Goal: Task Accomplishment & Management: Use online tool/utility

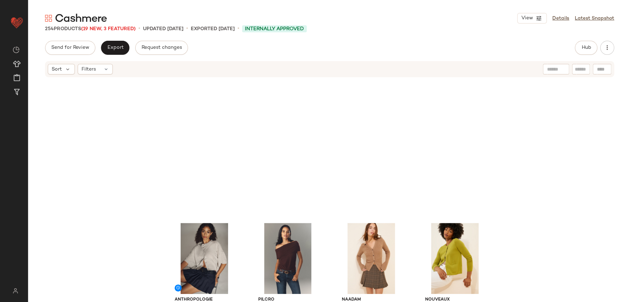
scroll to position [181, 0]
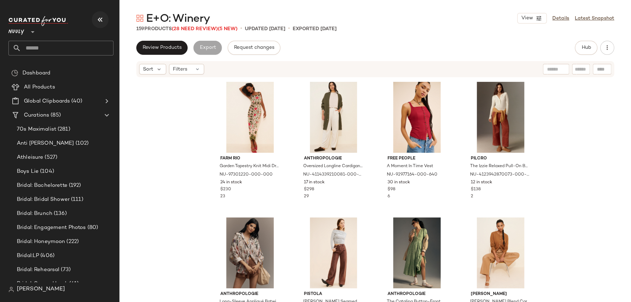
click at [98, 19] on icon "button" at bounding box center [100, 19] width 8 height 8
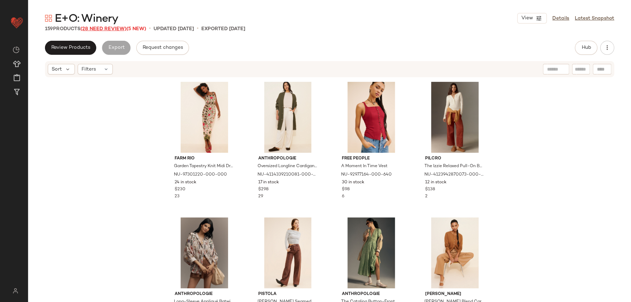
drag, startPoint x: 105, startPoint y: 22, endPoint x: 106, endPoint y: 30, distance: 7.5
click at [105, 28] on div "E+O: Winery View Details Latest Snapshot 159 Products (28 Need Review) (5 New) …" at bounding box center [329, 156] width 603 height 291
click at [106, 30] on span "(28 Need Review)" at bounding box center [104, 28] width 46 height 5
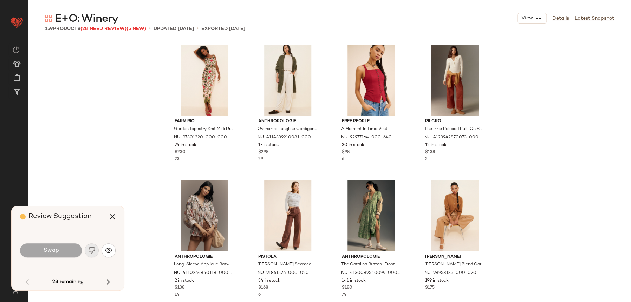
scroll to position [548, 0]
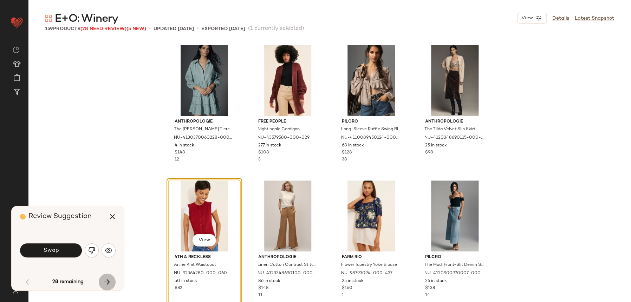
click at [111, 286] on icon "button" at bounding box center [107, 282] width 8 height 8
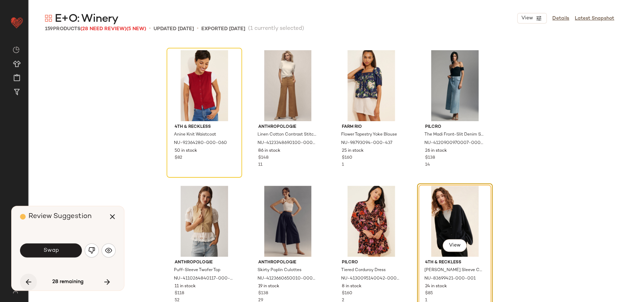
click at [31, 280] on icon "button" at bounding box center [28, 282] width 8 height 8
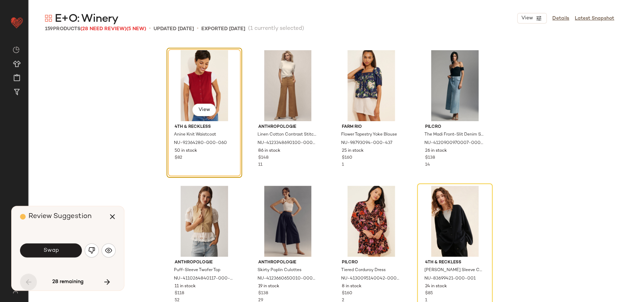
scroll to position [542, 0]
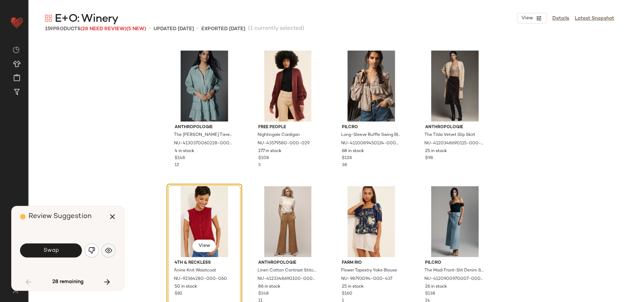
click at [112, 256] on button "button" at bounding box center [109, 251] width 14 height 14
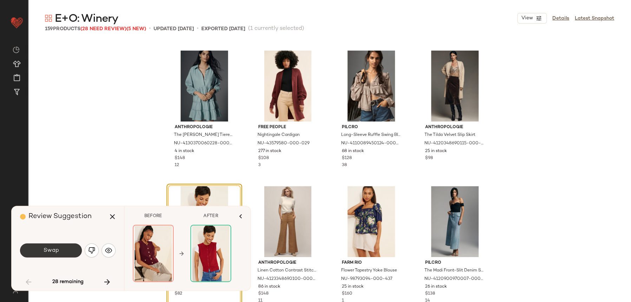
click at [67, 249] on button "Swap" at bounding box center [51, 251] width 62 height 14
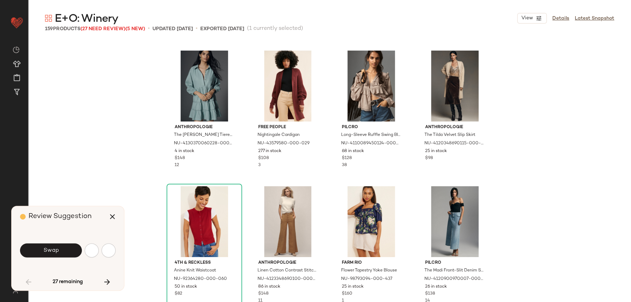
scroll to position [678, 0]
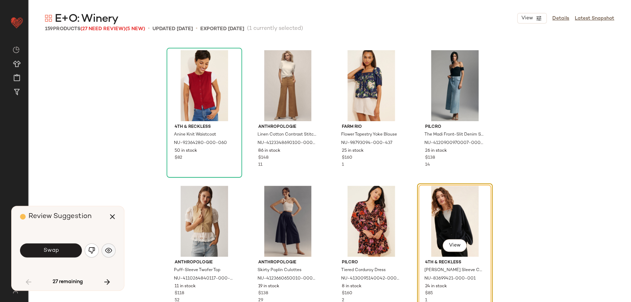
click at [112, 254] on button "button" at bounding box center [109, 251] width 14 height 14
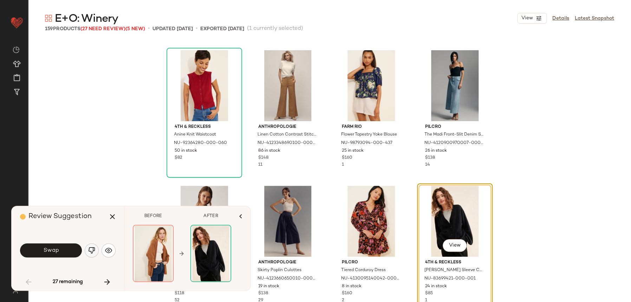
click at [93, 251] on img "button" at bounding box center [91, 250] width 7 height 7
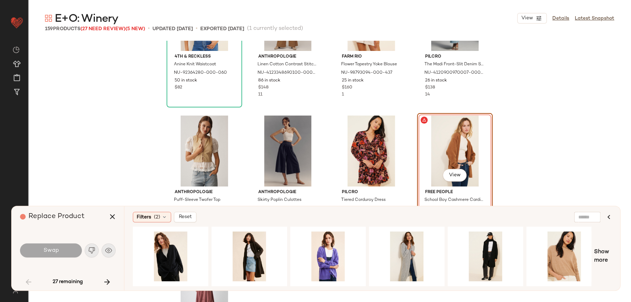
scroll to position [751, 0]
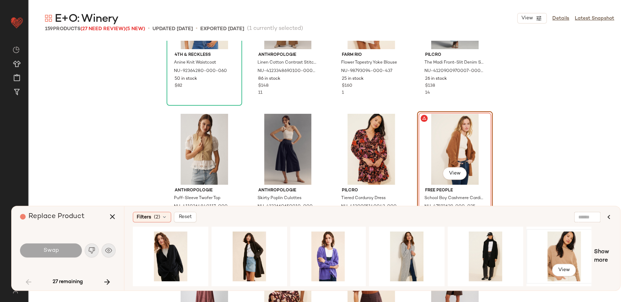
click at [569, 247] on div "View" at bounding box center [564, 257] width 71 height 50
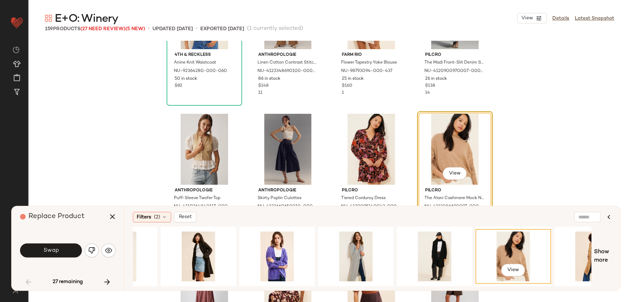
scroll to position [0, 33]
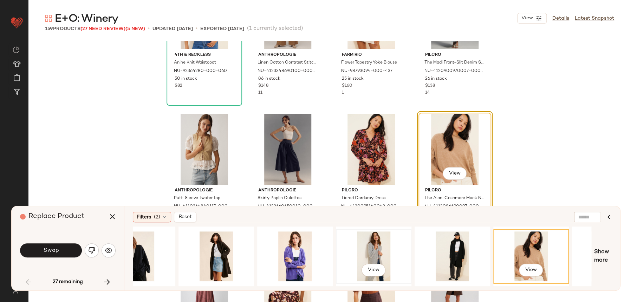
click at [365, 244] on div "View" at bounding box center [374, 257] width 71 height 50
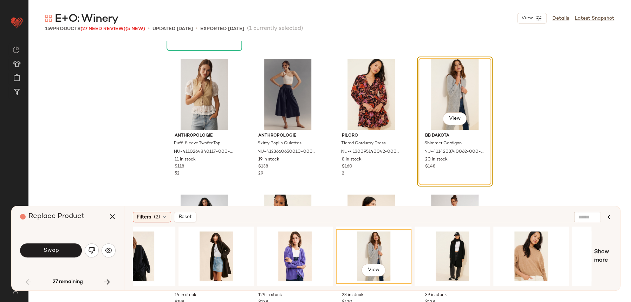
scroll to position [0, 325]
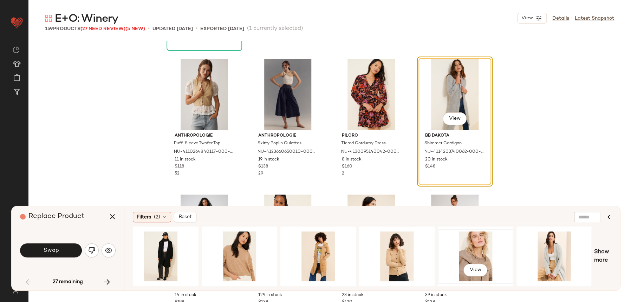
click at [488, 242] on div "View" at bounding box center [475, 257] width 71 height 50
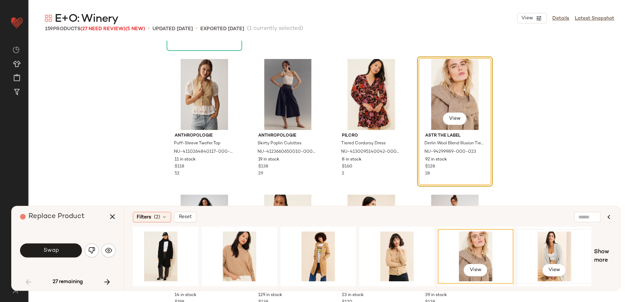
click at [553, 249] on div "View" at bounding box center [554, 257] width 71 height 50
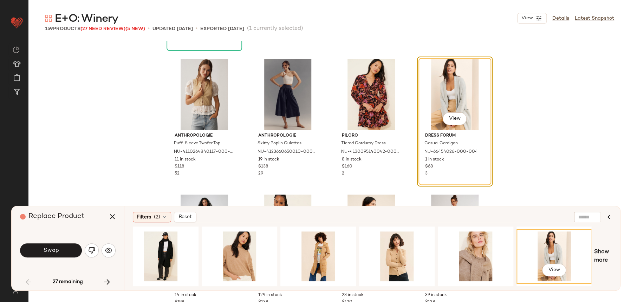
click at [586, 252] on div "View" at bounding box center [554, 257] width 71 height 50
click at [585, 258] on div "View" at bounding box center [554, 257] width 71 height 50
click at [598, 254] on span "Show more" at bounding box center [603, 256] width 18 height 17
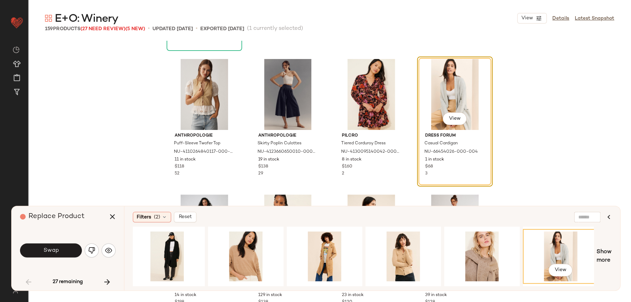
scroll to position [0, 952]
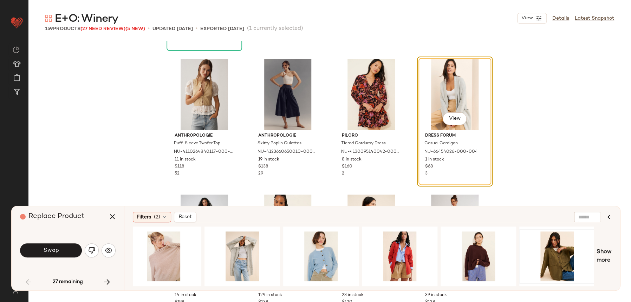
click at [561, 249] on div at bounding box center [557, 257] width 71 height 50
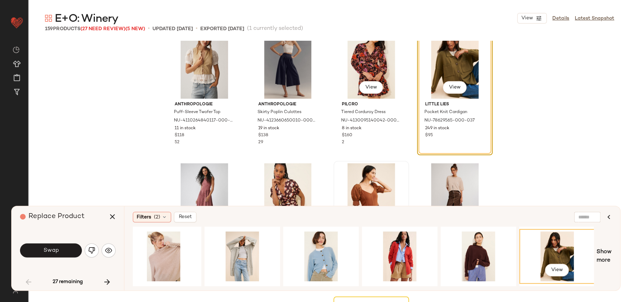
scroll to position [888, 0]
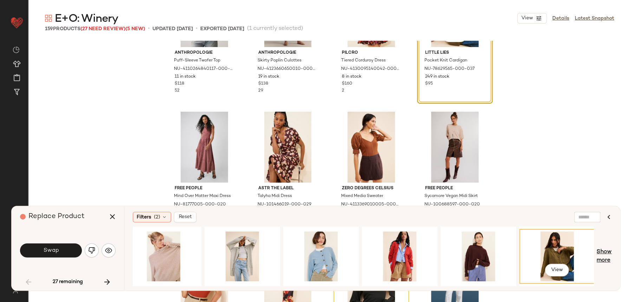
click at [605, 256] on span "Show more" at bounding box center [604, 256] width 15 height 17
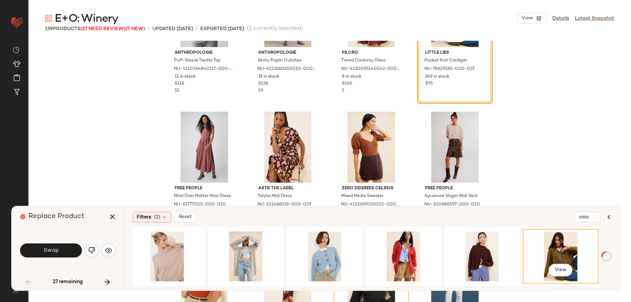
scroll to position [0, 948]
click at [478, 247] on div "View" at bounding box center [482, 257] width 71 height 50
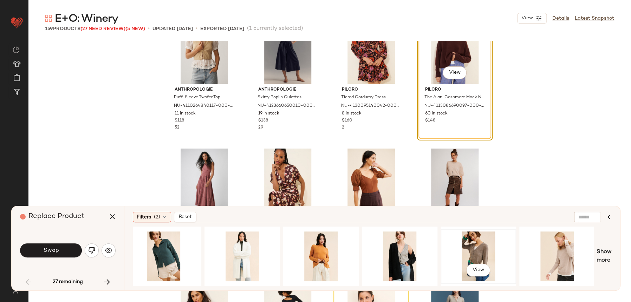
scroll to position [849, 0]
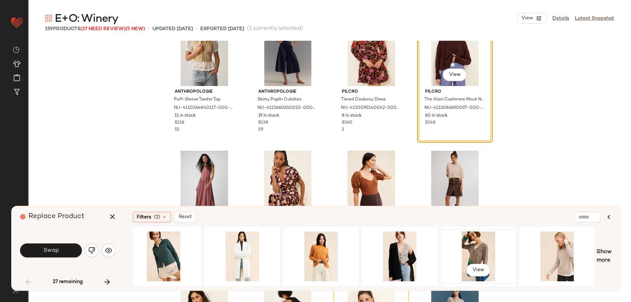
click at [487, 242] on div "View" at bounding box center [478, 257] width 71 height 50
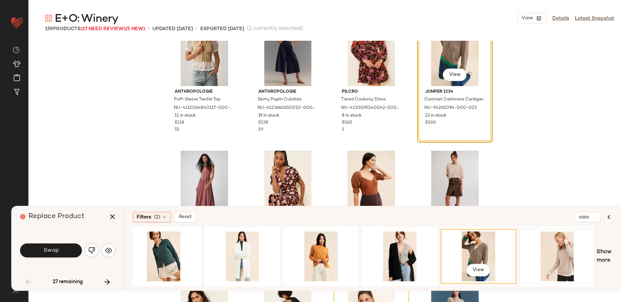
click at [554, 260] on div at bounding box center [557, 257] width 71 height 50
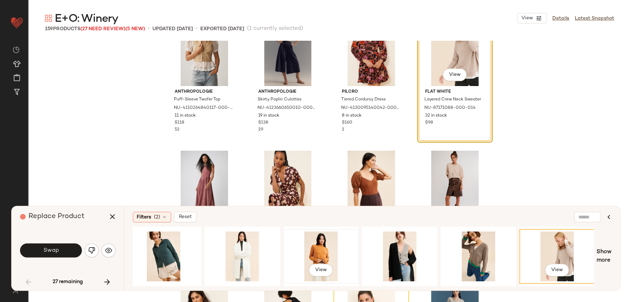
drag, startPoint x: 316, startPoint y: 248, endPoint x: 319, endPoint y: 248, distance: 3.5
click at [319, 248] on div "View" at bounding box center [321, 257] width 71 height 50
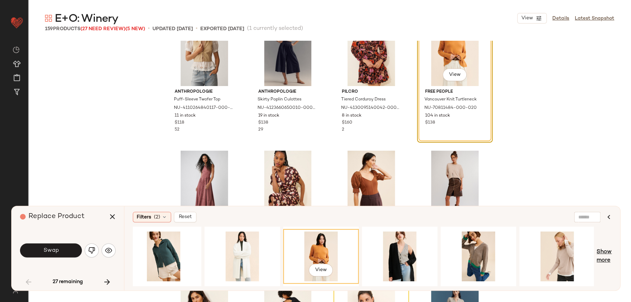
click at [609, 249] on span "Show more" at bounding box center [604, 256] width 15 height 17
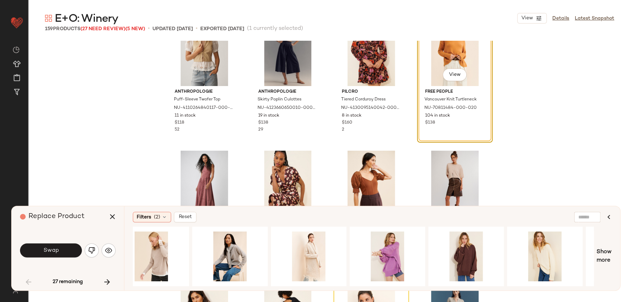
scroll to position [0, 2448]
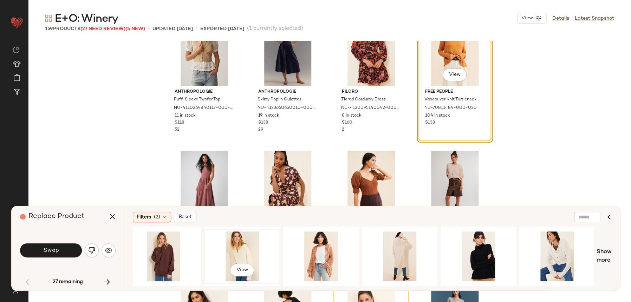
drag, startPoint x: 252, startPoint y: 244, endPoint x: 266, endPoint y: 246, distance: 13.9
click at [260, 243] on div "View" at bounding box center [242, 257] width 71 height 50
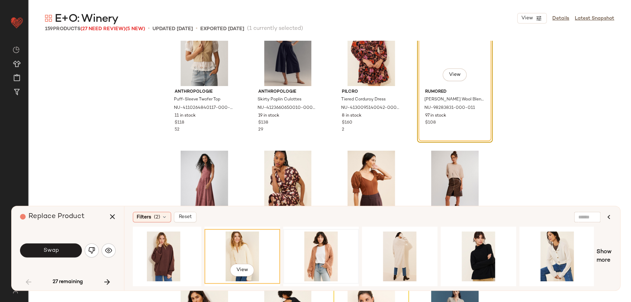
click at [313, 258] on div at bounding box center [321, 257] width 71 height 50
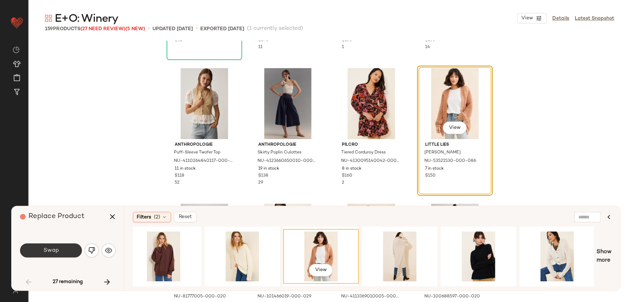
click at [65, 247] on button "Swap" at bounding box center [51, 251] width 62 height 14
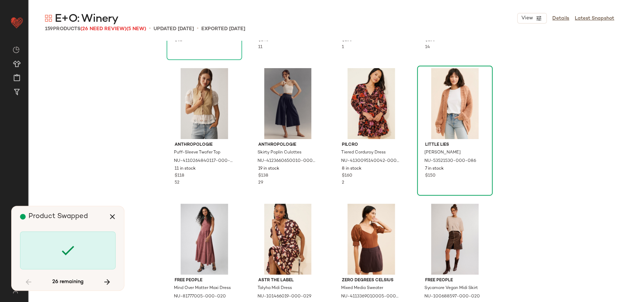
scroll to position [404, 0]
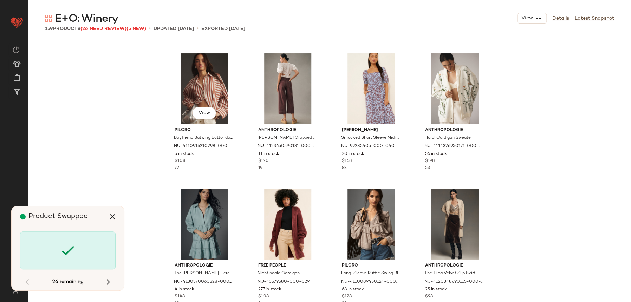
scroll to position [949, 0]
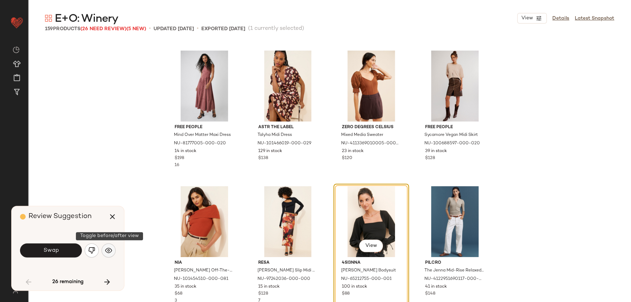
click at [113, 246] on button "button" at bounding box center [109, 251] width 14 height 14
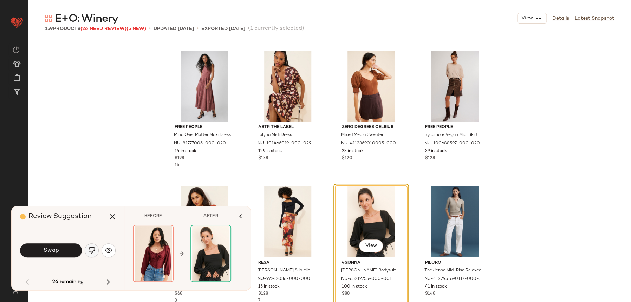
click at [95, 249] on button "button" at bounding box center [92, 251] width 14 height 14
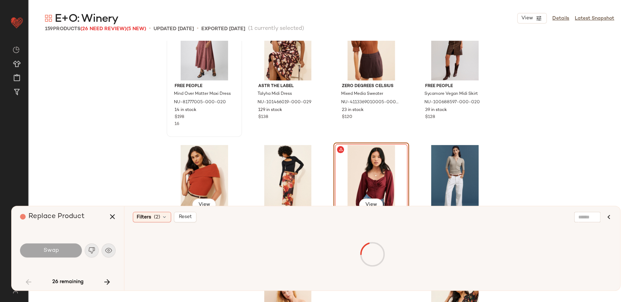
scroll to position [1030, 0]
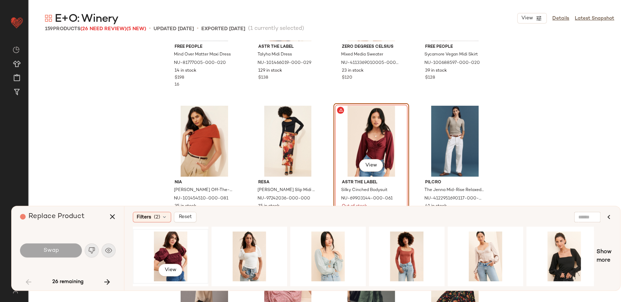
click at [178, 239] on div "View" at bounding box center [170, 257] width 71 height 50
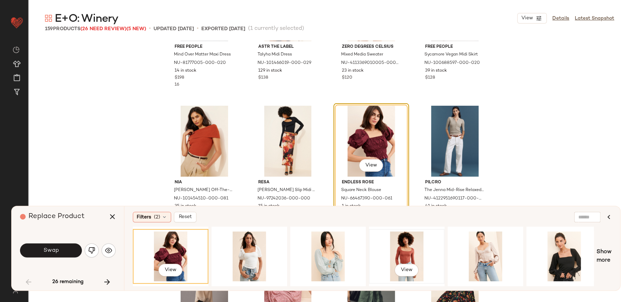
click at [408, 247] on div "View" at bounding box center [407, 257] width 71 height 50
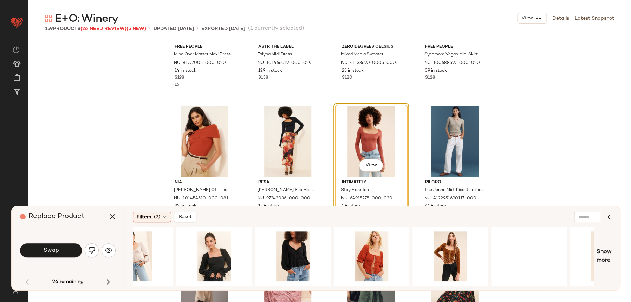
scroll to position [0, 639]
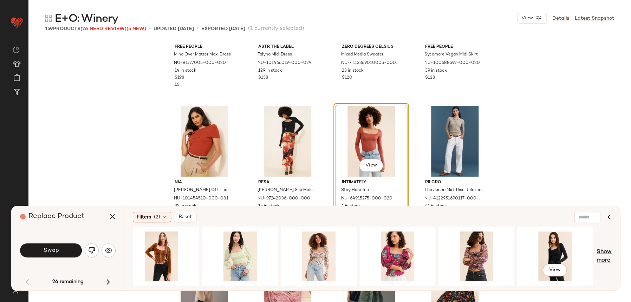
click at [605, 256] on span "Show more" at bounding box center [604, 256] width 15 height 17
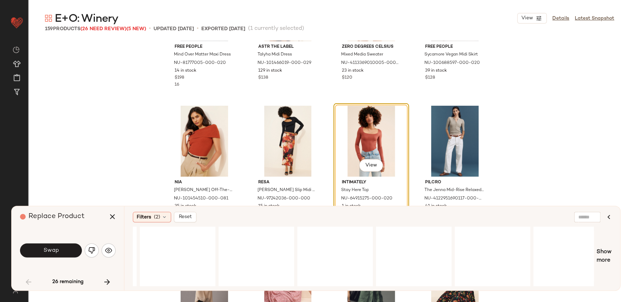
scroll to position [0, 1369]
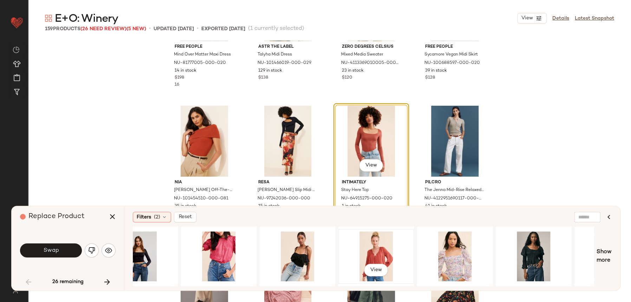
click at [365, 256] on div "View" at bounding box center [376, 257] width 71 height 50
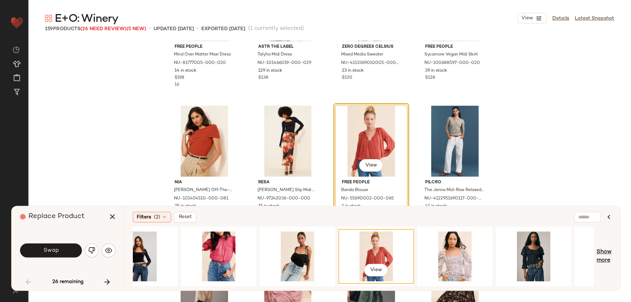
click at [603, 256] on span "Show more" at bounding box center [604, 256] width 15 height 17
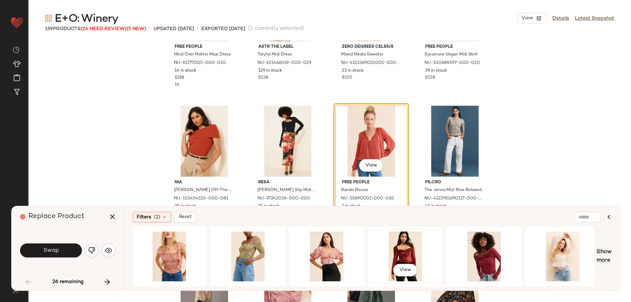
click at [425, 239] on div "View" at bounding box center [405, 257] width 71 height 50
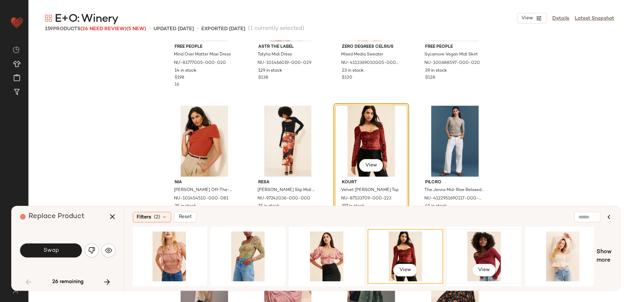
click at [470, 251] on div "View" at bounding box center [484, 257] width 71 height 50
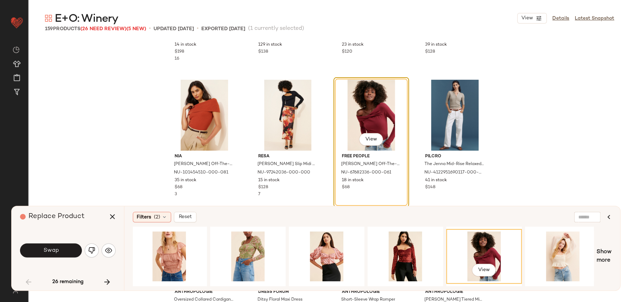
scroll to position [1060, 0]
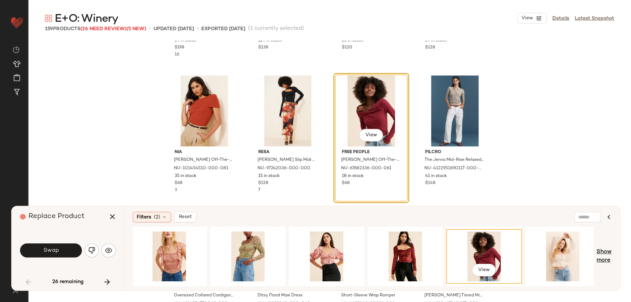
click at [611, 260] on span "Show more" at bounding box center [604, 256] width 15 height 17
drag, startPoint x: 439, startPoint y: 286, endPoint x: 507, endPoint y: 277, distance: 68.8
click at [513, 276] on div "Filters (2) Reset View Show more" at bounding box center [372, 248] width 496 height 84
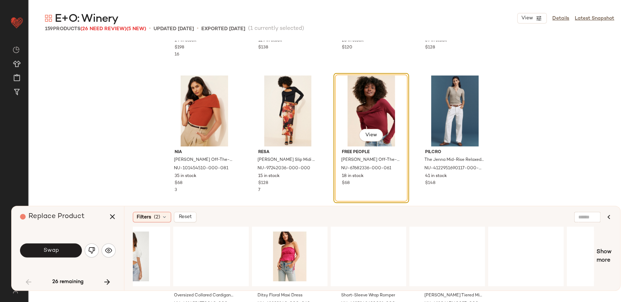
scroll to position [0, 3078]
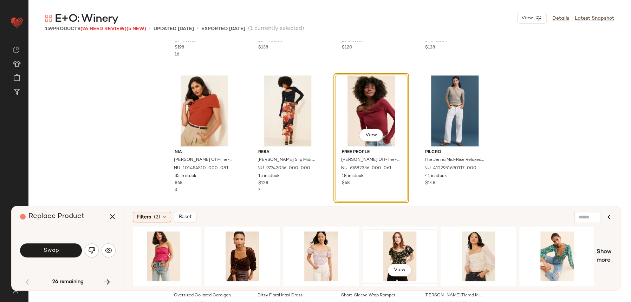
click at [408, 258] on div "View" at bounding box center [400, 257] width 71 height 50
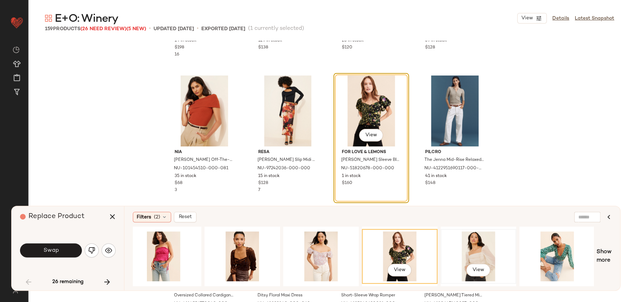
click at [476, 242] on div "View" at bounding box center [478, 257] width 71 height 50
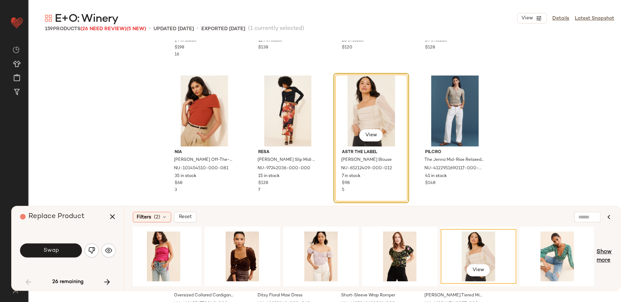
click at [604, 258] on span "Show more" at bounding box center [604, 256] width 15 height 17
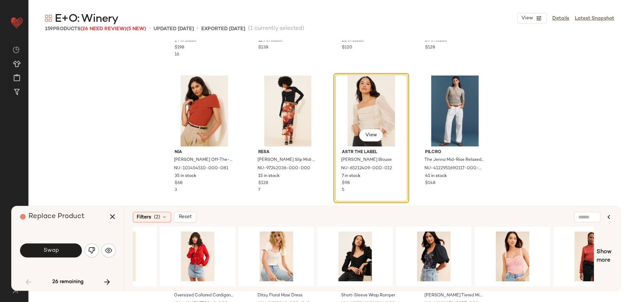
scroll to position [0, 3856]
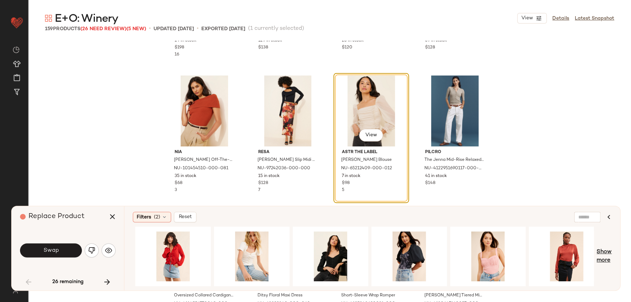
click at [609, 257] on span "Show more" at bounding box center [604, 256] width 15 height 17
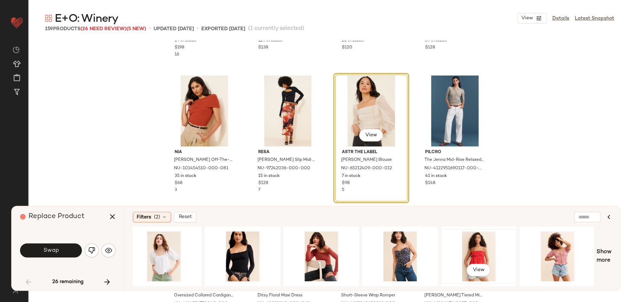
click at [461, 260] on div "View" at bounding box center [479, 257] width 71 height 50
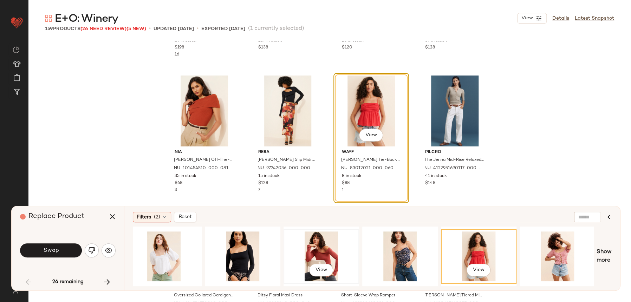
click at [342, 240] on div "View" at bounding box center [321, 257] width 71 height 50
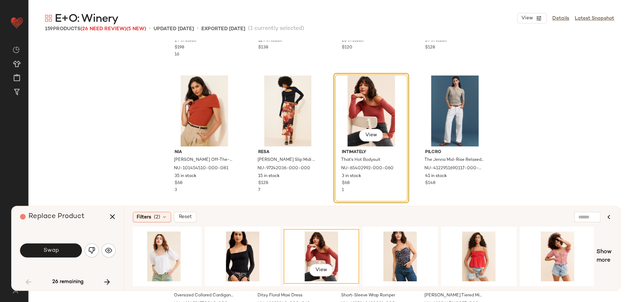
click at [620, 248] on div "Free People Mind Over Matter Maxi Dress NU-81777005-000-020 14 in stock $198 16…" at bounding box center [329, 186] width 603 height 291
click at [613, 255] on div "Filters (2) Reset View Show more" at bounding box center [372, 248] width 496 height 84
click at [611, 256] on span "Show more" at bounding box center [604, 256] width 15 height 17
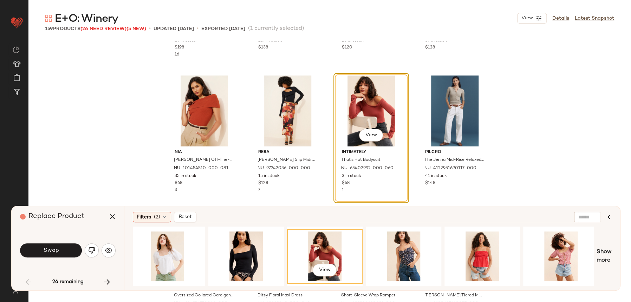
scroll to position [0, 5125]
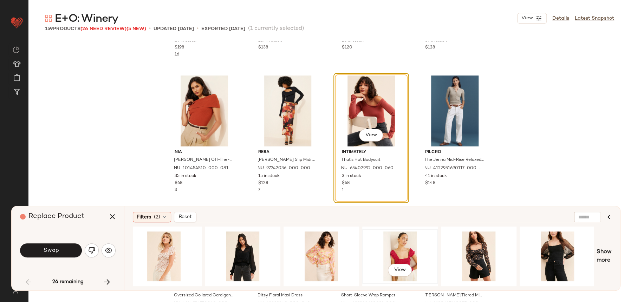
click at [411, 252] on div "View" at bounding box center [400, 257] width 71 height 50
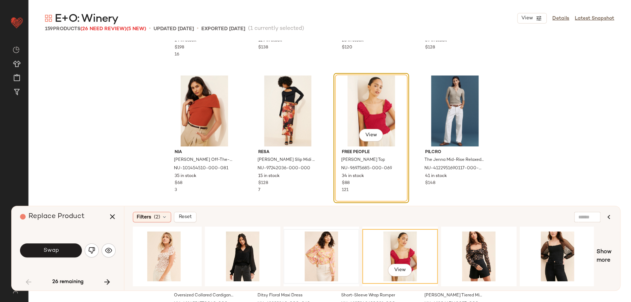
drag, startPoint x: 347, startPoint y: 260, endPoint x: 343, endPoint y: 260, distance: 3.9
click at [347, 260] on div at bounding box center [321, 257] width 71 height 50
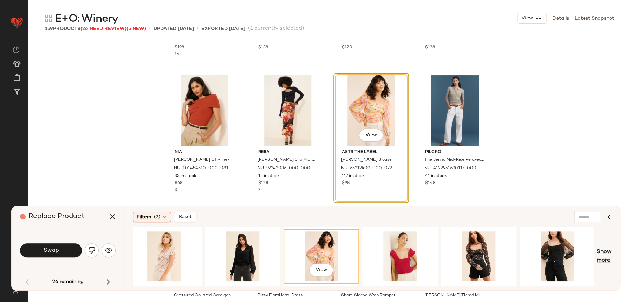
click at [605, 252] on span "Show more" at bounding box center [604, 256] width 15 height 17
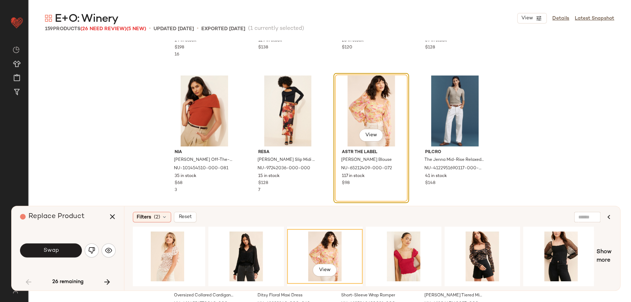
scroll to position [0, 5833]
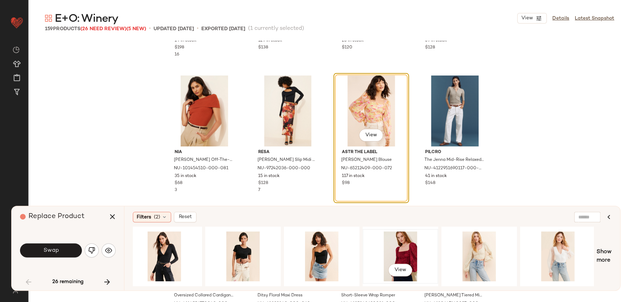
click at [416, 252] on div "View" at bounding box center [400, 257] width 71 height 50
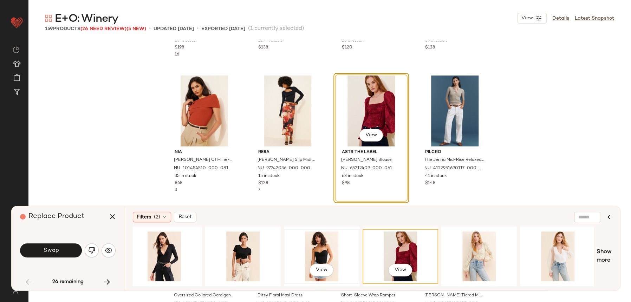
click at [320, 247] on div "View" at bounding box center [321, 257] width 71 height 50
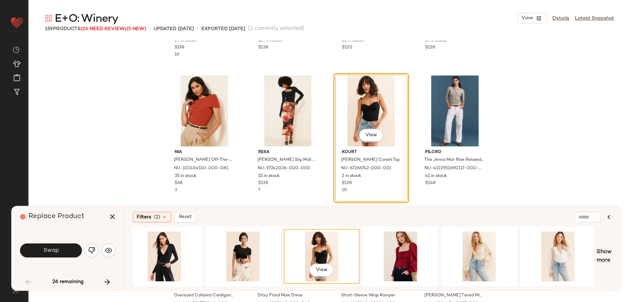
click at [614, 251] on div "Filters (2) Reset View Show more" at bounding box center [372, 248] width 496 height 84
click at [611, 251] on span "Show more" at bounding box center [604, 256] width 15 height 17
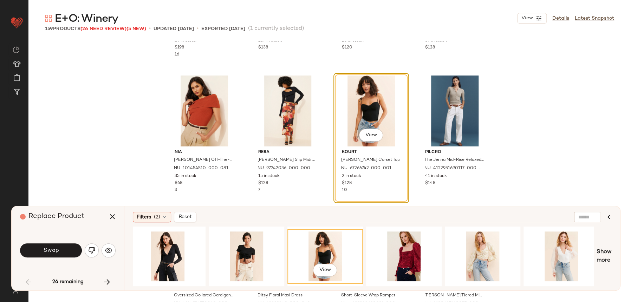
scroll to position [0, 6621]
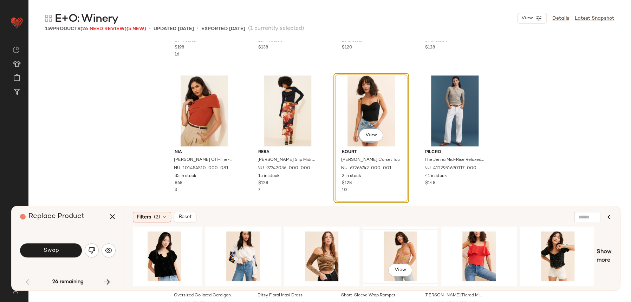
click at [404, 252] on div "View" at bounding box center [400, 257] width 71 height 50
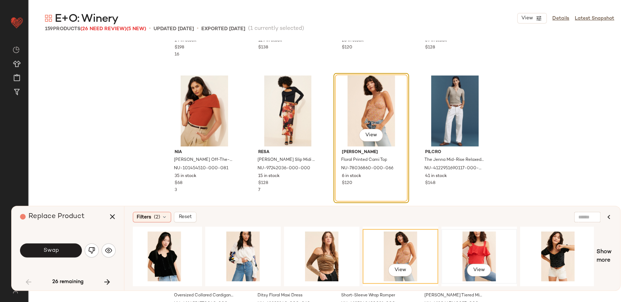
click at [500, 254] on div "View" at bounding box center [479, 257] width 71 height 50
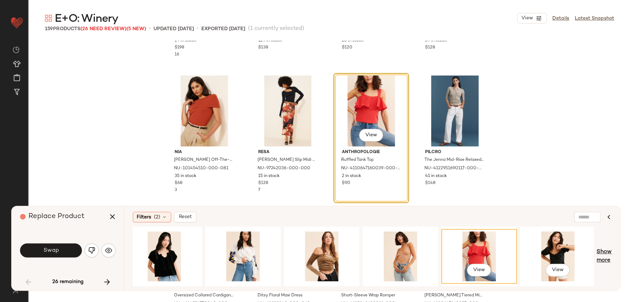
click at [603, 255] on span "Show more" at bounding box center [604, 256] width 15 height 17
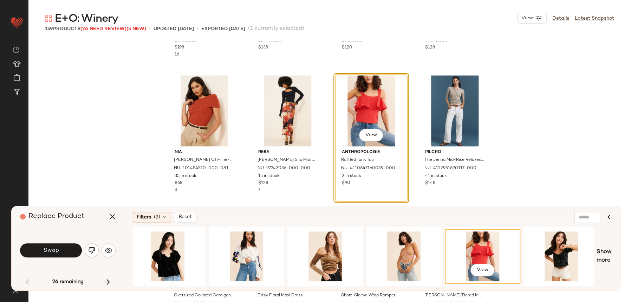
click at [613, 259] on div "Filters (2) Reset View Show more" at bounding box center [372, 248] width 496 height 84
click at [609, 259] on span "Show more" at bounding box center [604, 256] width 15 height 17
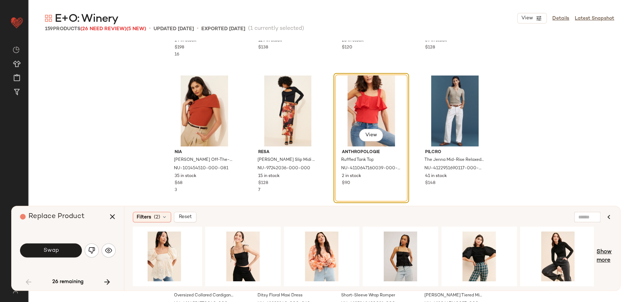
click at [608, 253] on span "Show more" at bounding box center [604, 256] width 15 height 17
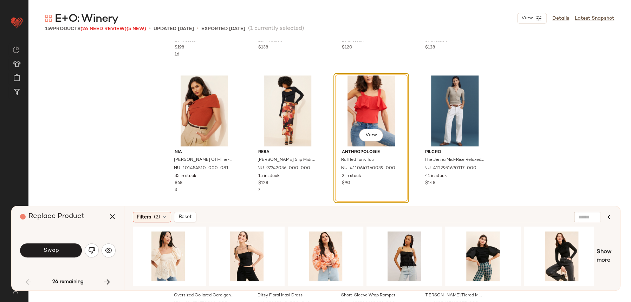
scroll to position [0, 8983]
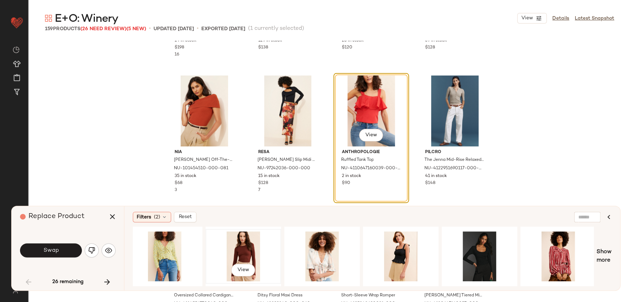
click at [266, 245] on div "View" at bounding box center [243, 257] width 71 height 50
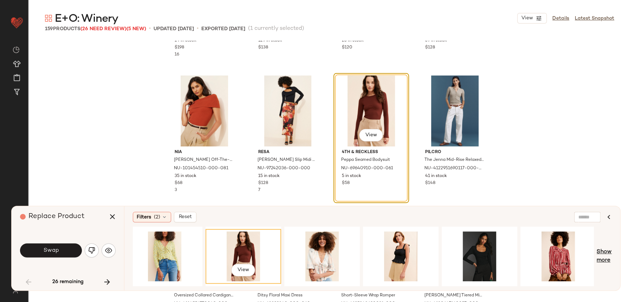
click at [602, 257] on span "Show more" at bounding box center [604, 256] width 15 height 17
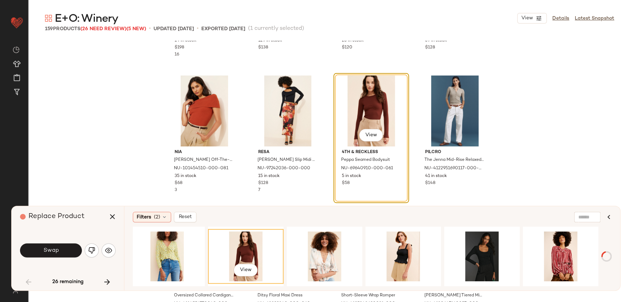
scroll to position [0, 8979]
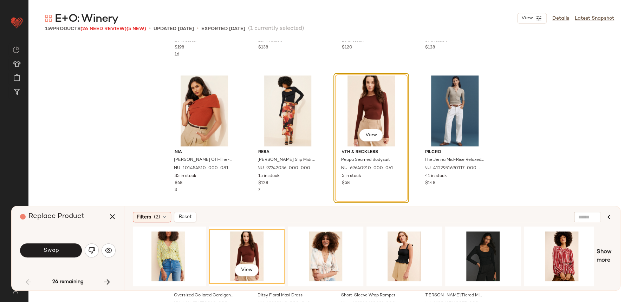
drag, startPoint x: 565, startPoint y: 286, endPoint x: 587, endPoint y: 283, distance: 22.4
click at [587, 283] on div "Filters (2) Reset View Show more" at bounding box center [372, 248] width 496 height 84
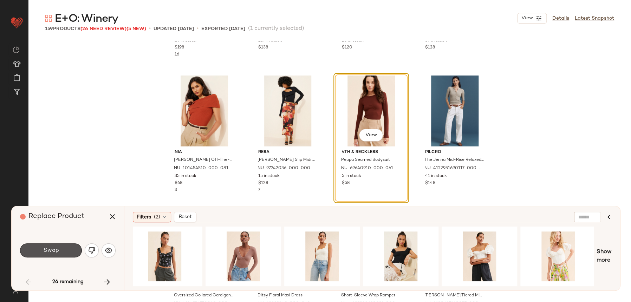
drag, startPoint x: 68, startPoint y: 249, endPoint x: 255, endPoint y: 213, distance: 190.5
click at [255, 213] on div "Replace Product Swap 26 remaining Filters (2) Reset View Show more" at bounding box center [316, 248] width 610 height 85
click at [610, 252] on span "Show more" at bounding box center [604, 256] width 15 height 17
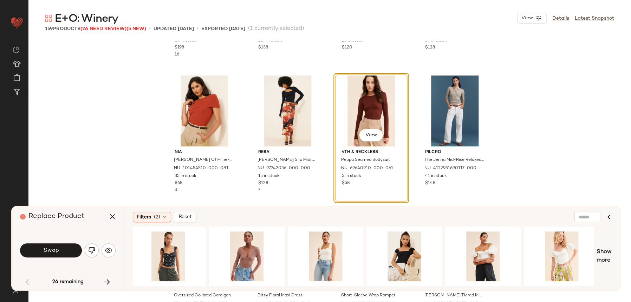
scroll to position [0, 10479]
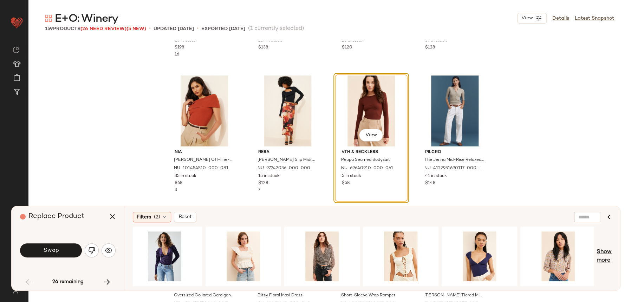
click at [606, 250] on span "Show more" at bounding box center [604, 256] width 15 height 17
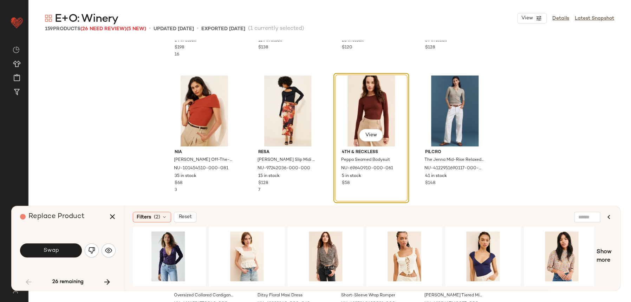
scroll to position [0, 11266]
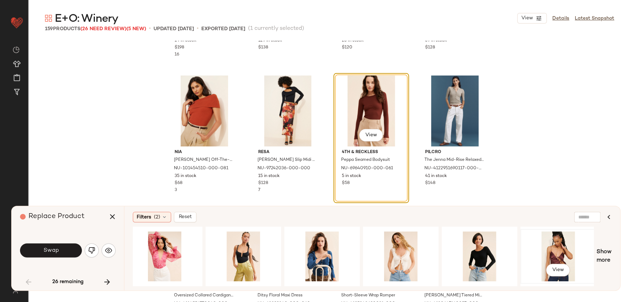
click at [567, 256] on div "View" at bounding box center [558, 257] width 71 height 50
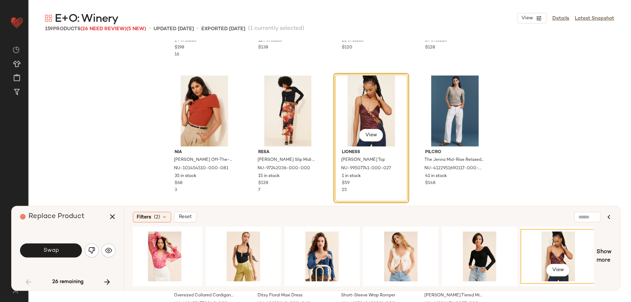
click at [591, 255] on div "View" at bounding box center [558, 257] width 71 height 50
click at [626, 251] on div "Free People Mind Over Matter Maxi Dress NU-81777005-000-020 14 in stock $198 16…" at bounding box center [329, 186] width 603 height 291
click at [612, 253] on div "Filters (2) Reset View Show more" at bounding box center [372, 248] width 496 height 84
click at [609, 253] on span "Show more" at bounding box center [604, 256] width 15 height 17
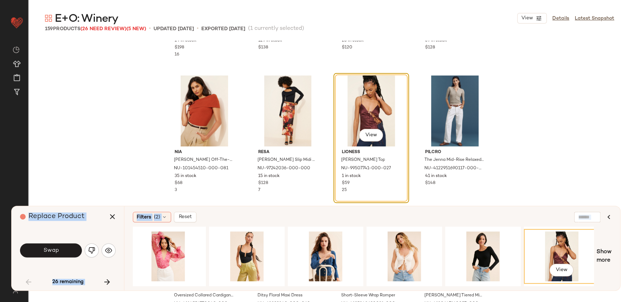
drag, startPoint x: 555, startPoint y: 287, endPoint x: 631, endPoint y: 278, distance: 76.4
click at [631, 278] on div "E+O: Winery View Details Latest Snapshot 159 Products (26 Need Review) (5 New) …" at bounding box center [329, 156] width 603 height 291
click at [560, 280] on div "View" at bounding box center [562, 257] width 71 height 50
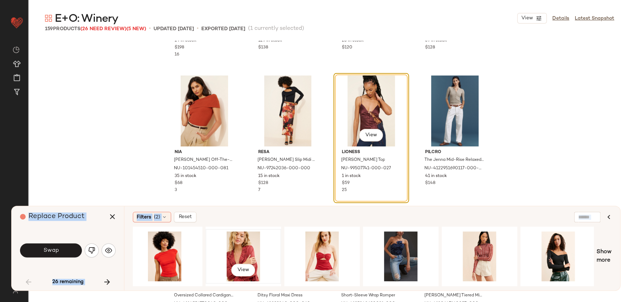
click at [242, 253] on div "View" at bounding box center [243, 257] width 71 height 50
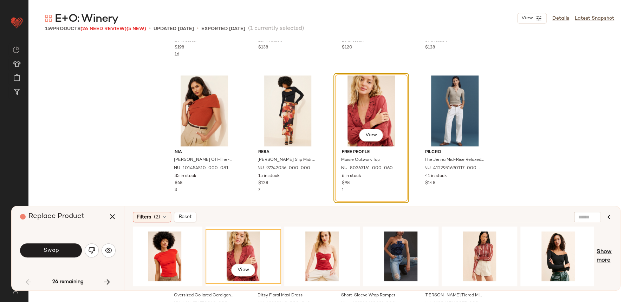
click at [599, 248] on span "Show more" at bounding box center [604, 256] width 15 height 17
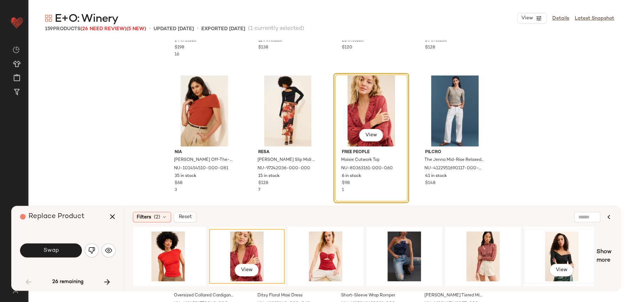
click at [553, 255] on div "View" at bounding box center [562, 257] width 71 height 50
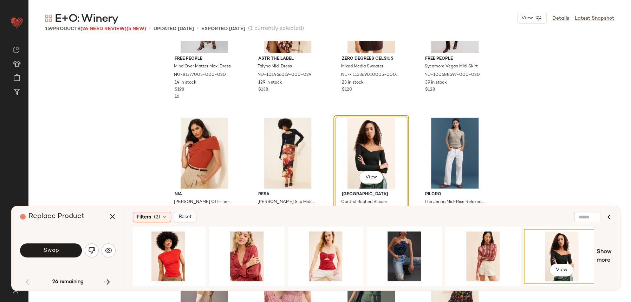
scroll to position [0, 12841]
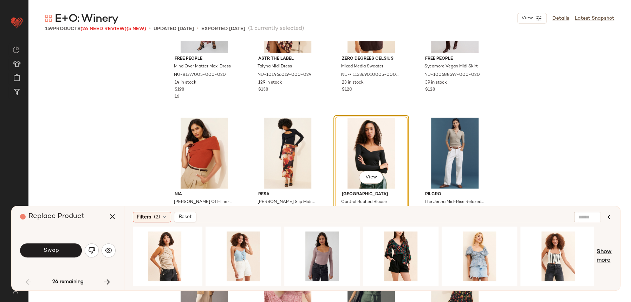
click at [607, 261] on span "Show more" at bounding box center [604, 256] width 15 height 17
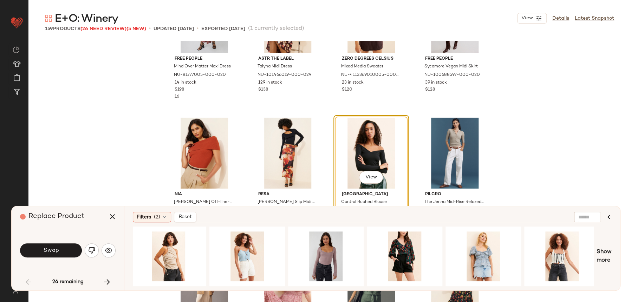
drag, startPoint x: 559, startPoint y: 286, endPoint x: 595, endPoint y: 284, distance: 37.0
click at [595, 284] on div "Filters (2) Reset View Show more" at bounding box center [372, 248] width 496 height 84
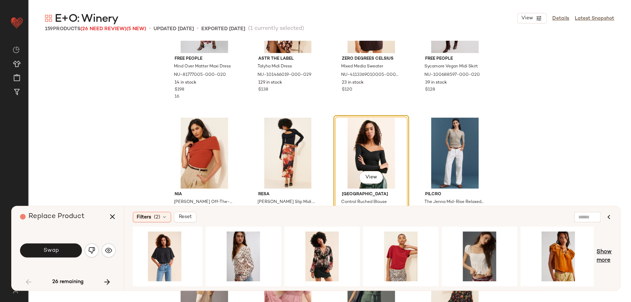
click at [604, 252] on span "Show more" at bounding box center [604, 256] width 15 height 17
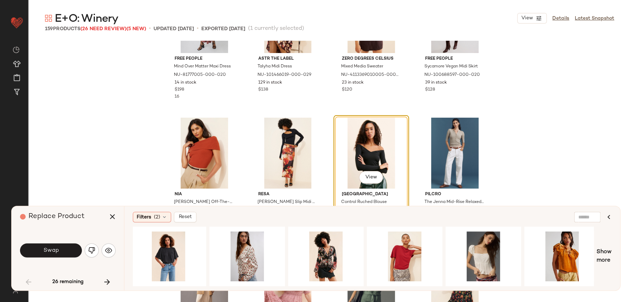
scroll to position [0, 14416]
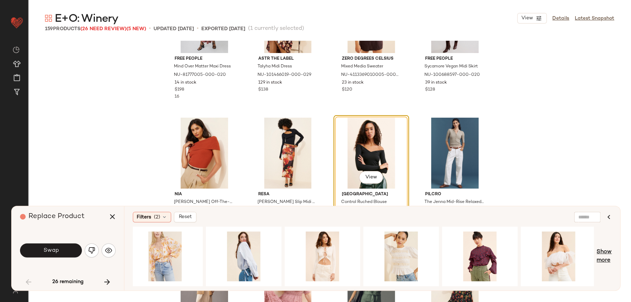
click at [608, 259] on span "Show more" at bounding box center [604, 256] width 15 height 17
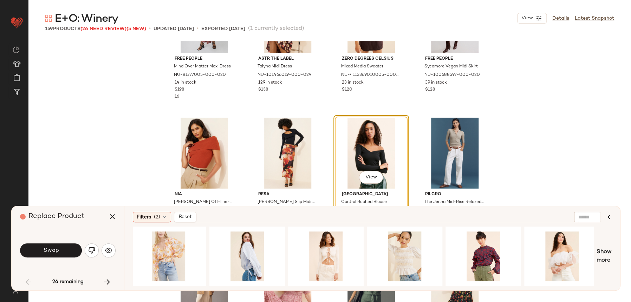
drag, startPoint x: 561, startPoint y: 283, endPoint x: 606, endPoint y: 289, distance: 45.0
click at [606, 289] on div "Filters (2) Reset View Show more" at bounding box center [372, 248] width 496 height 84
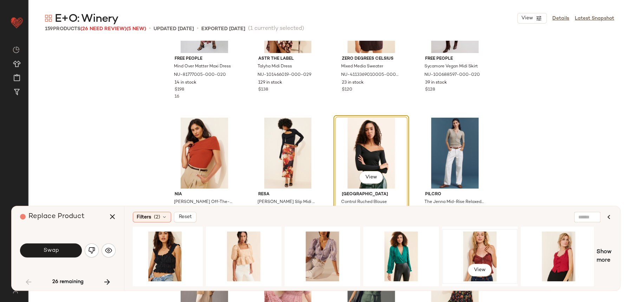
click at [445, 249] on div "View" at bounding box center [480, 257] width 71 height 50
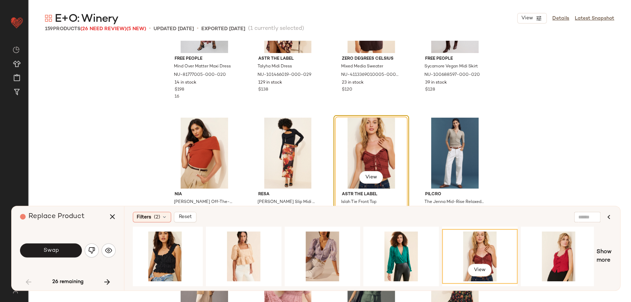
click at [478, 252] on div "View" at bounding box center [480, 257] width 71 height 50
click at [602, 256] on span "Show more" at bounding box center [604, 256] width 15 height 17
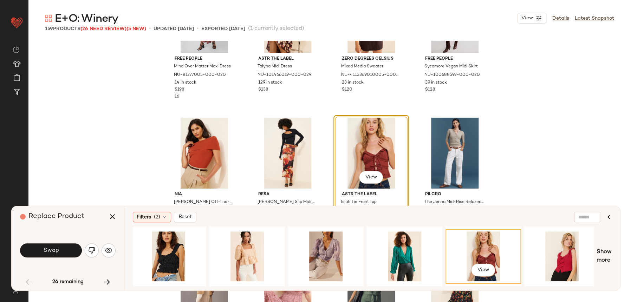
click at [565, 289] on div "Filters (2) Reset View Show more" at bounding box center [372, 248] width 496 height 84
drag, startPoint x: 565, startPoint y: 283, endPoint x: 629, endPoint y: 278, distance: 64.9
click at [630, 278] on div "E+O: Winery View Details Latest Snapshot 159 Products (26 Need Review) (5 New) …" at bounding box center [329, 156] width 603 height 291
click at [610, 260] on span "Show more" at bounding box center [604, 256] width 15 height 17
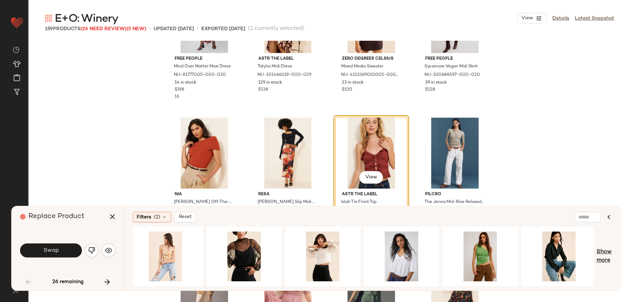
click at [611, 256] on span "Show more" at bounding box center [604, 256] width 15 height 17
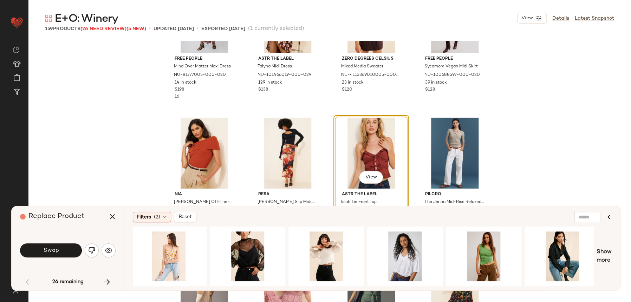
scroll to position [0, 17486]
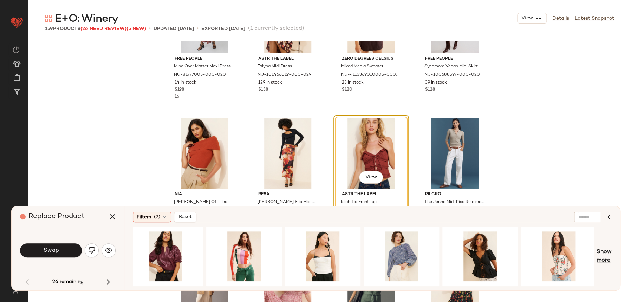
click at [608, 249] on span "Show more" at bounding box center [604, 256] width 15 height 17
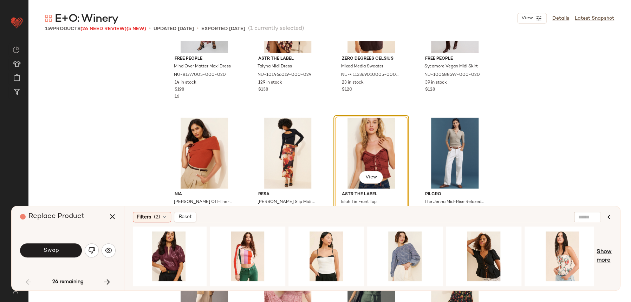
click at [605, 258] on span "Show more" at bounding box center [604, 256] width 15 height 17
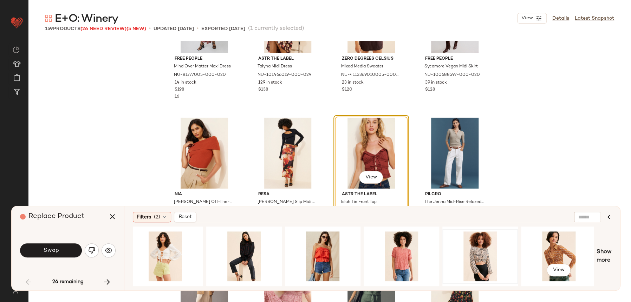
drag, startPoint x: 552, startPoint y: 256, endPoint x: 513, endPoint y: 261, distance: 39.0
click at [552, 256] on div "View" at bounding box center [559, 257] width 71 height 50
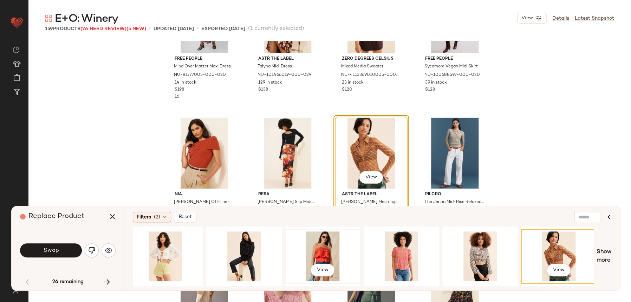
click at [327, 244] on div "View" at bounding box center [323, 257] width 71 height 50
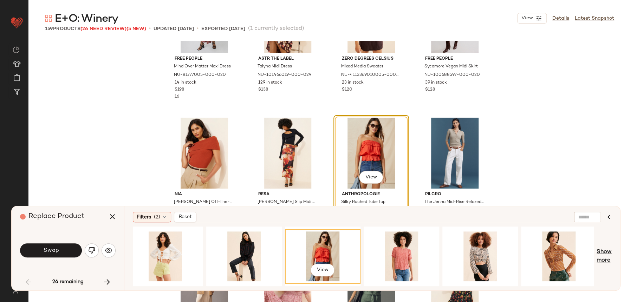
click at [605, 259] on span "Show more" at bounding box center [604, 256] width 15 height 17
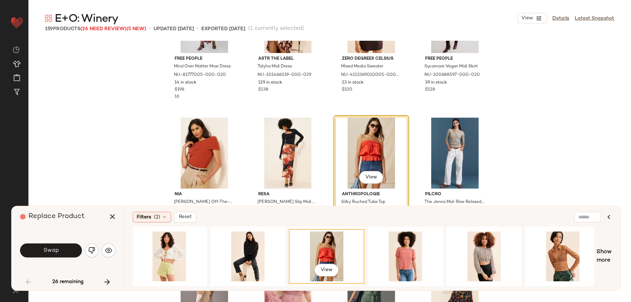
scroll to position [0, 19691]
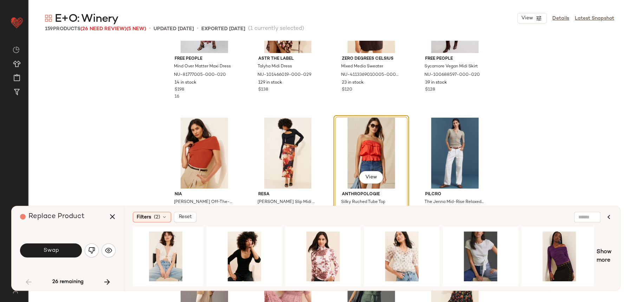
click at [617, 271] on div "Filters (2) Reset View Show more" at bounding box center [372, 248] width 496 height 84
click at [608, 251] on span "Show more" at bounding box center [604, 256] width 15 height 17
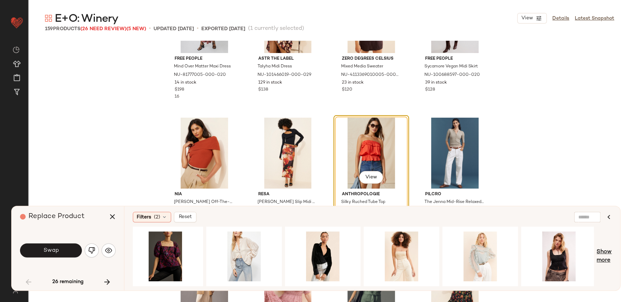
click at [601, 251] on span "Show more" at bounding box center [604, 256] width 15 height 17
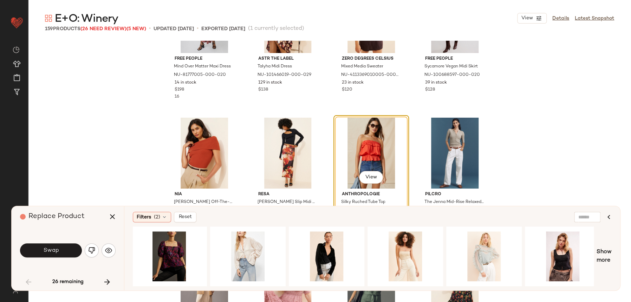
scroll to position [0, 20800]
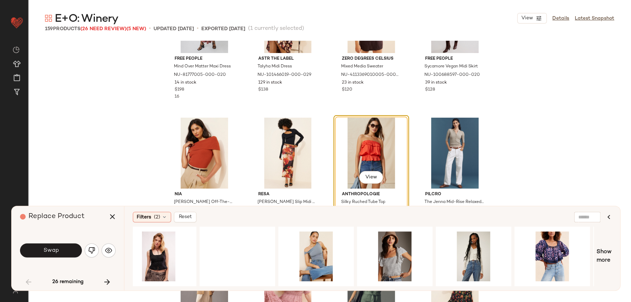
click at [596, 262] on div "View Show more" at bounding box center [372, 257] width 479 height 60
click at [603, 255] on span "Show more" at bounding box center [604, 256] width 15 height 17
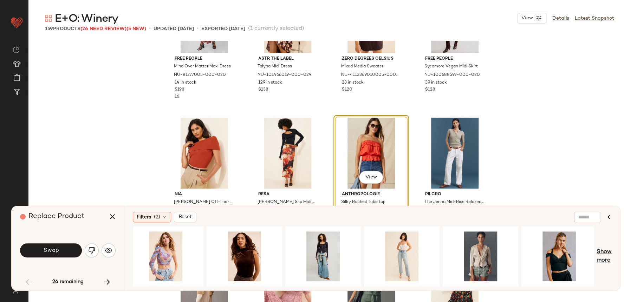
click at [611, 249] on span "Show more" at bounding box center [604, 256] width 15 height 17
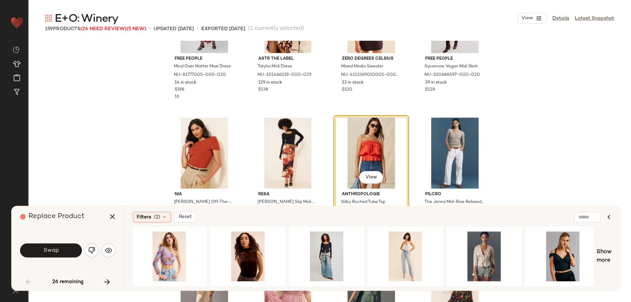
scroll to position [0, 22762]
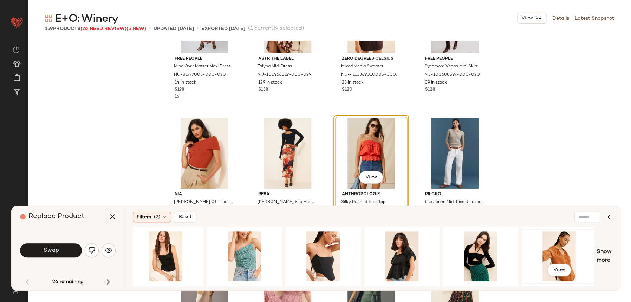
click at [585, 253] on div "View" at bounding box center [559, 257] width 71 height 50
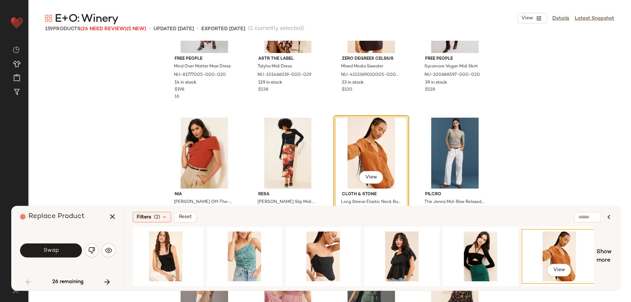
click at [571, 252] on div "View" at bounding box center [559, 257] width 71 height 50
click at [69, 246] on button "Swap" at bounding box center [51, 251] width 62 height 14
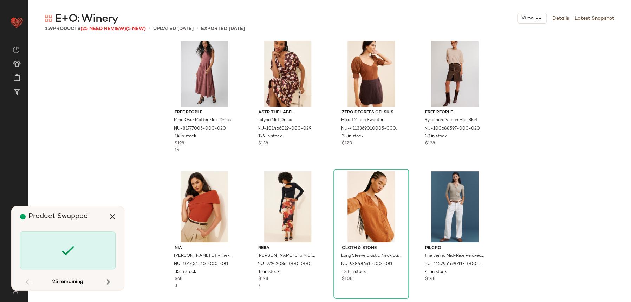
scroll to position [968, 0]
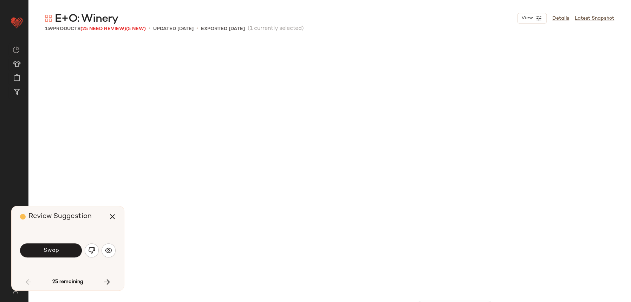
scroll to position [1221, 0]
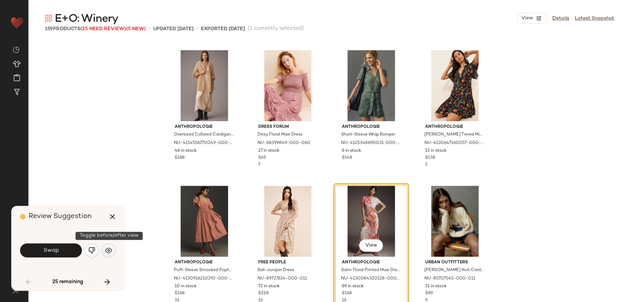
click at [109, 256] on button "button" at bounding box center [109, 251] width 14 height 14
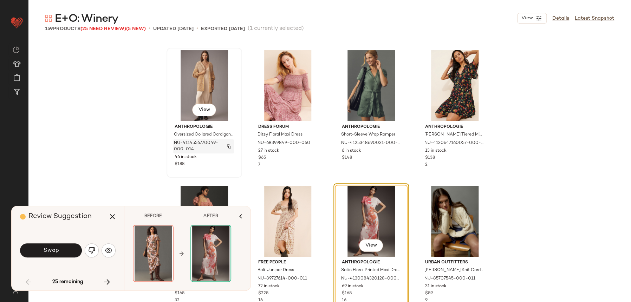
scroll to position [1233, 0]
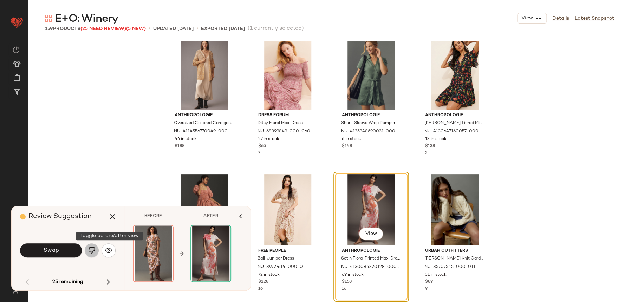
click at [91, 254] on img "button" at bounding box center [91, 250] width 7 height 7
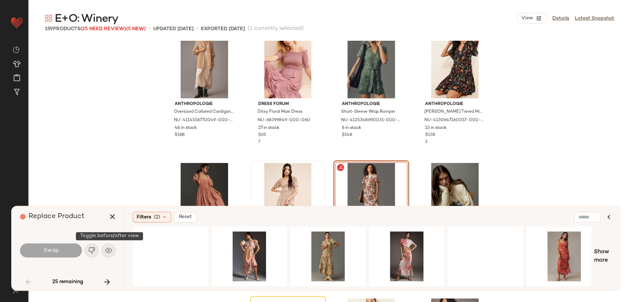
scroll to position [1246, 0]
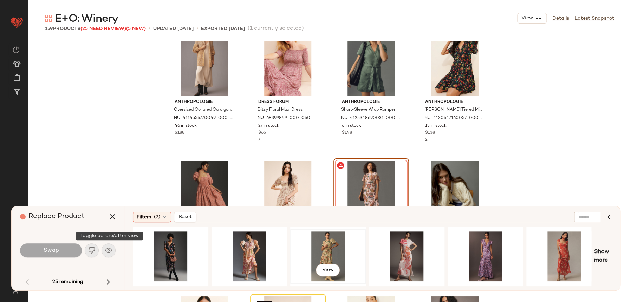
click at [314, 253] on div "View" at bounding box center [328, 257] width 71 height 50
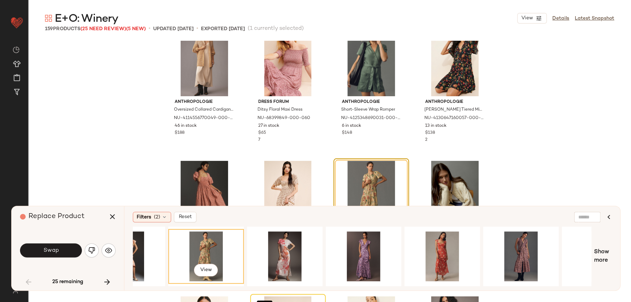
scroll to position [0, 325]
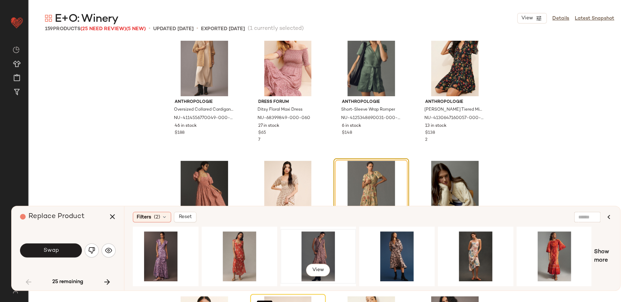
click at [310, 249] on div "View" at bounding box center [318, 257] width 71 height 50
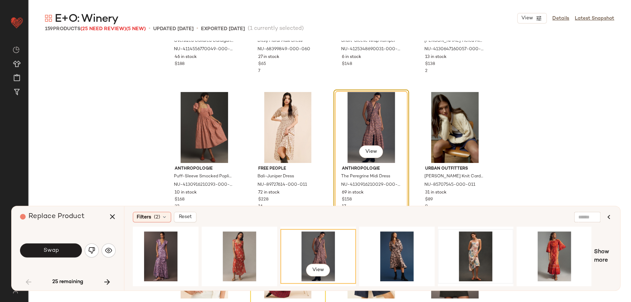
scroll to position [1317, 0]
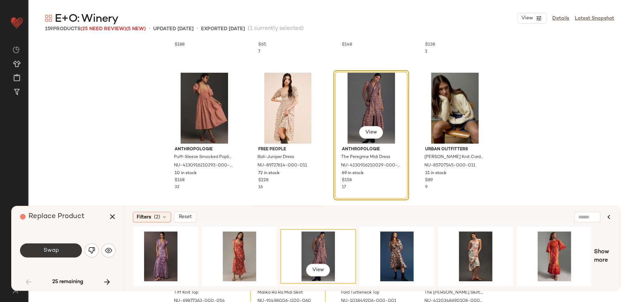
click at [69, 248] on button "Swap" at bounding box center [51, 251] width 62 height 14
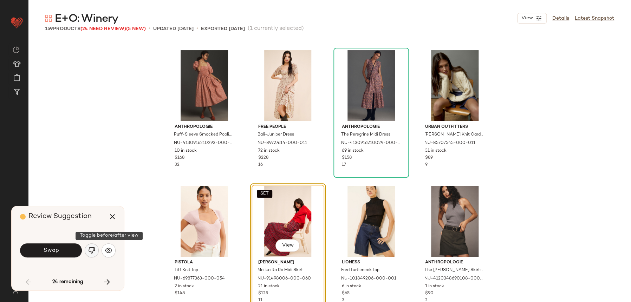
click at [94, 252] on img "button" at bounding box center [91, 250] width 7 height 7
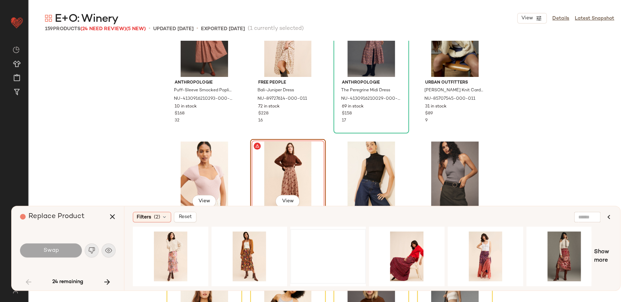
scroll to position [1451, 0]
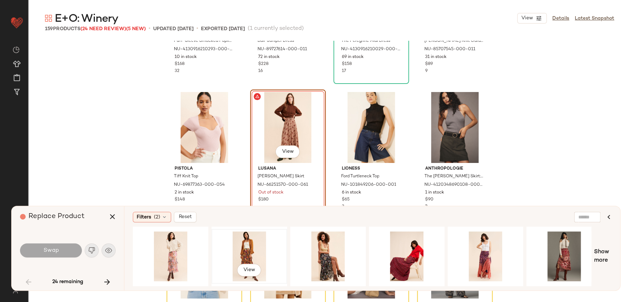
click at [239, 260] on div "View" at bounding box center [249, 257] width 71 height 50
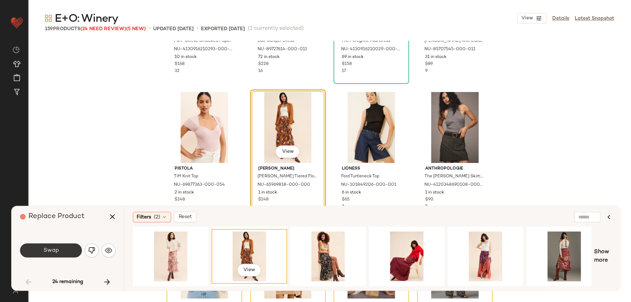
click at [70, 250] on button "Swap" at bounding box center [51, 251] width 62 height 14
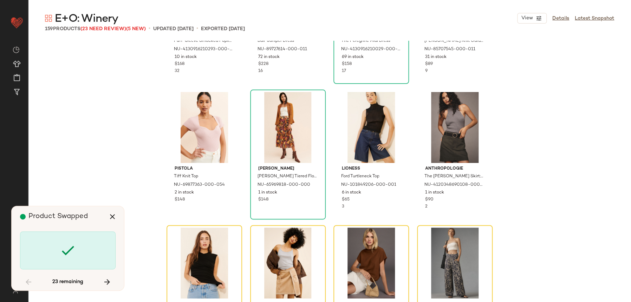
scroll to position [1492, 0]
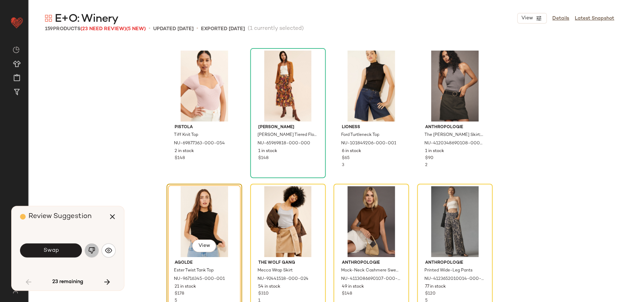
click at [92, 246] on button "button" at bounding box center [92, 251] width 14 height 14
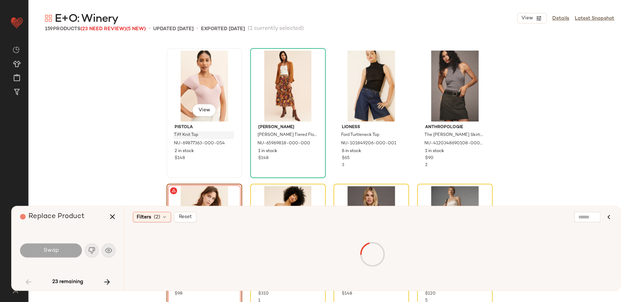
scroll to position [1590, 0]
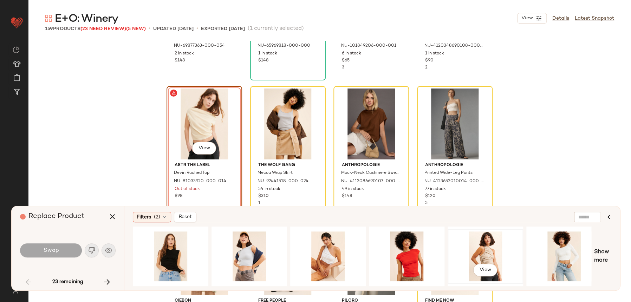
click at [450, 242] on div "View" at bounding box center [485, 257] width 71 height 50
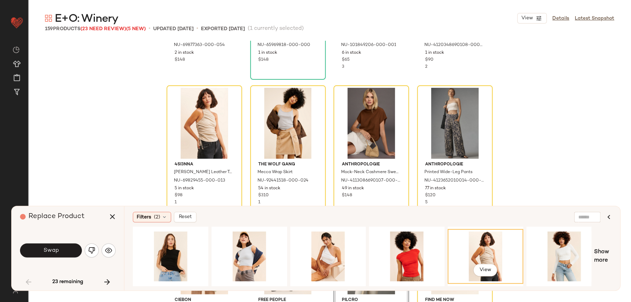
scroll to position [0, 72]
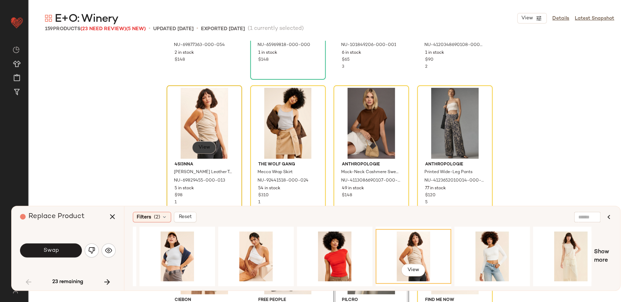
click at [206, 152] on button "View" at bounding box center [204, 147] width 24 height 13
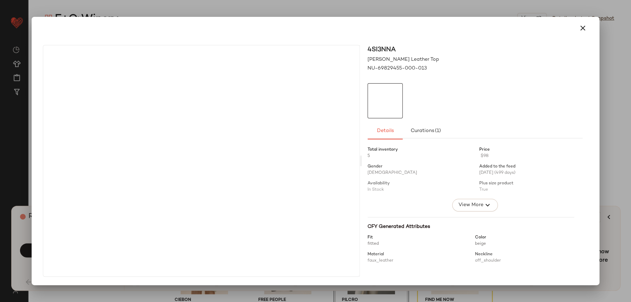
click at [576, 66] on div "NU-69829455-000-013" at bounding box center [475, 68] width 215 height 7
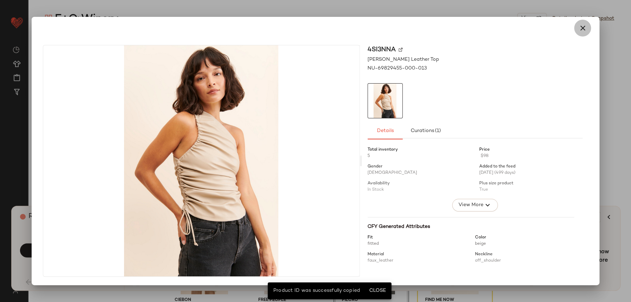
click at [585, 27] on icon "button" at bounding box center [583, 28] width 8 height 8
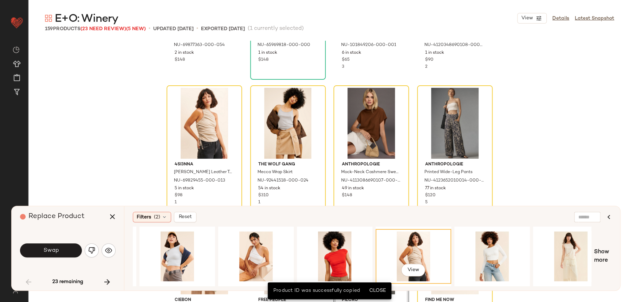
click at [96, 220] on div "Replace Product" at bounding box center [70, 216] width 101 height 21
click at [111, 221] on icon "button" at bounding box center [112, 217] width 8 height 8
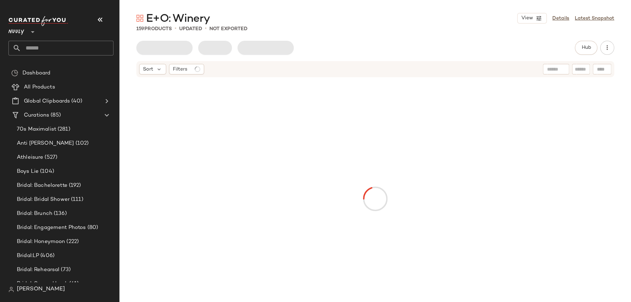
click at [97, 17] on icon "button" at bounding box center [100, 19] width 8 height 8
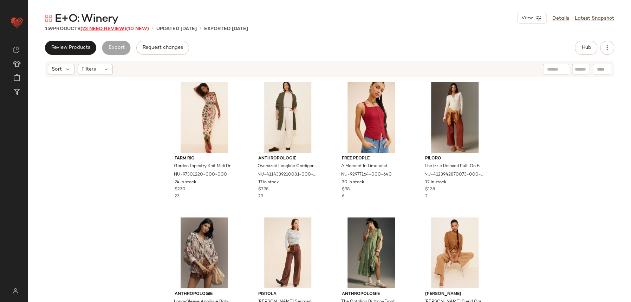
click at [106, 31] on span "(23 Need Review)" at bounding box center [104, 28] width 46 height 5
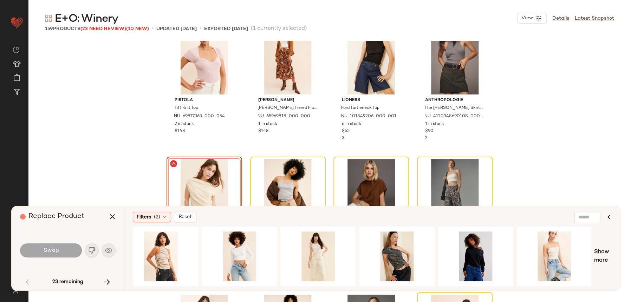
scroll to position [1532, 0]
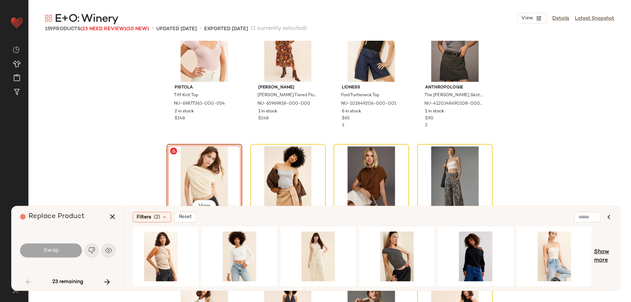
click at [605, 260] on span "Show more" at bounding box center [603, 256] width 18 height 17
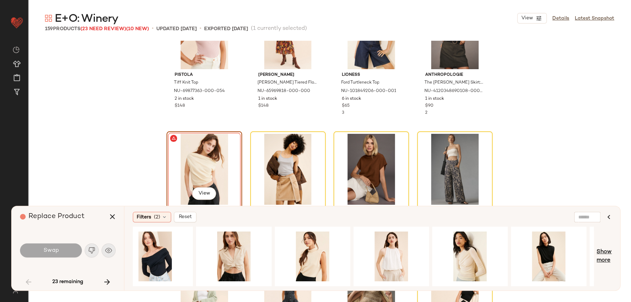
scroll to position [1545, 0]
click at [606, 258] on span "Show more" at bounding box center [604, 256] width 15 height 17
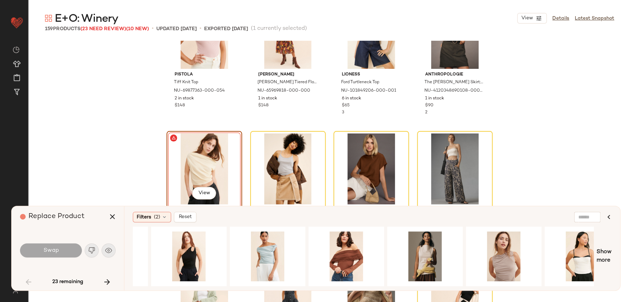
scroll to position [0, 1897]
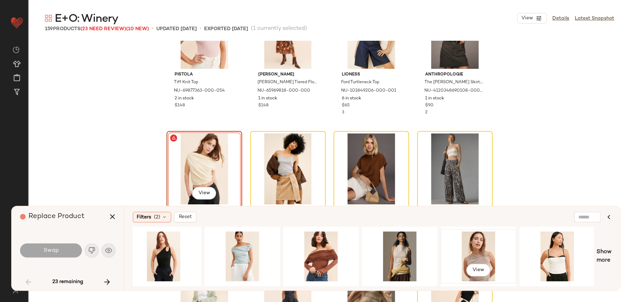
click at [489, 232] on div "View" at bounding box center [478, 257] width 71 height 50
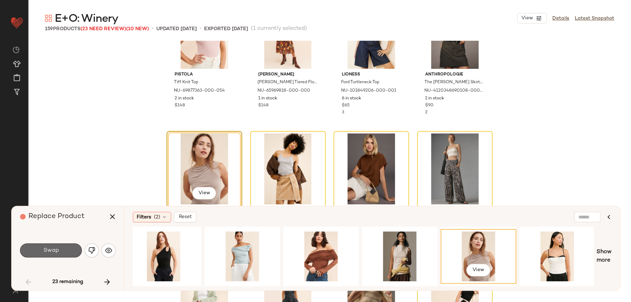
click at [66, 246] on button "Swap" at bounding box center [51, 251] width 62 height 14
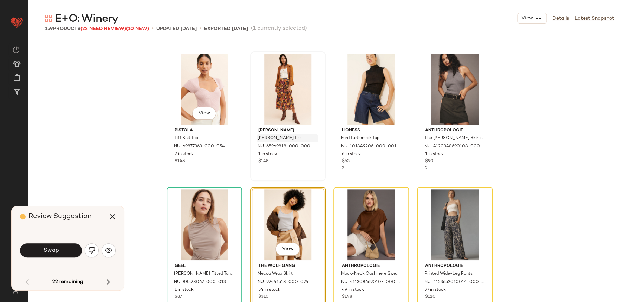
scroll to position [1489, 0]
click at [94, 251] on img "button" at bounding box center [91, 250] width 7 height 7
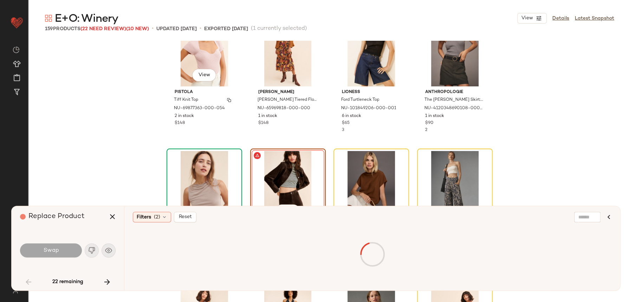
scroll to position [1593, 0]
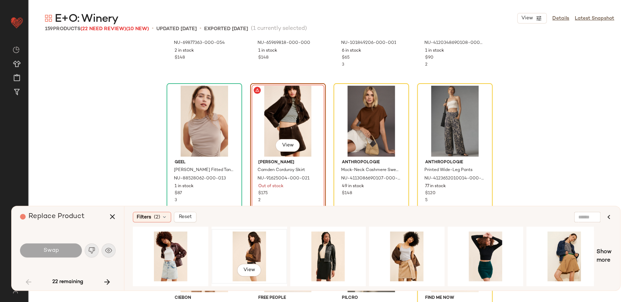
click at [251, 245] on div "View" at bounding box center [249, 257] width 71 height 50
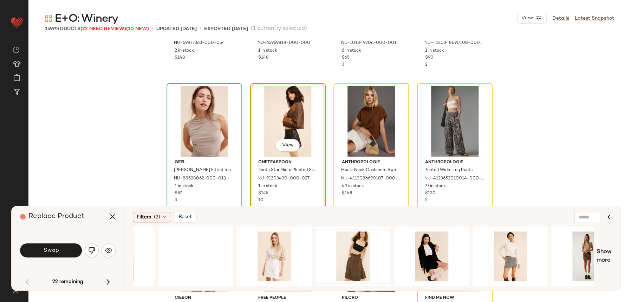
scroll to position [0, 450]
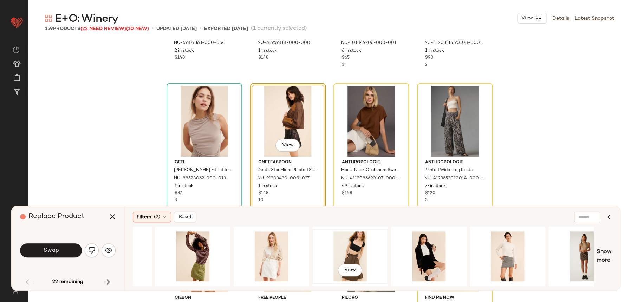
click at [339, 250] on div "View" at bounding box center [350, 257] width 71 height 50
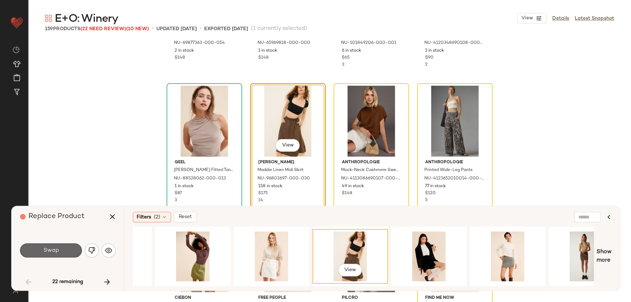
click at [63, 251] on button "Swap" at bounding box center [51, 251] width 62 height 14
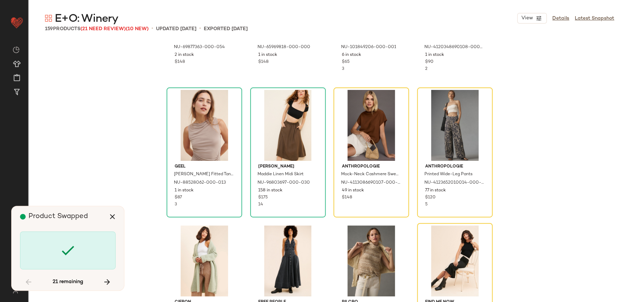
scroll to position [1585, 0]
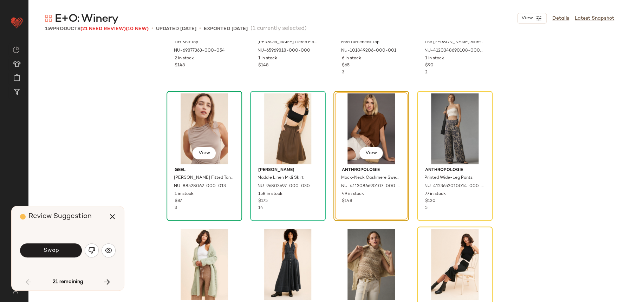
scroll to position [1492, 0]
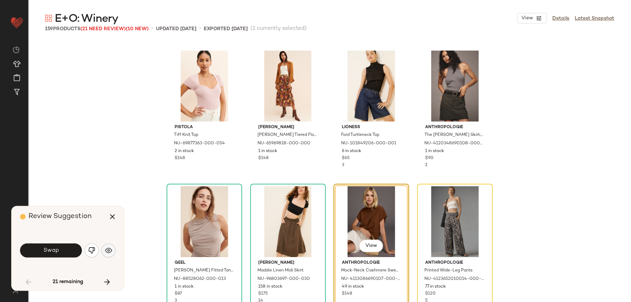
click at [113, 252] on button "button" at bounding box center [109, 251] width 14 height 14
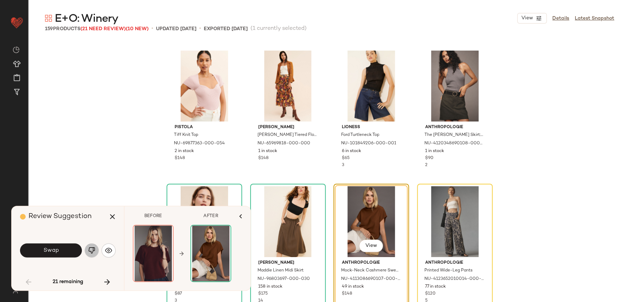
click at [97, 255] on button "button" at bounding box center [92, 251] width 14 height 14
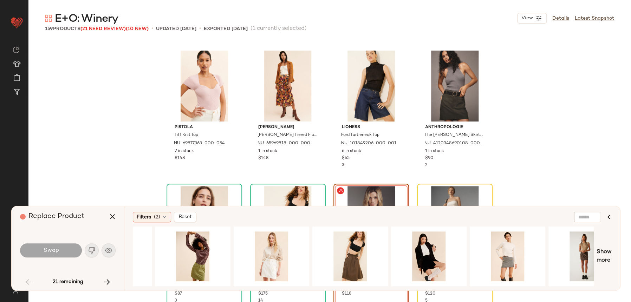
click at [96, 252] on div "Swap" at bounding box center [68, 250] width 96 height 17
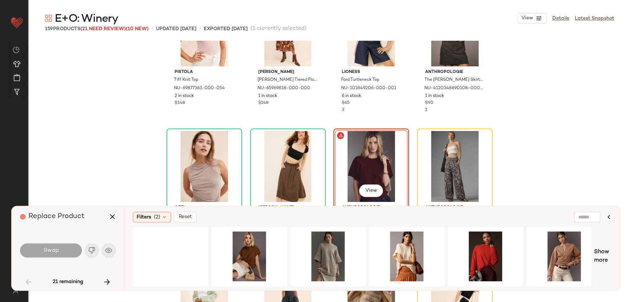
scroll to position [1641, 0]
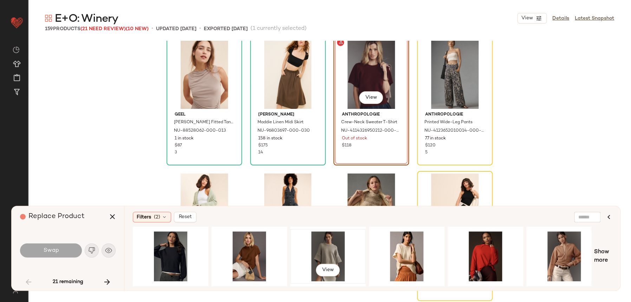
click at [328, 247] on div "View" at bounding box center [328, 257] width 71 height 50
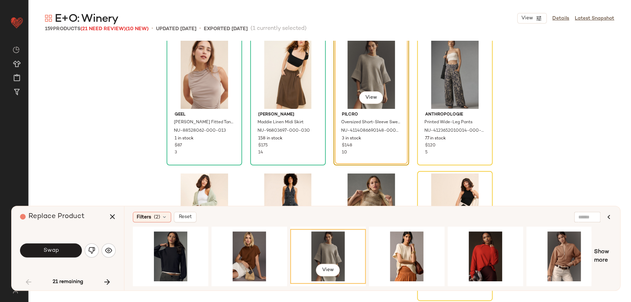
drag, startPoint x: 67, startPoint y: 244, endPoint x: 302, endPoint y: 219, distance: 236.5
click at [299, 219] on div "Replace Product Swap 21 remaining Filters (2) Reset View Show more" at bounding box center [316, 248] width 610 height 85
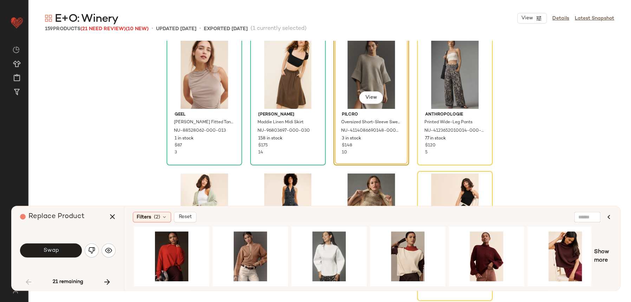
scroll to position [0, 325]
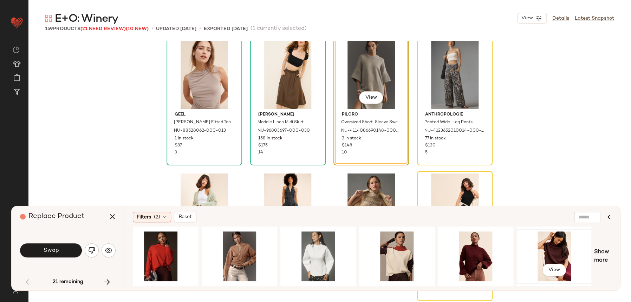
click at [543, 248] on div "View" at bounding box center [554, 257] width 71 height 50
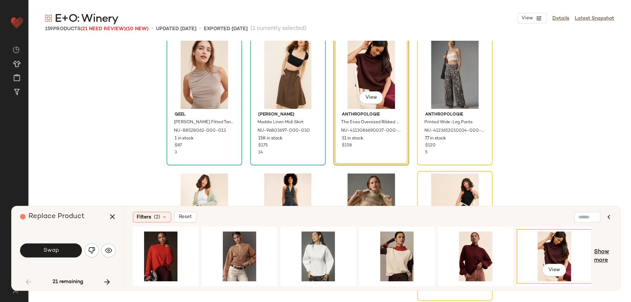
click at [607, 253] on span "Show more" at bounding box center [603, 256] width 18 height 17
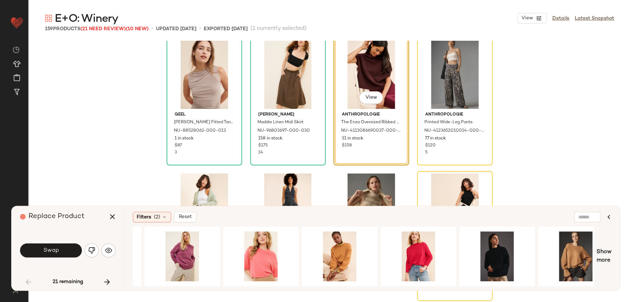
scroll to position [0, 1109]
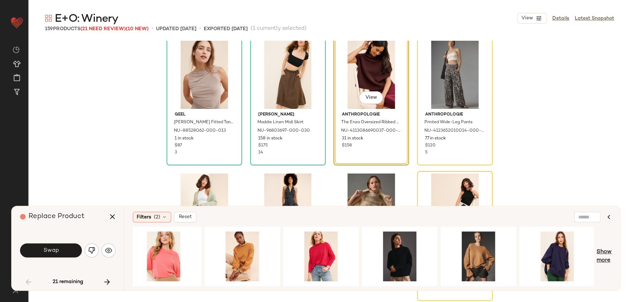
click at [606, 258] on span "Show more" at bounding box center [604, 256] width 15 height 17
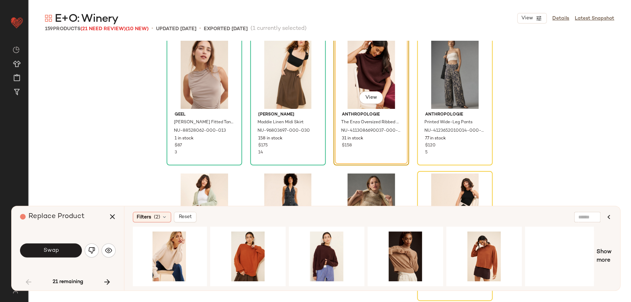
scroll to position [0, 1659]
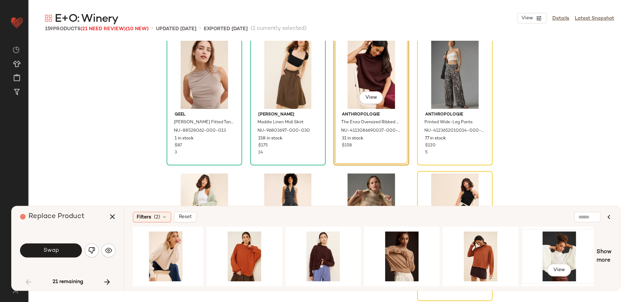
click at [548, 256] on div "View" at bounding box center [559, 257] width 71 height 50
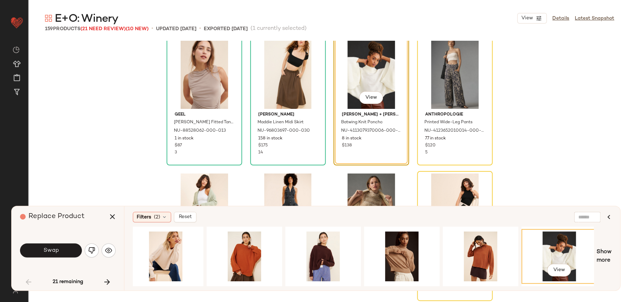
click at [605, 243] on div "View Show more" at bounding box center [372, 257] width 479 height 60
click at [599, 254] on span "Show more" at bounding box center [604, 256] width 15 height 17
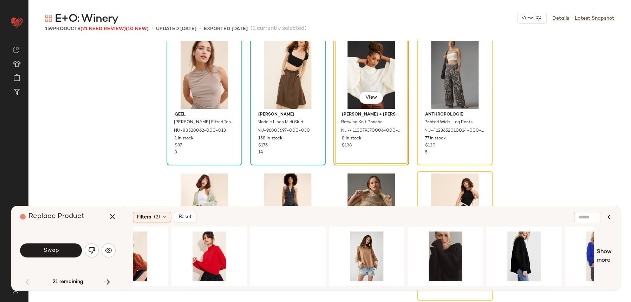
scroll to position [0, 2684]
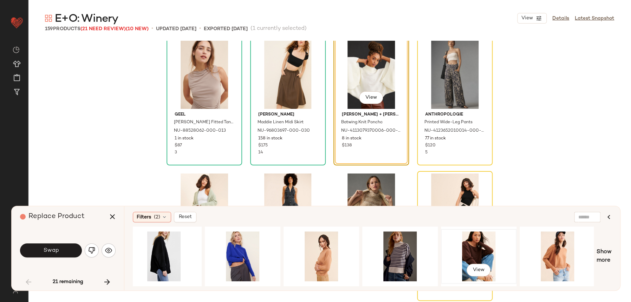
click at [465, 256] on div "View" at bounding box center [479, 257] width 71 height 50
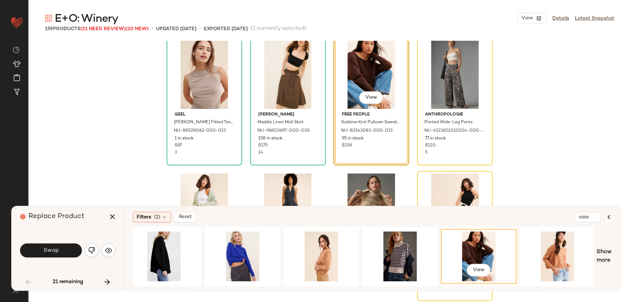
click at [613, 258] on div "Filters (2) Reset View Show more" at bounding box center [372, 248] width 496 height 84
click at [616, 260] on div "Filters (2) Reset View Show more" at bounding box center [372, 248] width 496 height 84
click at [609, 259] on span "Show more" at bounding box center [604, 256] width 15 height 17
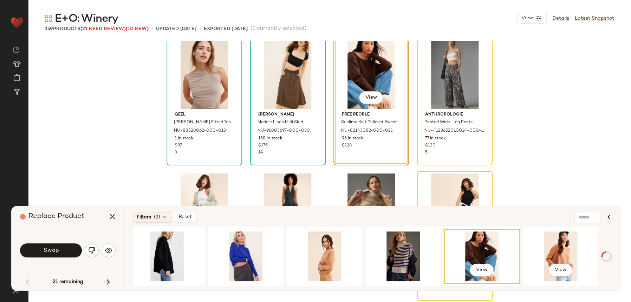
scroll to position [0, 2680]
drag, startPoint x: 500, startPoint y: 283, endPoint x: 514, endPoint y: 291, distance: 15.4
click at [566, 282] on div "View View" at bounding box center [363, 257] width 461 height 60
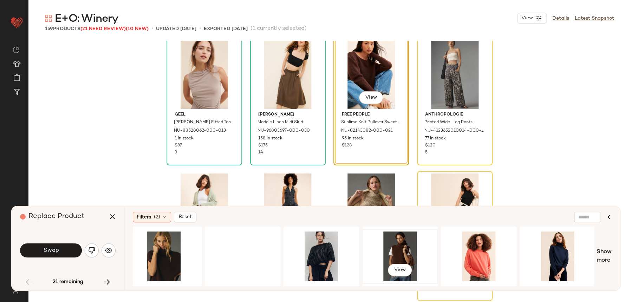
drag, startPoint x: 425, startPoint y: 264, endPoint x: 418, endPoint y: 257, distance: 10.0
click at [424, 263] on div "View" at bounding box center [400, 257] width 71 height 50
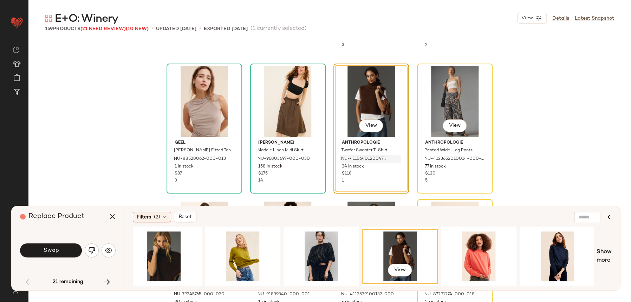
scroll to position [1611, 0]
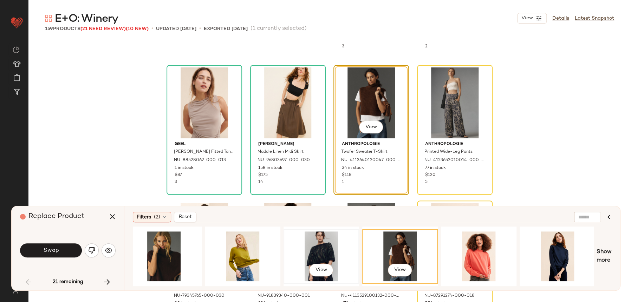
click at [322, 234] on div "View" at bounding box center [321, 257] width 71 height 50
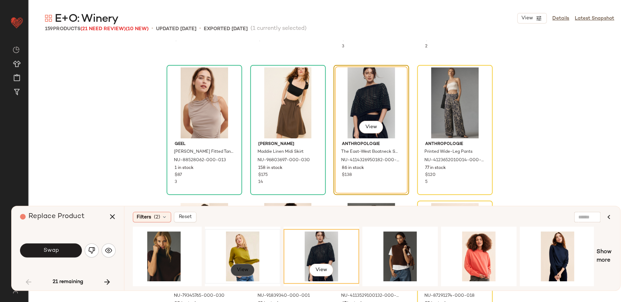
click at [242, 268] on span "View" at bounding box center [243, 271] width 12 height 6
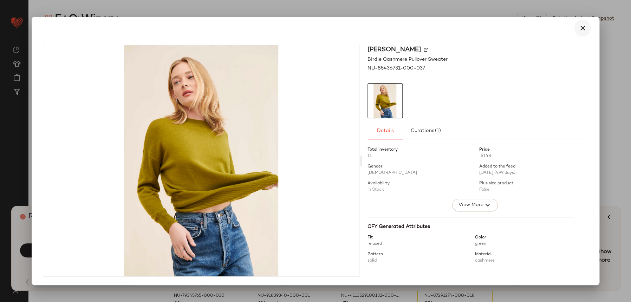
click at [577, 30] on button "button" at bounding box center [582, 28] width 17 height 17
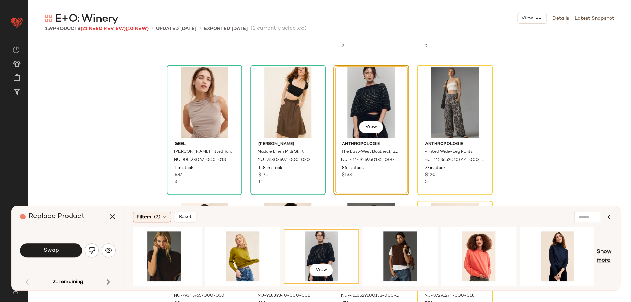
click at [608, 252] on span "Show more" at bounding box center [604, 256] width 15 height 17
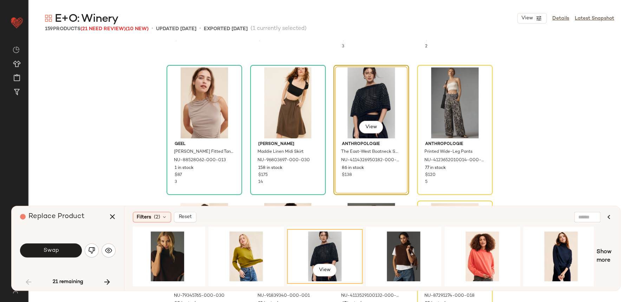
scroll to position [0, 4259]
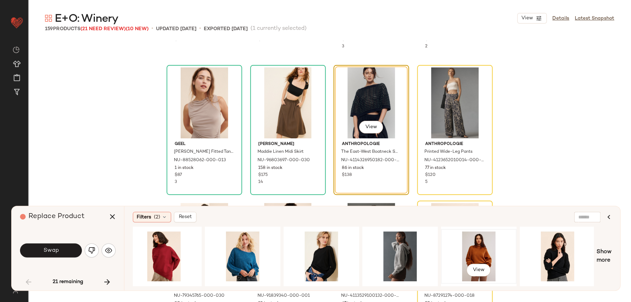
click at [485, 252] on div "View" at bounding box center [479, 257] width 71 height 50
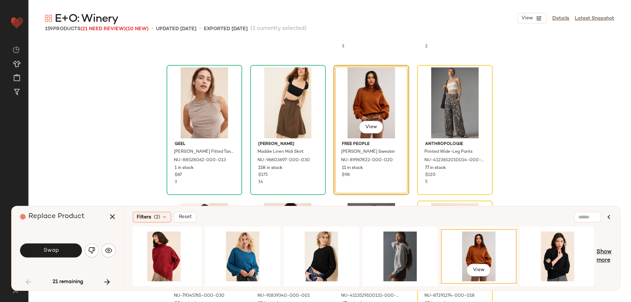
click at [603, 251] on span "Show more" at bounding box center [604, 256] width 15 height 17
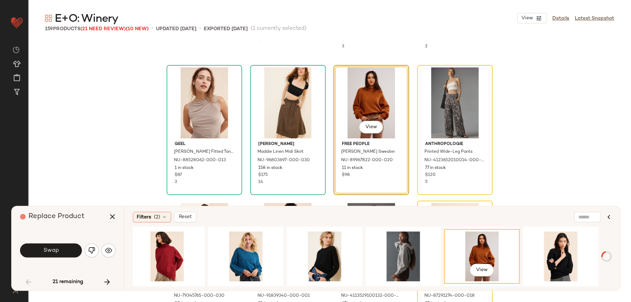
scroll to position [0, 4255]
drag, startPoint x: 522, startPoint y: 281, endPoint x: 526, endPoint y: 284, distance: 4.3
click at [525, 283] on div "View" at bounding box center [363, 257] width 461 height 60
drag, startPoint x: 522, startPoint y: 288, endPoint x: 553, endPoint y: 286, distance: 31.7
click at [594, 288] on div "Filters (2) Reset View Show more" at bounding box center [372, 248] width 496 height 84
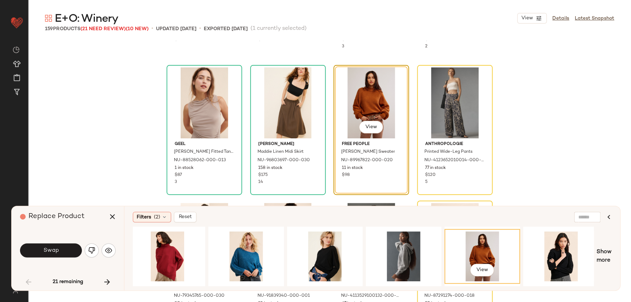
scroll to position [0, 5046]
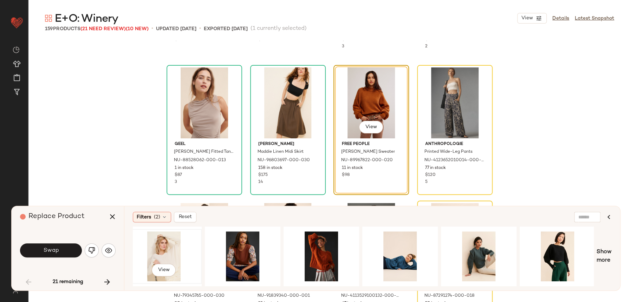
click at [163, 251] on div "View" at bounding box center [164, 257] width 71 height 50
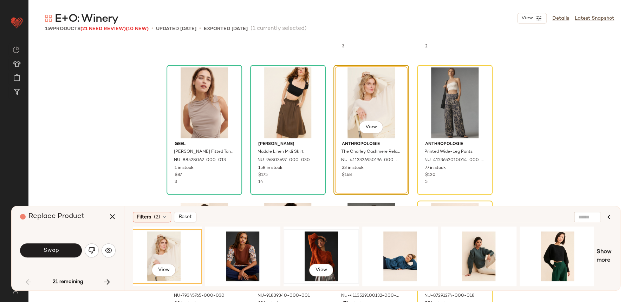
click at [343, 242] on div "View" at bounding box center [321, 257] width 71 height 50
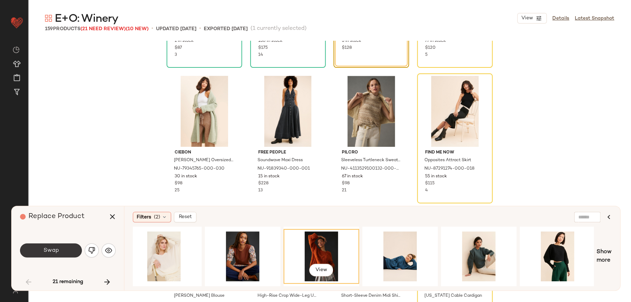
click at [50, 247] on span "Swap" at bounding box center [51, 250] width 16 height 7
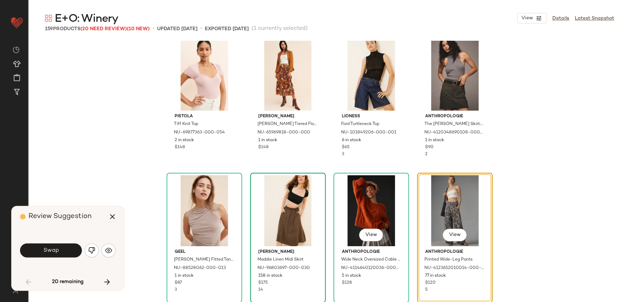
scroll to position [1504, 0]
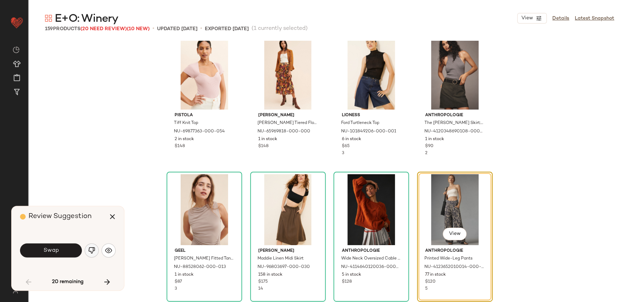
click at [90, 251] on img "button" at bounding box center [91, 250] width 7 height 7
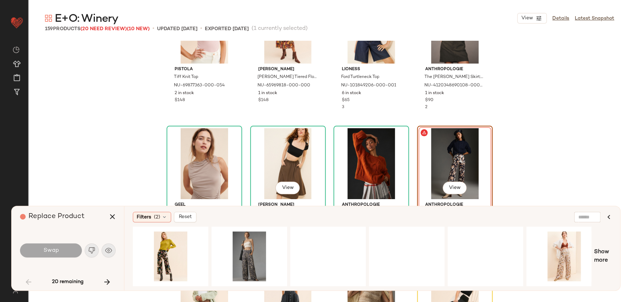
scroll to position [1554, 0]
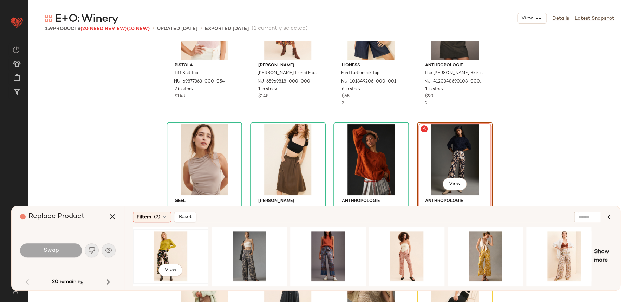
click at [169, 244] on div "View" at bounding box center [170, 257] width 71 height 50
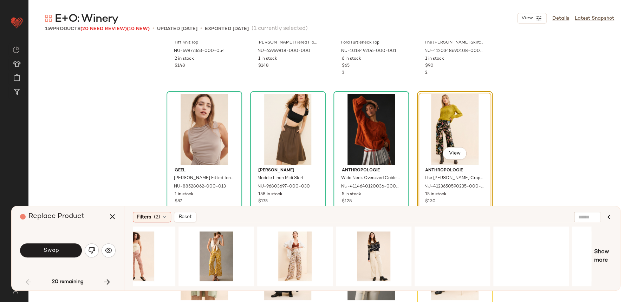
scroll to position [0, 325]
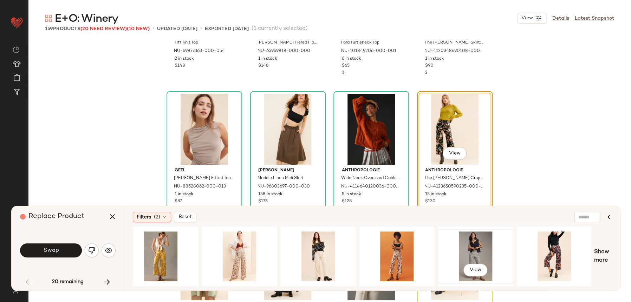
click at [469, 251] on div "View" at bounding box center [475, 257] width 71 height 50
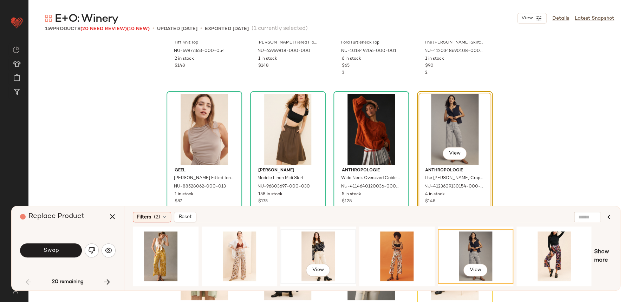
click at [311, 247] on div "View" at bounding box center [318, 257] width 71 height 50
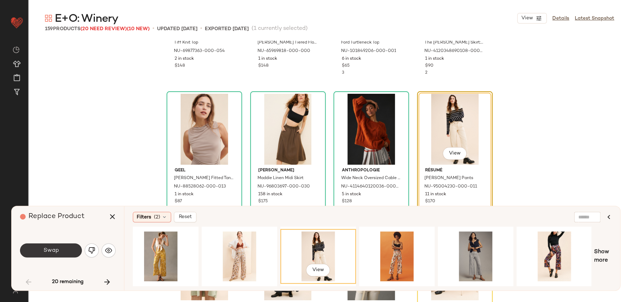
click at [56, 251] on span "Swap" at bounding box center [51, 250] width 16 height 7
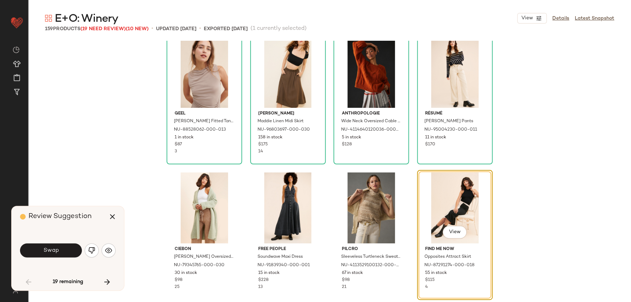
scroll to position [1642, 0]
click at [95, 253] on img "button" at bounding box center [91, 250] width 7 height 7
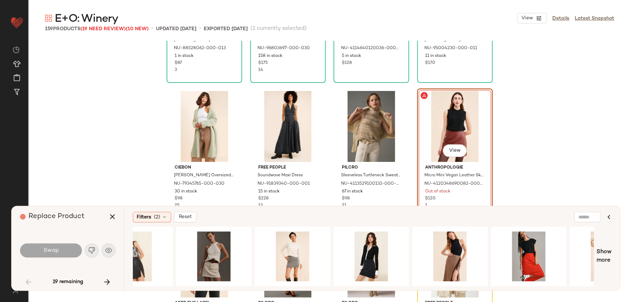
scroll to position [0, 664]
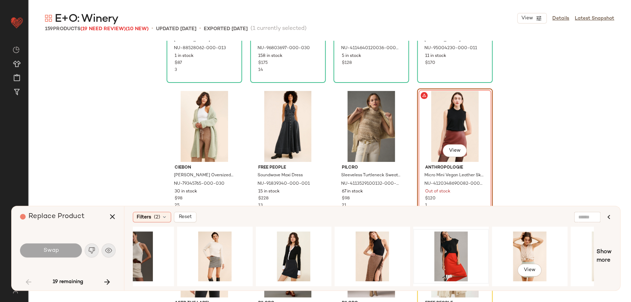
click at [451, 255] on div at bounding box center [451, 257] width 71 height 50
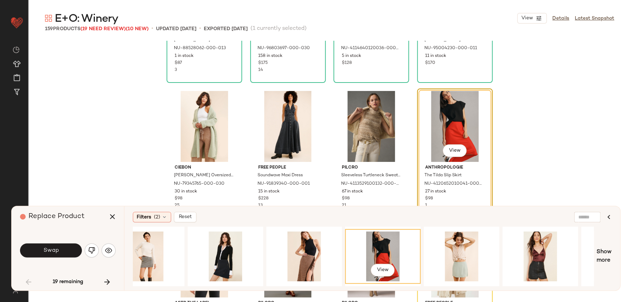
scroll to position [0, 952]
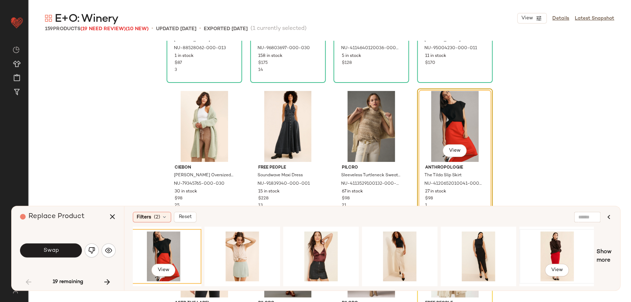
click at [559, 260] on div "View" at bounding box center [557, 257] width 71 height 50
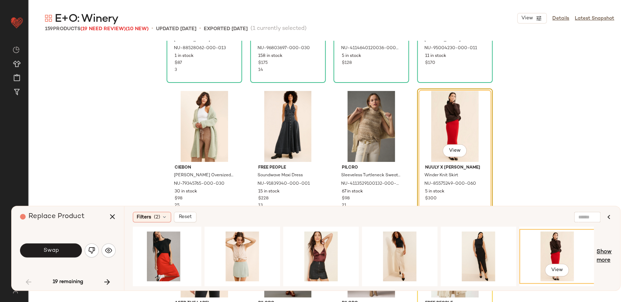
click at [603, 257] on span "Show more" at bounding box center [604, 256] width 15 height 17
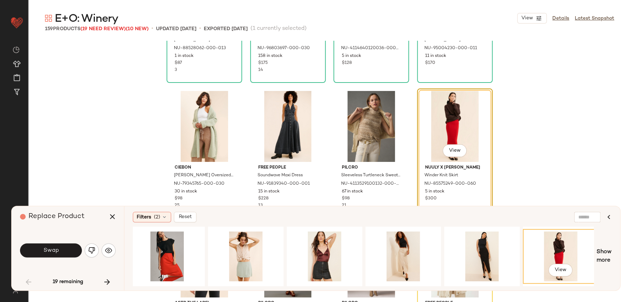
drag, startPoint x: 411, startPoint y: 287, endPoint x: 434, endPoint y: 286, distance: 23.2
click at [440, 285] on div "Filters (2) Reset View Show more" at bounding box center [372, 248] width 496 height 84
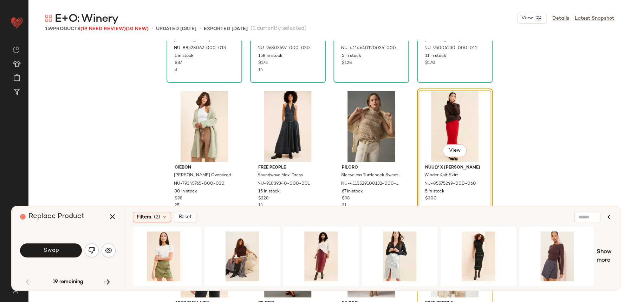
click at [596, 252] on div "View Show more" at bounding box center [372, 257] width 479 height 60
click at [601, 254] on span "Show more" at bounding box center [604, 256] width 15 height 17
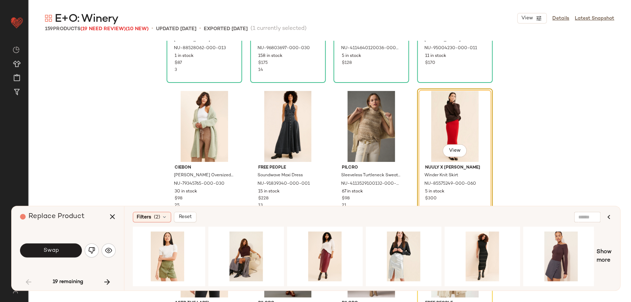
scroll to position [0, 2526]
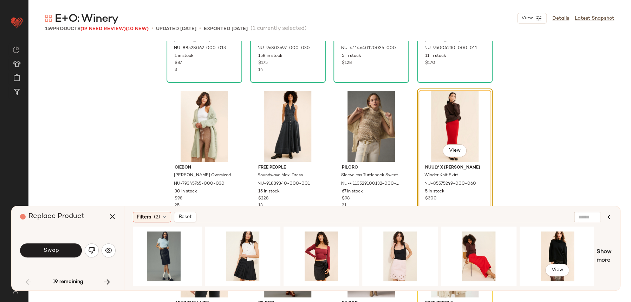
click at [599, 253] on span "Show more" at bounding box center [604, 256] width 15 height 17
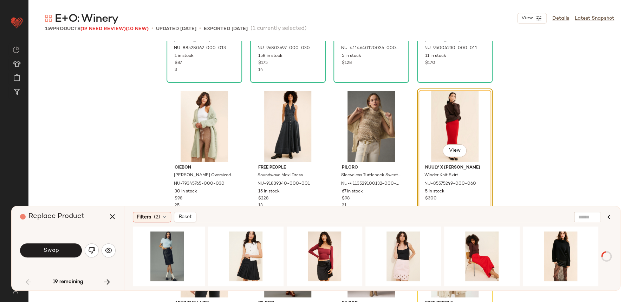
scroll to position [0, 2523]
click at [605, 255] on span "Show more" at bounding box center [604, 256] width 15 height 17
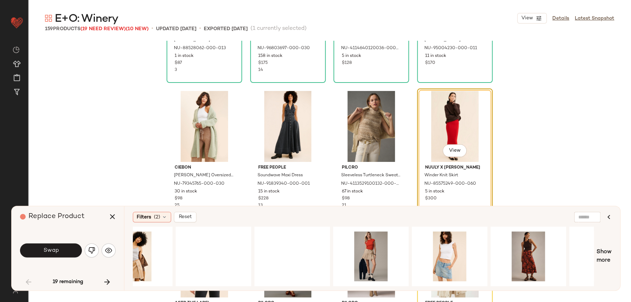
scroll to position [0, 3734]
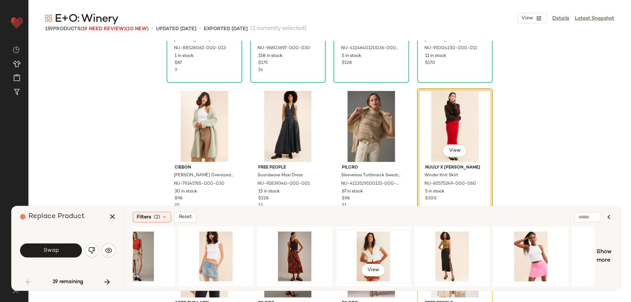
click at [355, 253] on div "View" at bounding box center [373, 257] width 71 height 50
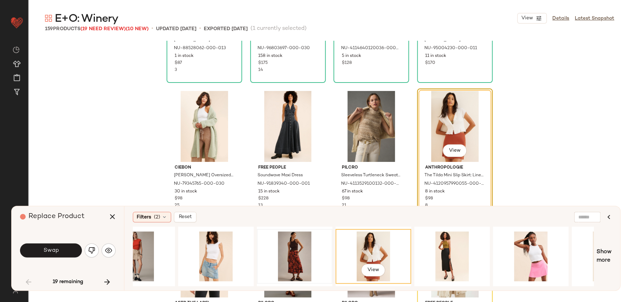
click at [313, 252] on div at bounding box center [294, 257] width 71 height 50
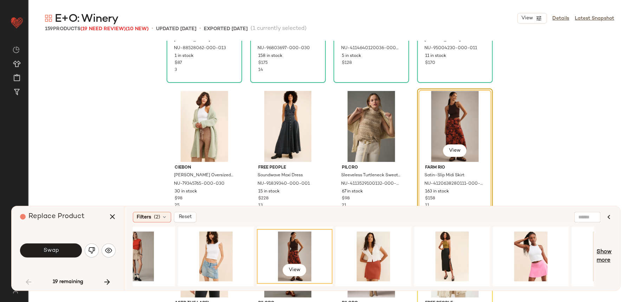
click at [610, 259] on span "Show more" at bounding box center [604, 256] width 15 height 17
drag, startPoint x: 517, startPoint y: 284, endPoint x: 540, endPoint y: 285, distance: 22.9
click at [543, 285] on div "View" at bounding box center [363, 257] width 461 height 60
click at [366, 260] on div "View" at bounding box center [373, 257] width 71 height 50
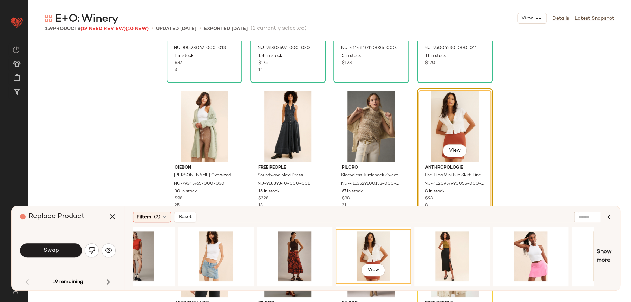
drag, startPoint x: 482, startPoint y: 288, endPoint x: 532, endPoint y: 285, distance: 49.6
click at [542, 283] on div "Filters (2) Reset View Show more" at bounding box center [372, 248] width 496 height 84
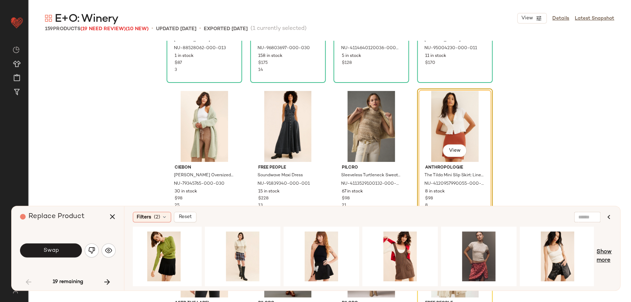
click at [607, 258] on span "Show more" at bounding box center [604, 256] width 15 height 17
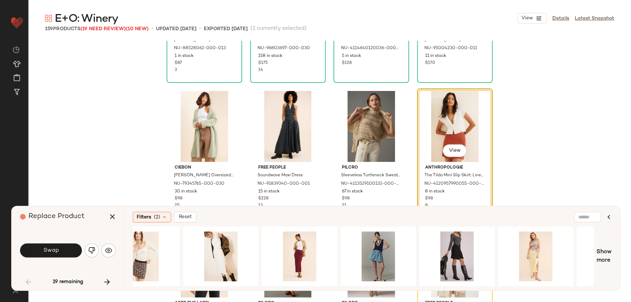
scroll to position [0, 5274]
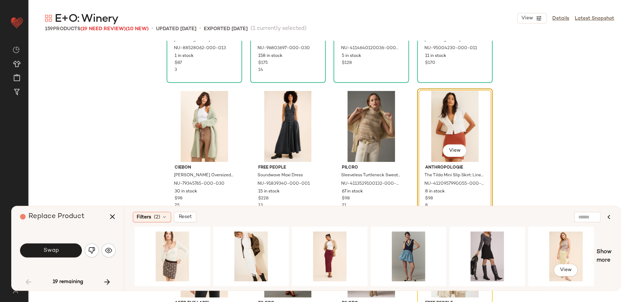
drag, startPoint x: 553, startPoint y: 281, endPoint x: 500, endPoint y: 288, distance: 54.3
click at [574, 282] on div "View" at bounding box center [566, 256] width 76 height 55
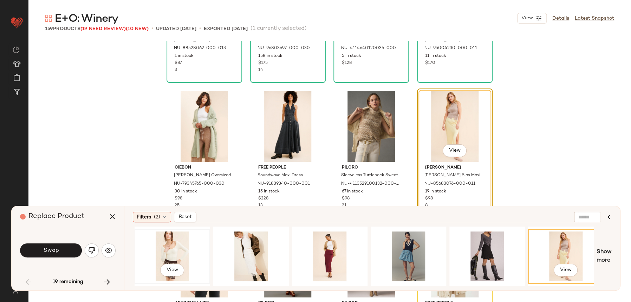
click at [165, 258] on div "View" at bounding box center [172, 257] width 71 height 50
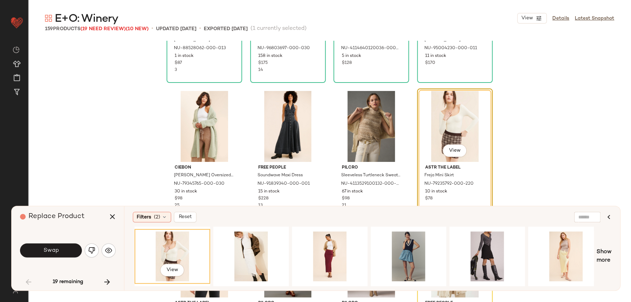
click at [43, 249] on span "Swap" at bounding box center [51, 250] width 16 height 7
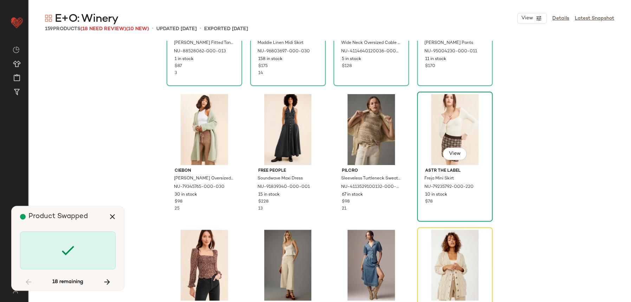
scroll to position [1719, 0]
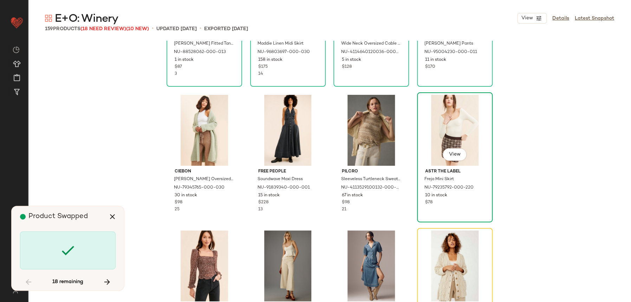
scroll to position [1764, 0]
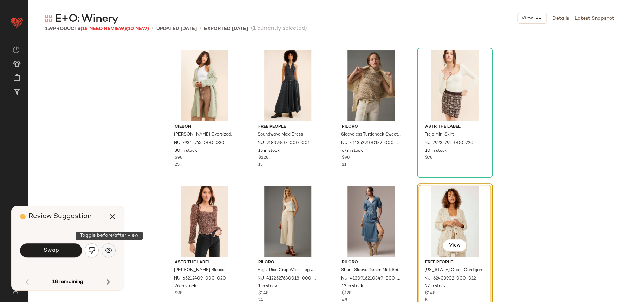
click at [108, 255] on button "button" at bounding box center [109, 251] width 14 height 14
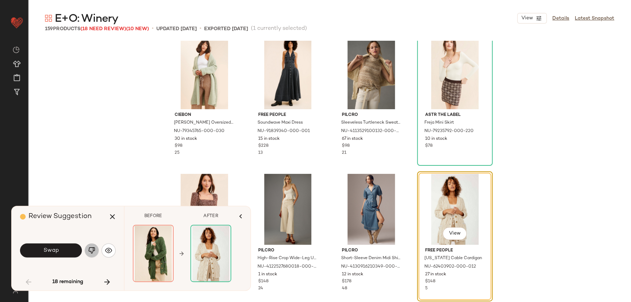
click at [86, 250] on button "button" at bounding box center [92, 251] width 14 height 14
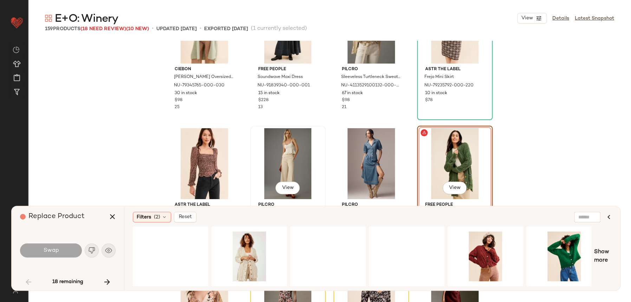
scroll to position [1862, 0]
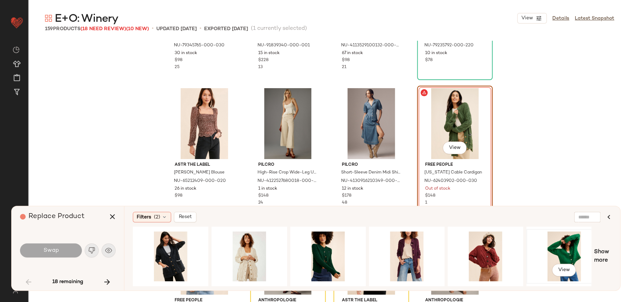
click at [575, 242] on div "View" at bounding box center [564, 257] width 71 height 50
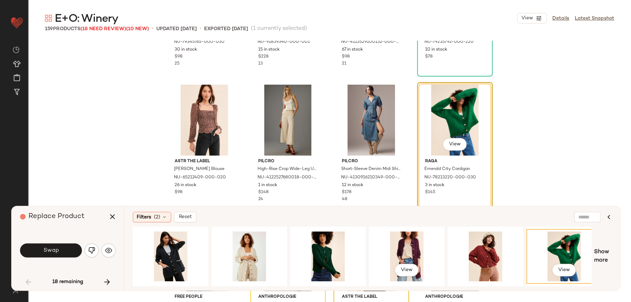
scroll to position [1866, 0]
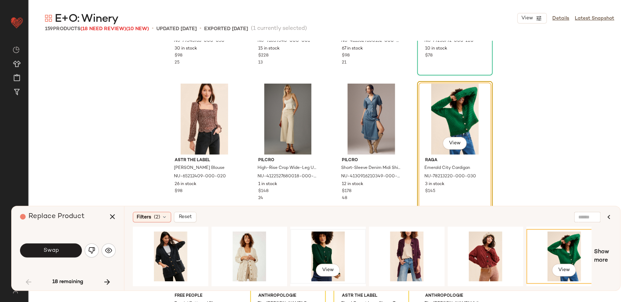
click at [321, 257] on div "View" at bounding box center [328, 257] width 71 height 50
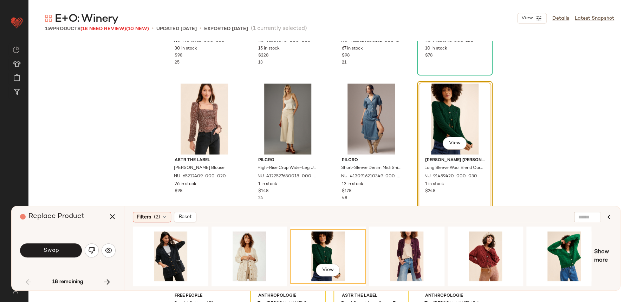
scroll to position [0, 325]
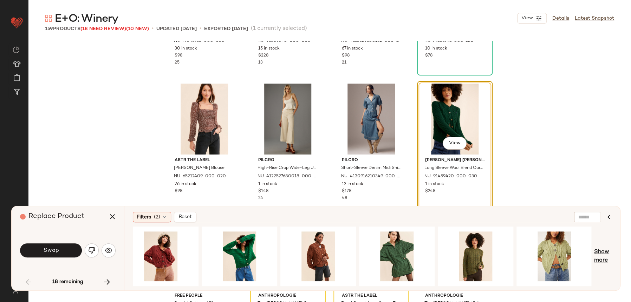
click at [604, 254] on span "Show more" at bounding box center [603, 256] width 18 height 17
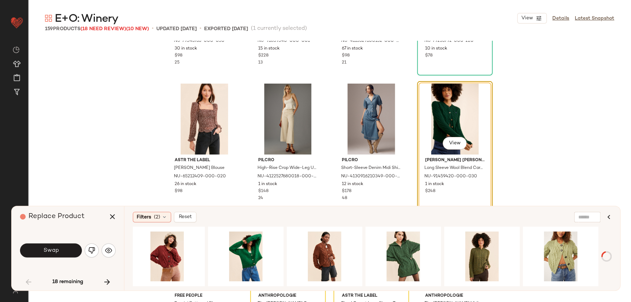
scroll to position [0, 318]
drag, startPoint x: 572, startPoint y: 253, endPoint x: 556, endPoint y: 259, distance: 16.9
click at [572, 253] on div "View" at bounding box center [561, 257] width 71 height 50
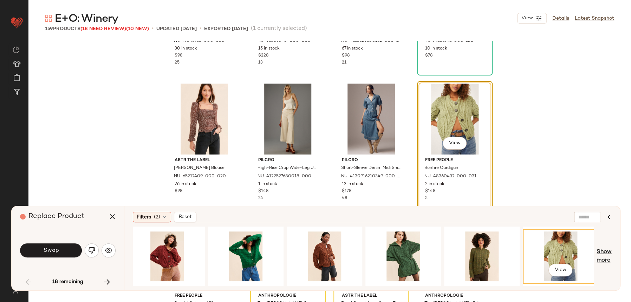
click at [609, 249] on span "Show more" at bounding box center [604, 256] width 15 height 17
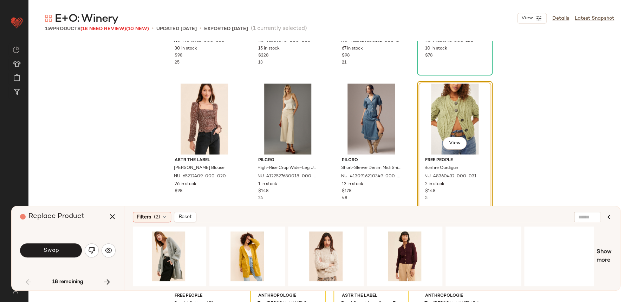
scroll to position [0, 1656]
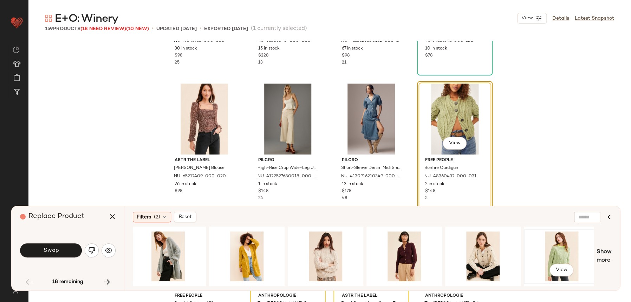
click at [561, 251] on div "View" at bounding box center [562, 257] width 71 height 50
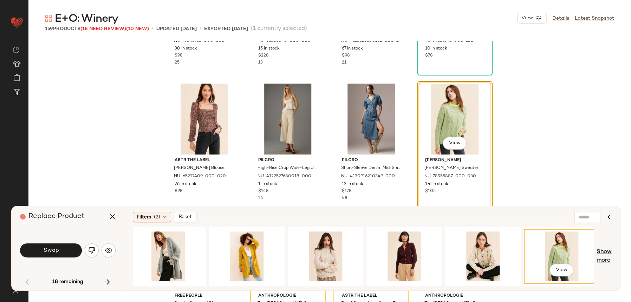
click at [605, 264] on span "Show more" at bounding box center [604, 256] width 15 height 17
click at [160, 249] on div "View" at bounding box center [168, 257] width 71 height 50
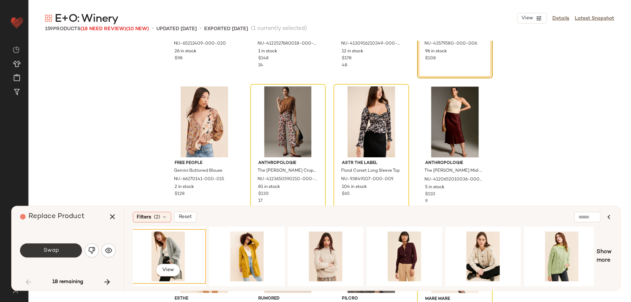
click at [65, 253] on button "Swap" at bounding box center [51, 251] width 62 height 14
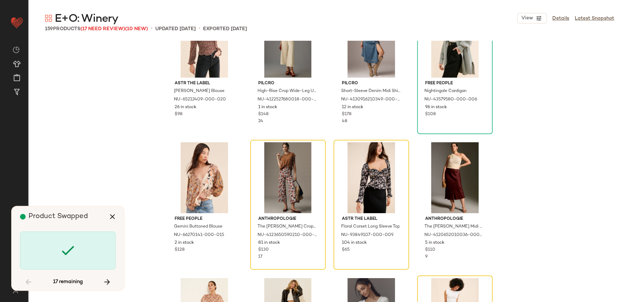
scroll to position [1854, 0]
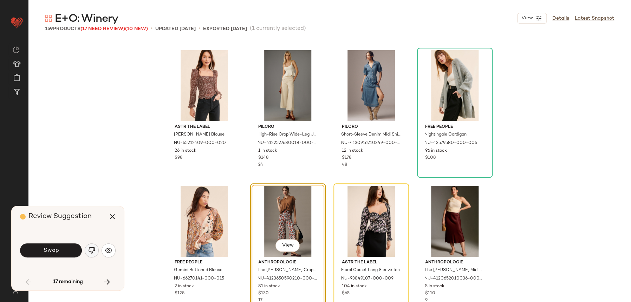
click at [91, 249] on img "button" at bounding box center [91, 250] width 7 height 7
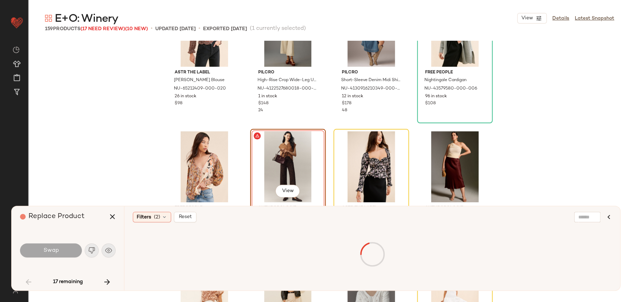
scroll to position [1966, 0]
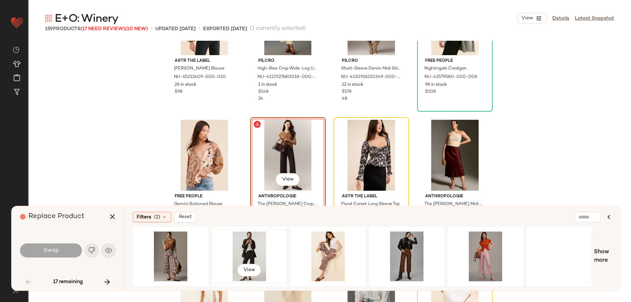
click at [250, 256] on div "View" at bounding box center [249, 257] width 71 height 50
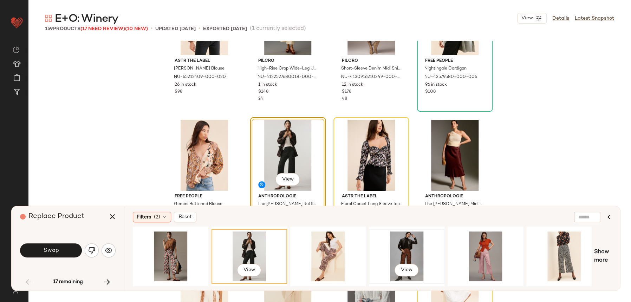
click at [414, 253] on div "View" at bounding box center [407, 257] width 71 height 50
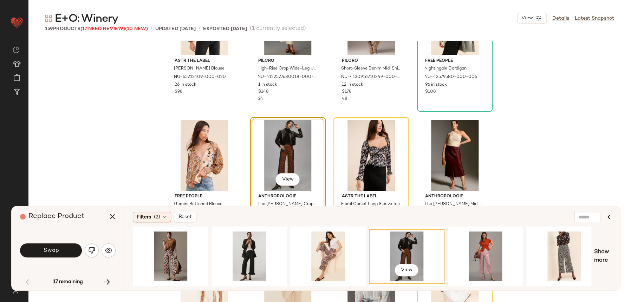
click at [342, 286] on div "View" at bounding box center [362, 257] width 459 height 60
drag, startPoint x: 345, startPoint y: 282, endPoint x: 467, endPoint y: 291, distance: 122.7
click at [523, 290] on div "Filters (2) Reset View Show more" at bounding box center [372, 248] width 496 height 84
click at [382, 282] on div "View" at bounding box center [407, 256] width 76 height 55
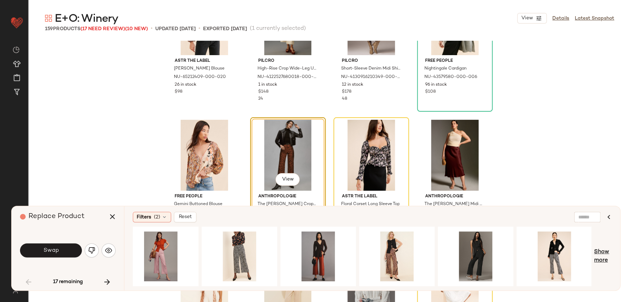
click at [608, 255] on span "Show more" at bounding box center [603, 256] width 18 height 17
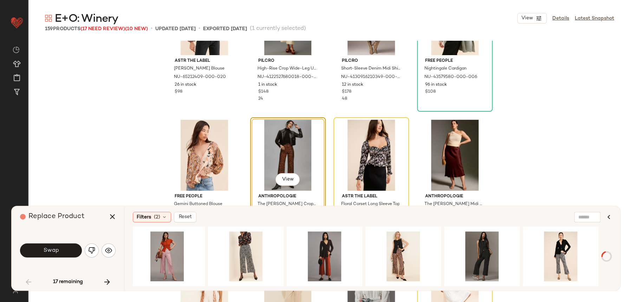
scroll to position [0, 318]
click at [478, 255] on div "View" at bounding box center [482, 257] width 71 height 50
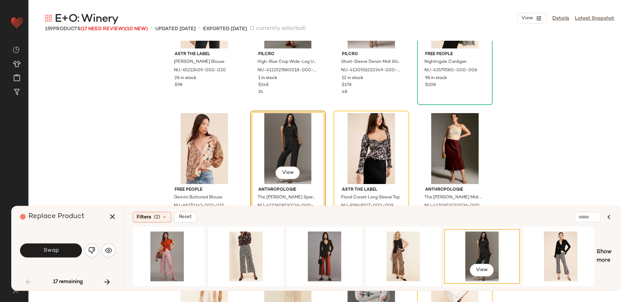
scroll to position [1987, 0]
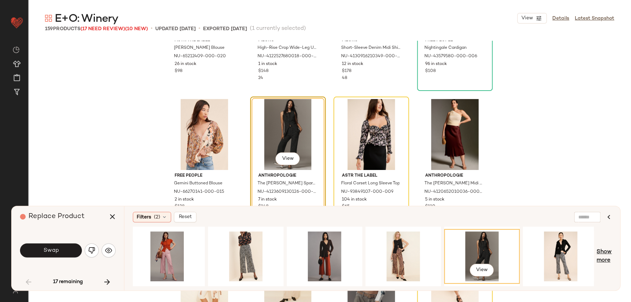
click at [606, 254] on span "Show more" at bounding box center [604, 256] width 15 height 17
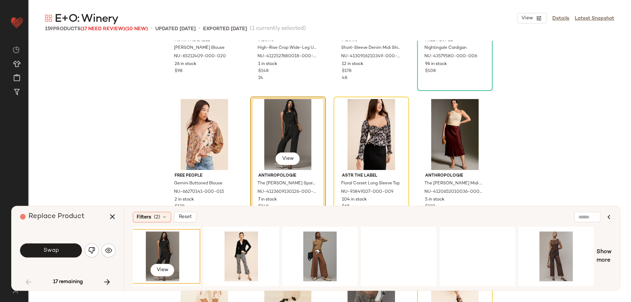
scroll to position [0, 683]
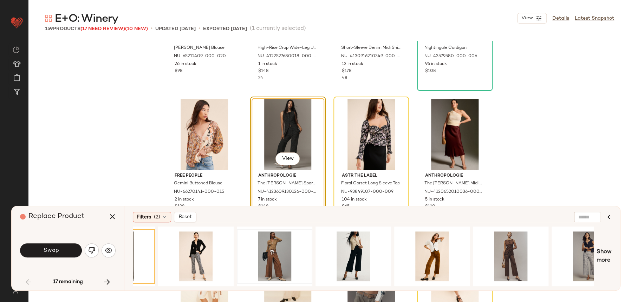
click at [249, 254] on div at bounding box center [274, 257] width 71 height 50
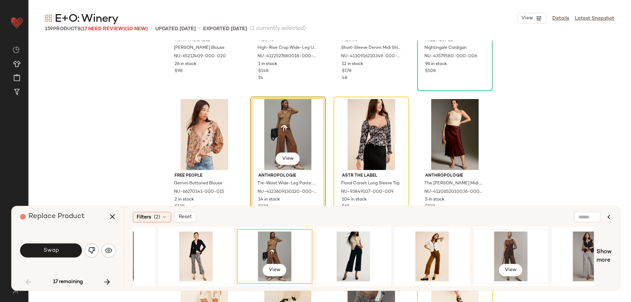
click at [514, 259] on div "View" at bounding box center [511, 257] width 71 height 50
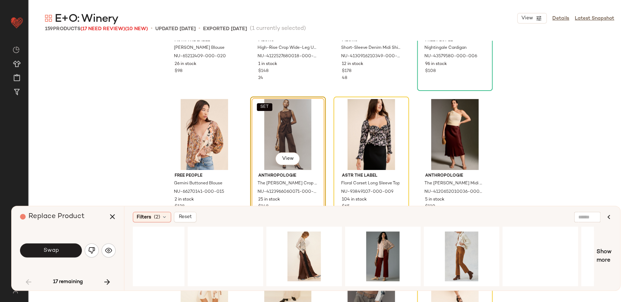
scroll to position [0, 1818]
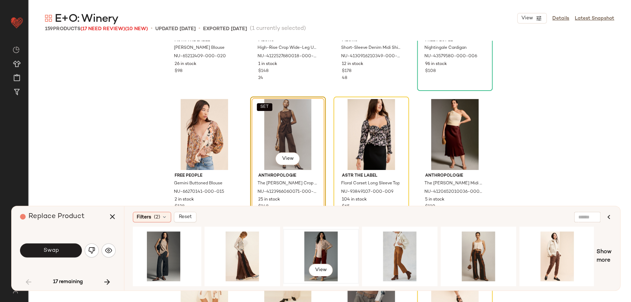
click at [333, 247] on div "View" at bounding box center [321, 257] width 71 height 50
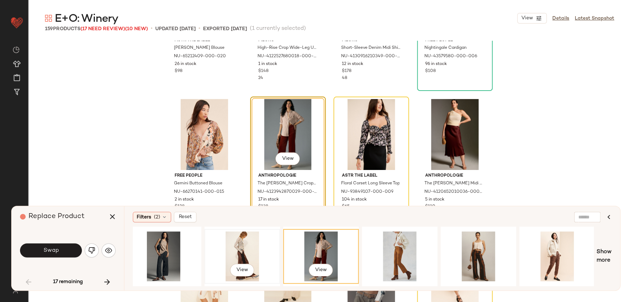
click at [251, 252] on div "View" at bounding box center [242, 257] width 71 height 50
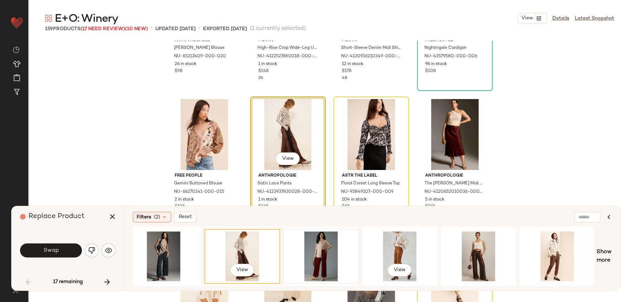
drag, startPoint x: 377, startPoint y: 252, endPoint x: 298, endPoint y: 262, distance: 79.4
click at [369, 252] on div "View" at bounding box center [400, 257] width 71 height 50
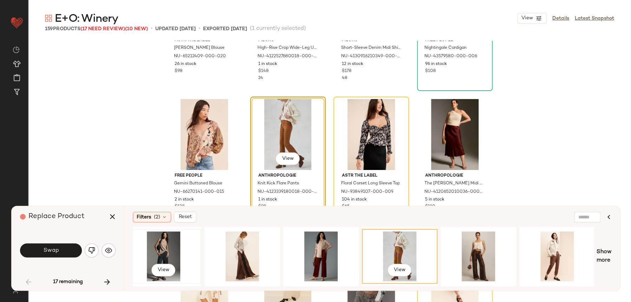
click at [181, 262] on div "View" at bounding box center [163, 257] width 71 height 50
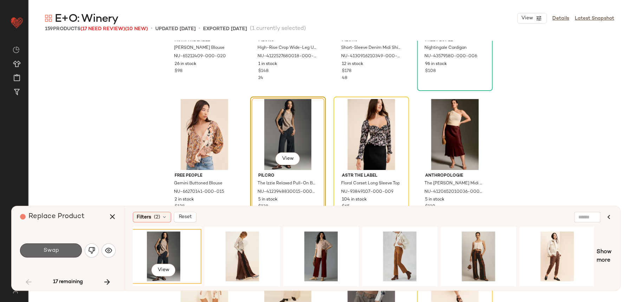
click at [54, 250] on span "Swap" at bounding box center [51, 250] width 16 height 7
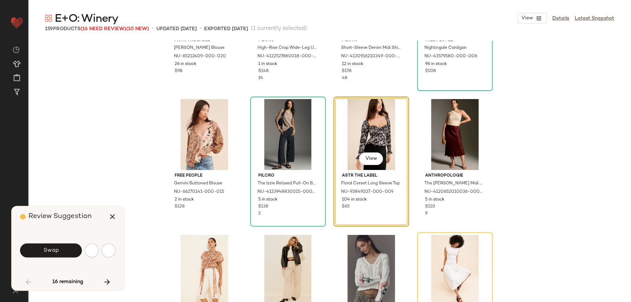
scroll to position [1900, 0]
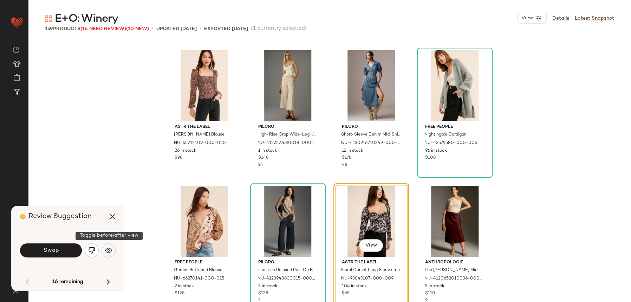
click at [105, 255] on button "button" at bounding box center [109, 251] width 14 height 14
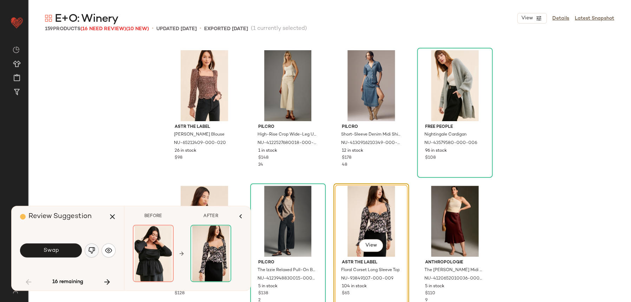
click at [95, 252] on img "button" at bounding box center [91, 250] width 7 height 7
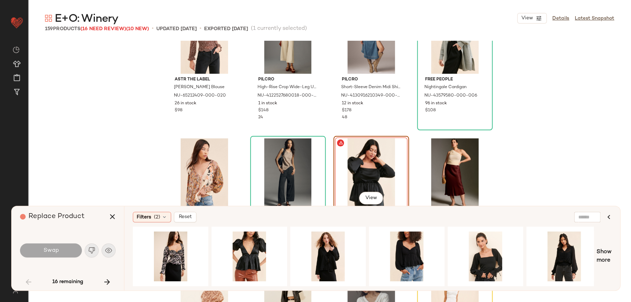
scroll to position [0, 952]
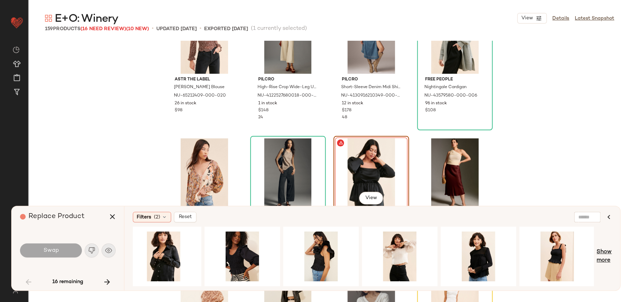
click at [602, 257] on span "Show more" at bounding box center [604, 256] width 15 height 17
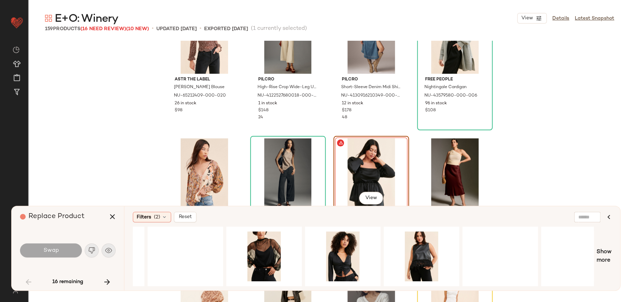
scroll to position [0, 1739]
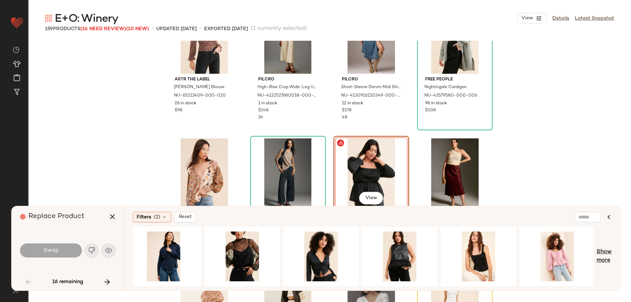
click at [609, 254] on span "Show more" at bounding box center [604, 256] width 15 height 17
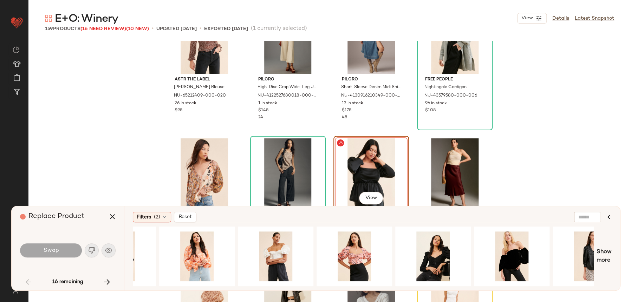
scroll to position [0, 2404]
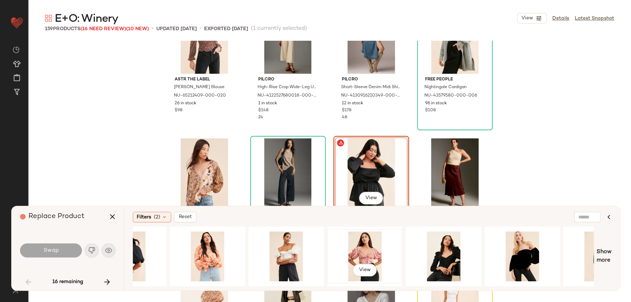
click at [391, 250] on div "View" at bounding box center [365, 257] width 71 height 50
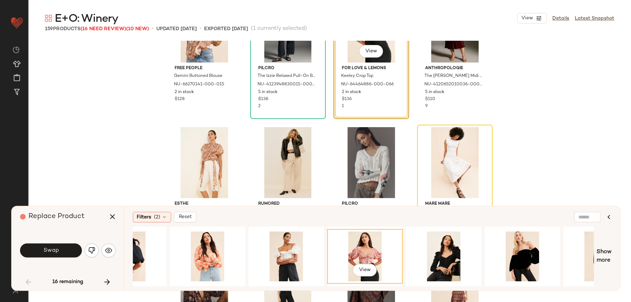
scroll to position [2114, 0]
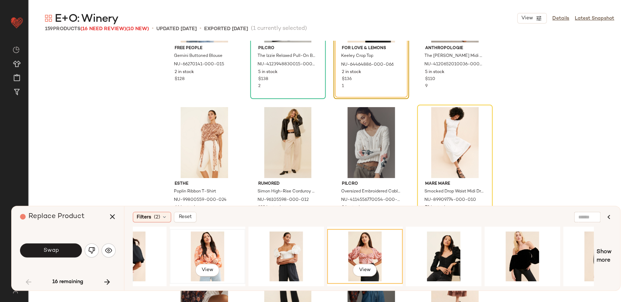
click at [223, 248] on div "View" at bounding box center [207, 257] width 71 height 50
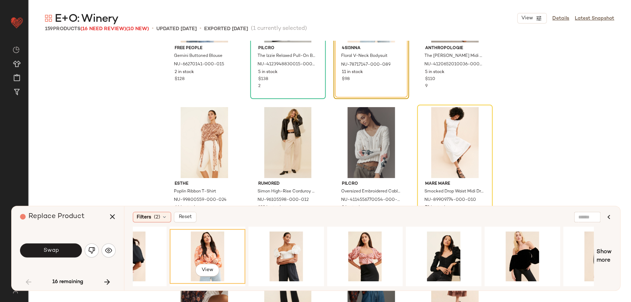
click at [620, 257] on div "Filters (2) Reset View Show more" at bounding box center [372, 248] width 496 height 84
click at [605, 250] on span "Show more" at bounding box center [604, 256] width 15 height 17
drag, startPoint x: 485, startPoint y: 289, endPoint x: 525, endPoint y: 288, distance: 39.7
click at [527, 288] on div "Filters (2) Reset View Show more" at bounding box center [372, 248] width 496 height 84
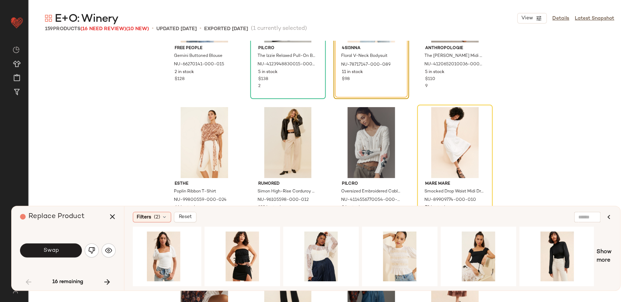
click at [602, 250] on span "Show more" at bounding box center [604, 256] width 15 height 17
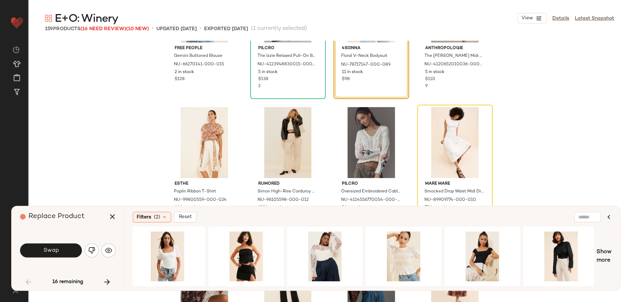
scroll to position [0, 3708]
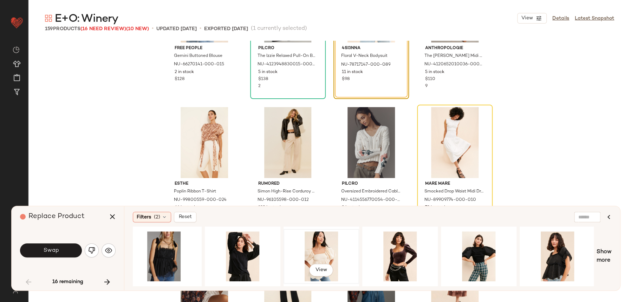
click at [300, 256] on div "View" at bounding box center [321, 257] width 71 height 50
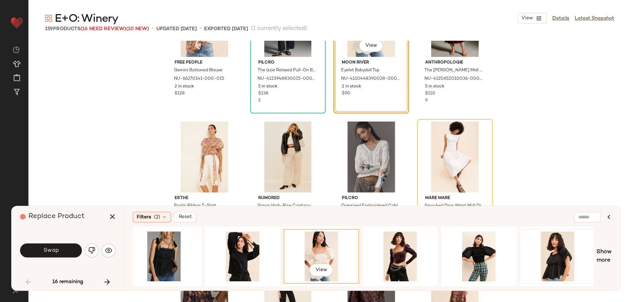
scroll to position [2112, 0]
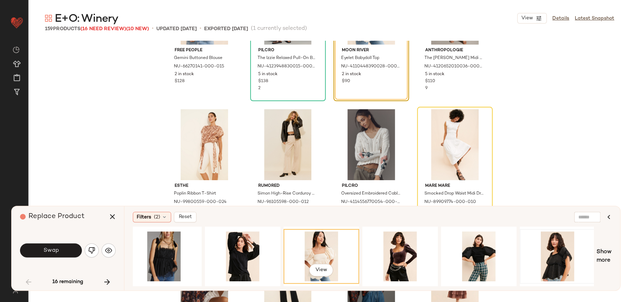
drag, startPoint x: 611, startPoint y: 254, endPoint x: 585, endPoint y: 257, distance: 26.2
click at [612, 254] on span "Show more" at bounding box center [604, 256] width 15 height 17
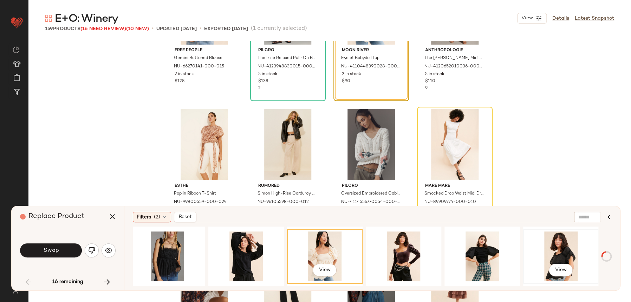
click at [564, 253] on div "View" at bounding box center [561, 257] width 71 height 50
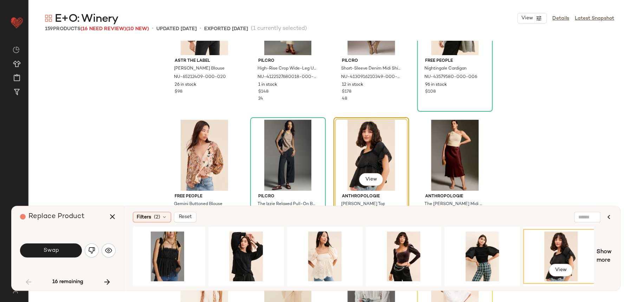
scroll to position [0, 4416]
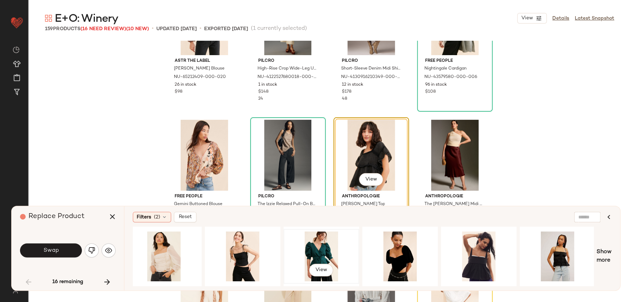
click at [289, 247] on div "View" at bounding box center [321, 257] width 71 height 50
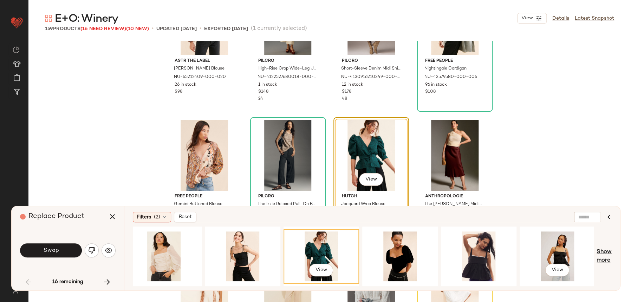
click at [603, 255] on span "Show more" at bounding box center [604, 256] width 15 height 17
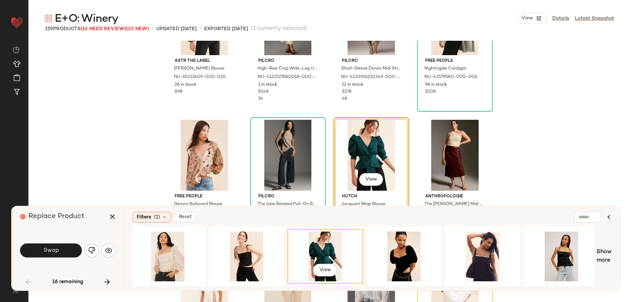
scroll to position [0, 5204]
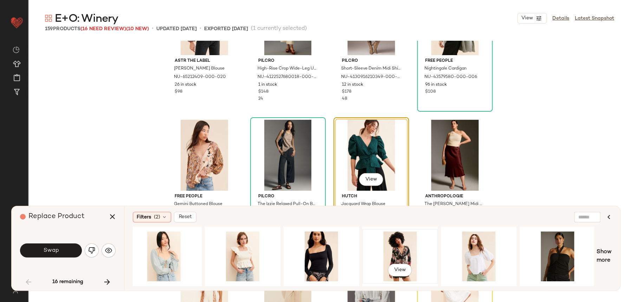
click at [393, 246] on div "View" at bounding box center [400, 257] width 71 height 50
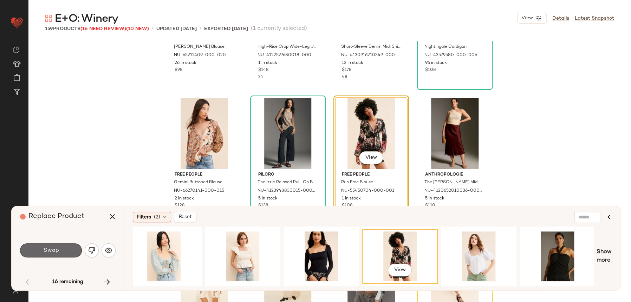
click at [66, 248] on button "Swap" at bounding box center [51, 251] width 62 height 14
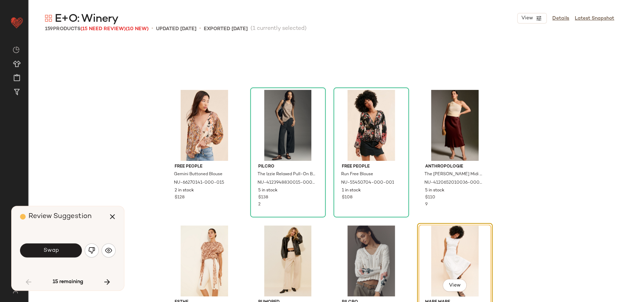
scroll to position [2035, 0]
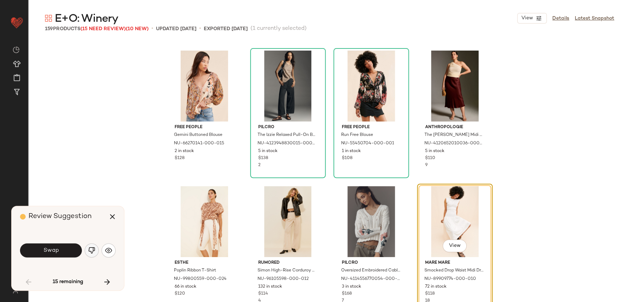
click at [95, 252] on button "button" at bounding box center [92, 251] width 14 height 14
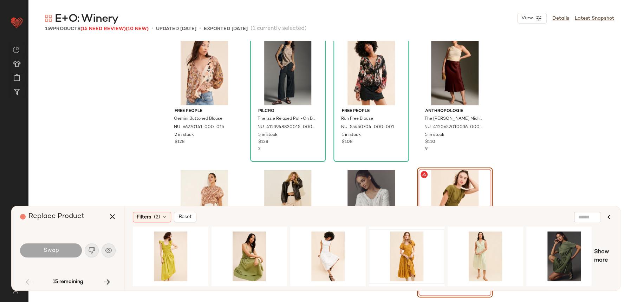
scroll to position [2068, 0]
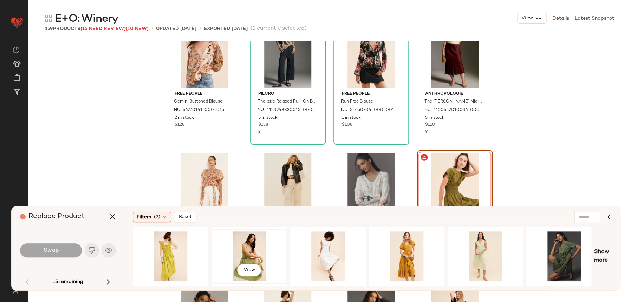
click at [257, 256] on div "View" at bounding box center [249, 257] width 71 height 50
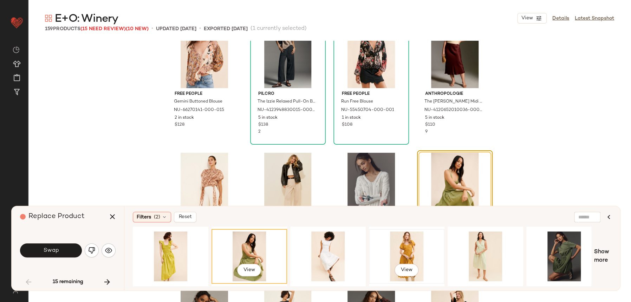
drag, startPoint x: 336, startPoint y: 282, endPoint x: 426, endPoint y: 275, distance: 90.6
click at [432, 275] on div "View View" at bounding box center [362, 257] width 459 height 60
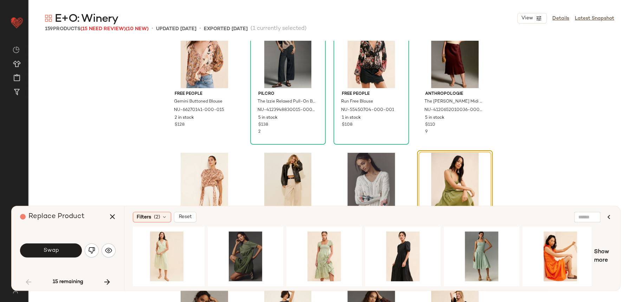
scroll to position [0, 325]
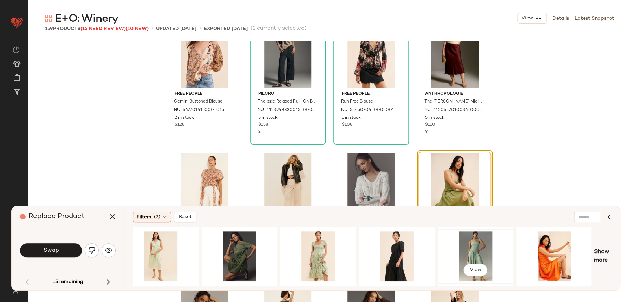
click at [466, 243] on div "View" at bounding box center [475, 257] width 71 height 50
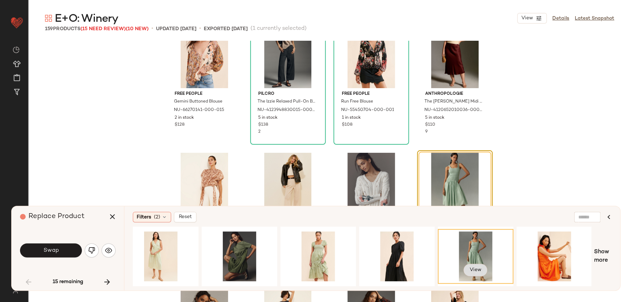
click at [479, 264] on button "View" at bounding box center [476, 270] width 24 height 13
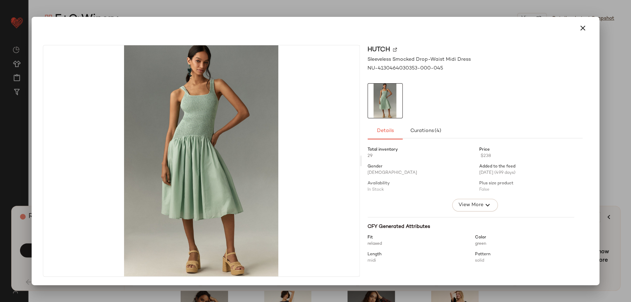
click at [578, 37] on div at bounding box center [315, 28] width 562 height 22
click at [582, 28] on icon "button" at bounding box center [583, 28] width 8 height 8
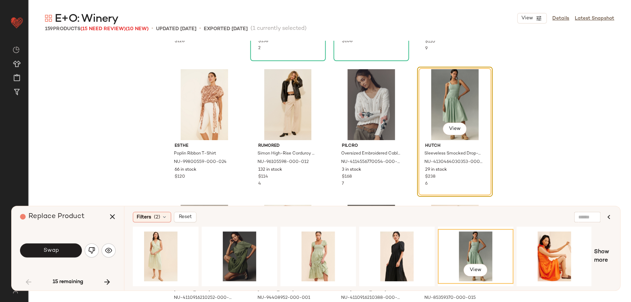
scroll to position [2155, 0]
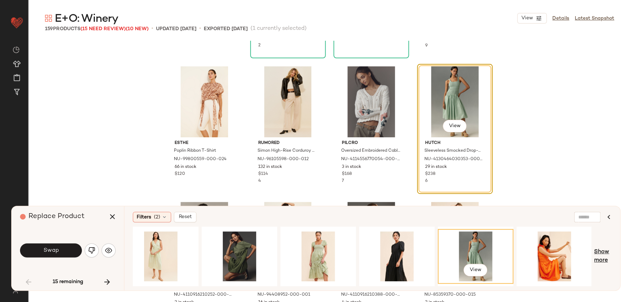
click at [607, 259] on span "Show more" at bounding box center [603, 256] width 18 height 17
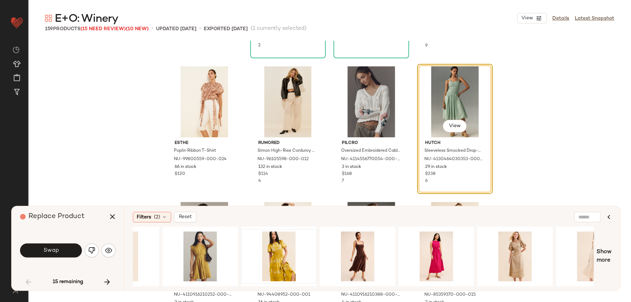
scroll to position [0, 832]
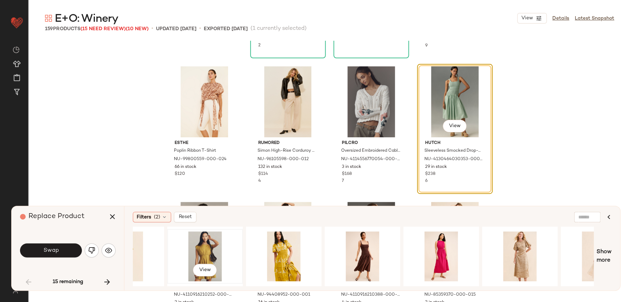
click at [186, 251] on div "View" at bounding box center [205, 257] width 71 height 50
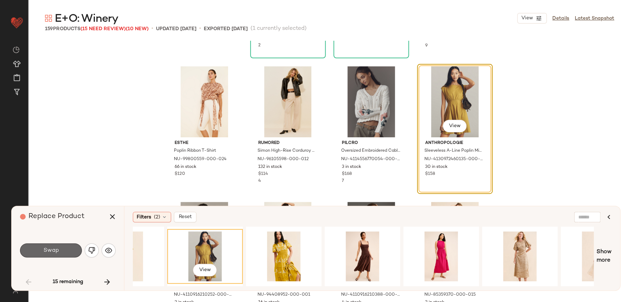
click at [63, 245] on button "Swap" at bounding box center [51, 251] width 62 height 14
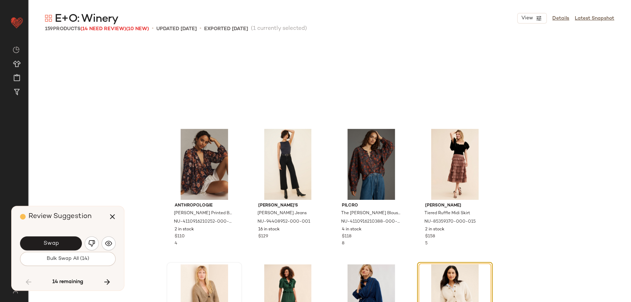
scroll to position [2307, 0]
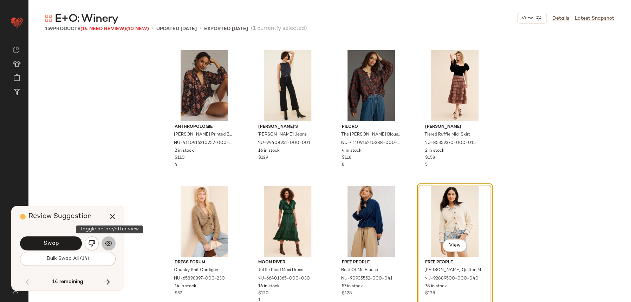
click at [114, 245] on button "button" at bounding box center [109, 244] width 14 height 14
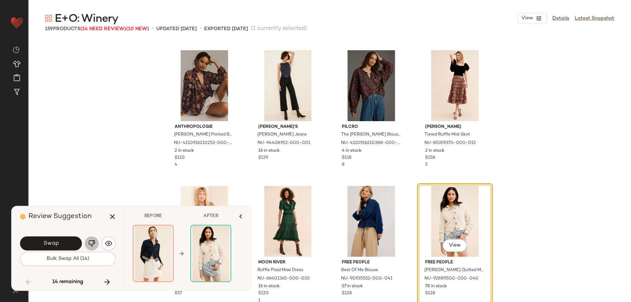
click at [89, 248] on button "button" at bounding box center [92, 244] width 14 height 14
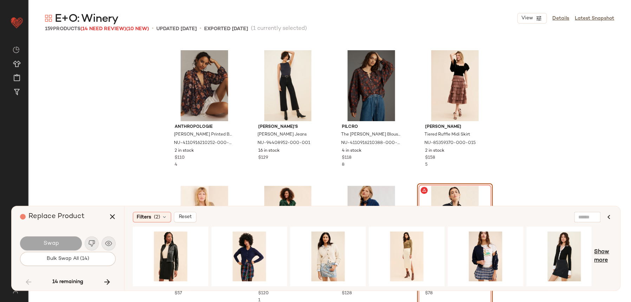
click at [597, 253] on span "Show more" at bounding box center [603, 256] width 18 height 17
click at [601, 254] on span "Show more" at bounding box center [604, 256] width 15 height 17
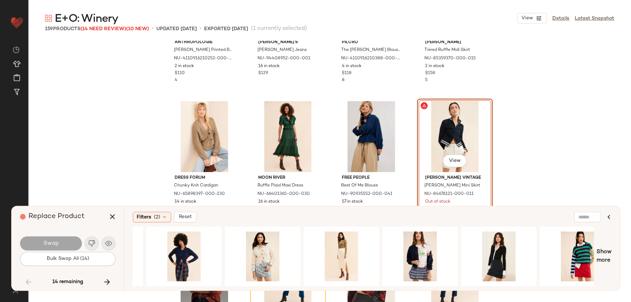
scroll to position [0, 0]
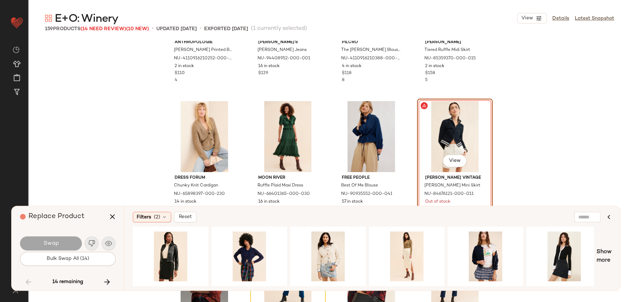
drag, startPoint x: 213, startPoint y: 282, endPoint x: 197, endPoint y: 284, distance: 16.3
click at [234, 288] on div "Filters (2) Reset Show more" at bounding box center [372, 248] width 496 height 84
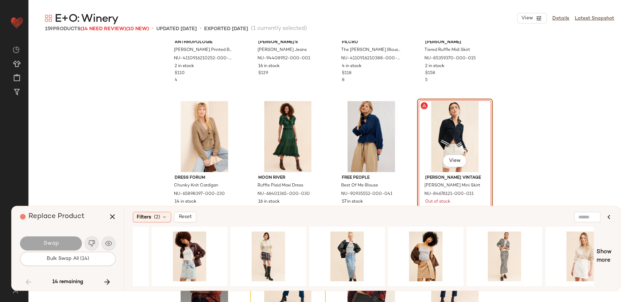
scroll to position [0, 618]
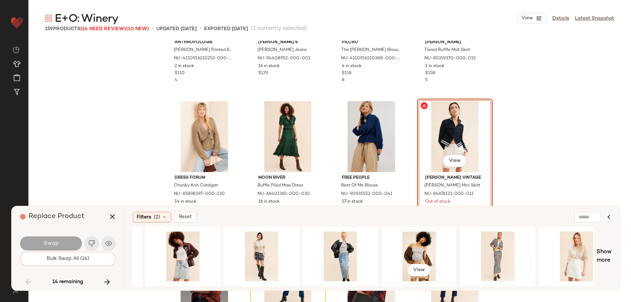
click at [393, 249] on div "View" at bounding box center [419, 257] width 71 height 50
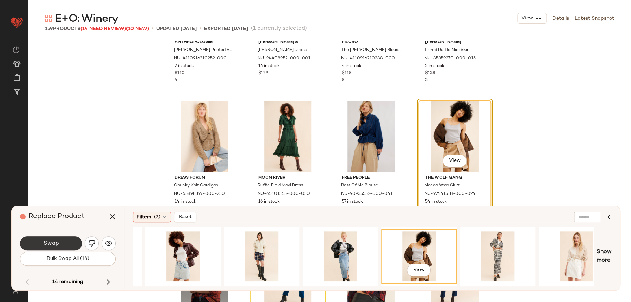
click at [59, 243] on button "Swap" at bounding box center [51, 244] width 62 height 14
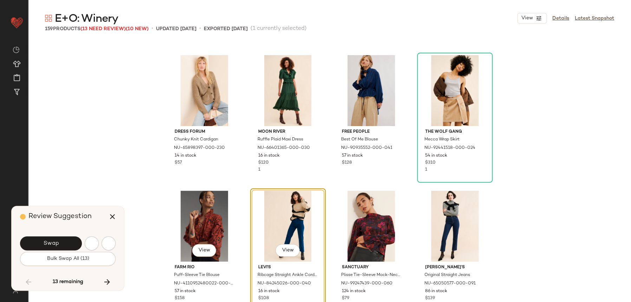
scroll to position [2442, 0]
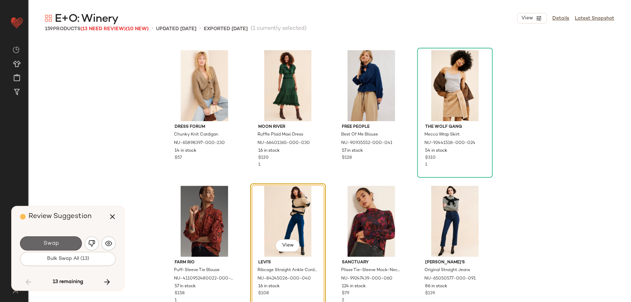
click at [63, 246] on button "Swap" at bounding box center [51, 244] width 62 height 14
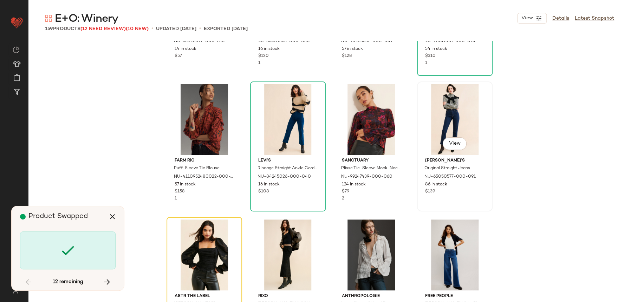
scroll to position [2537, 0]
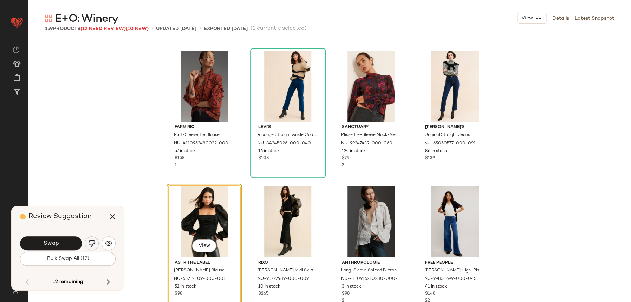
click at [94, 245] on img "button" at bounding box center [91, 243] width 7 height 7
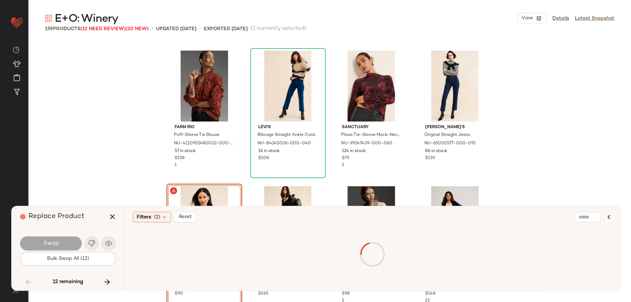
scroll to position [2664, 0]
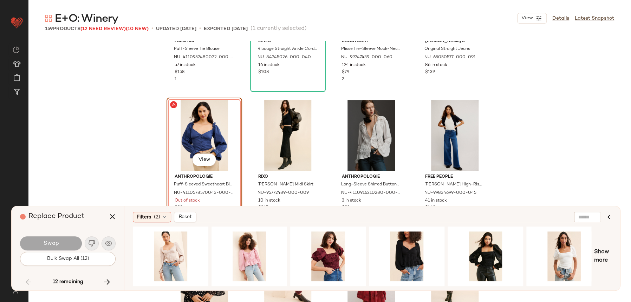
drag, startPoint x: 329, startPoint y: 286, endPoint x: 460, endPoint y: 290, distance: 130.8
click at [460, 290] on div "Filters (2) Reset Show more" at bounding box center [372, 248] width 496 height 84
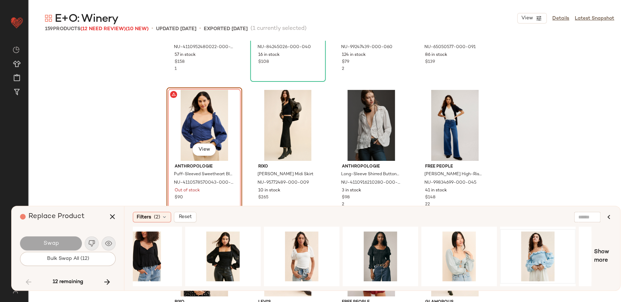
scroll to position [2709, 0]
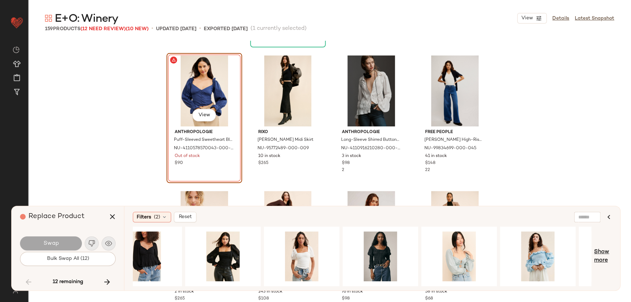
click at [606, 259] on span "Show more" at bounding box center [603, 256] width 18 height 17
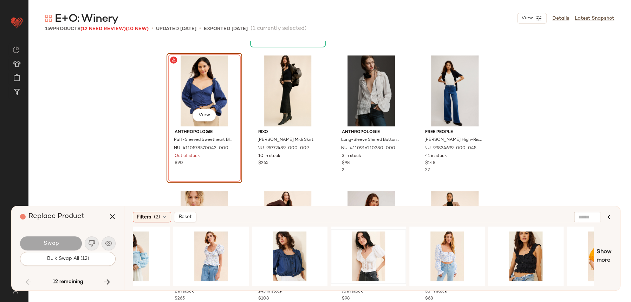
scroll to position [0, 669]
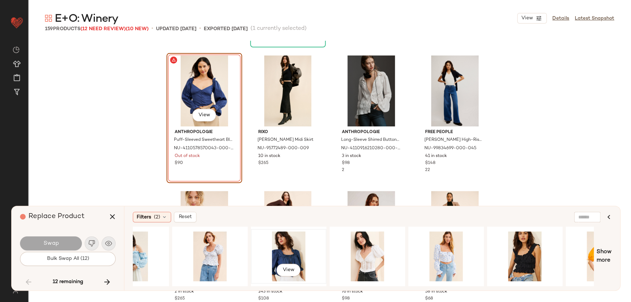
drag, startPoint x: 271, startPoint y: 237, endPoint x: 276, endPoint y: 244, distance: 9.2
click at [275, 244] on div "View" at bounding box center [288, 257] width 71 height 50
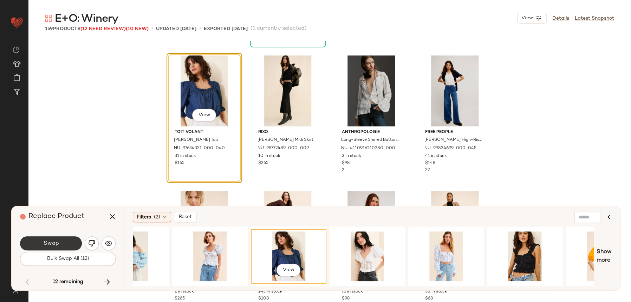
click at [53, 243] on span "Swap" at bounding box center [51, 243] width 16 height 7
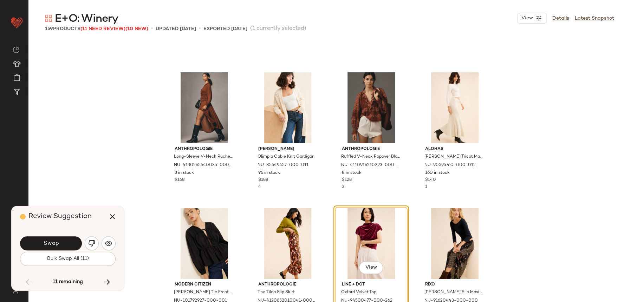
scroll to position [3123, 0]
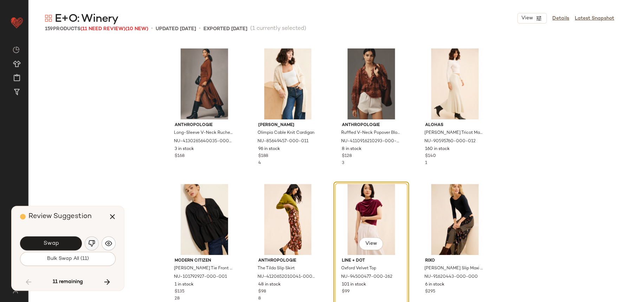
click at [89, 246] on img "button" at bounding box center [91, 243] width 7 height 7
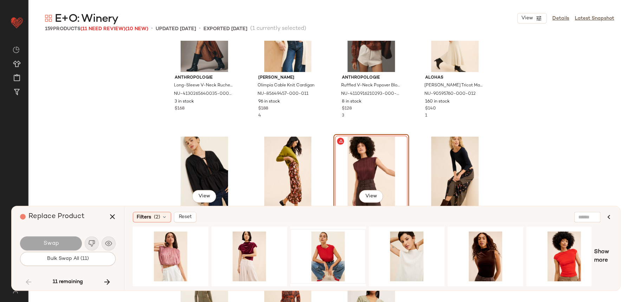
scroll to position [3196, 0]
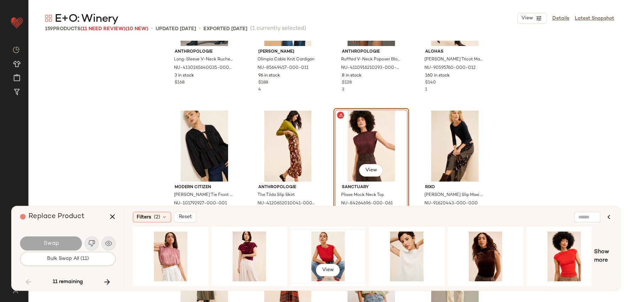
drag, startPoint x: 292, startPoint y: 282, endPoint x: 343, endPoint y: 279, distance: 51.8
click at [324, 281] on div "View" at bounding box center [328, 256] width 76 height 55
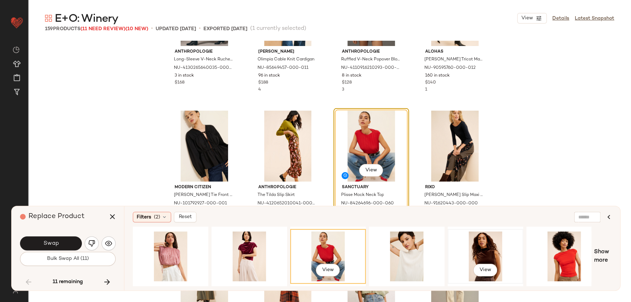
click at [470, 244] on div "View" at bounding box center [485, 257] width 71 height 50
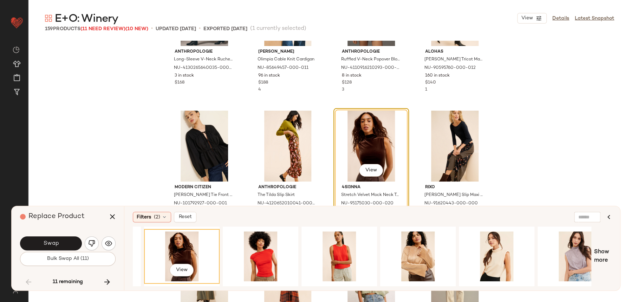
scroll to position [0, 325]
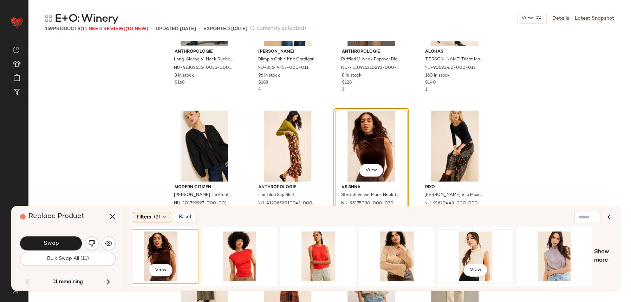
click at [461, 244] on div "View" at bounding box center [475, 257] width 71 height 50
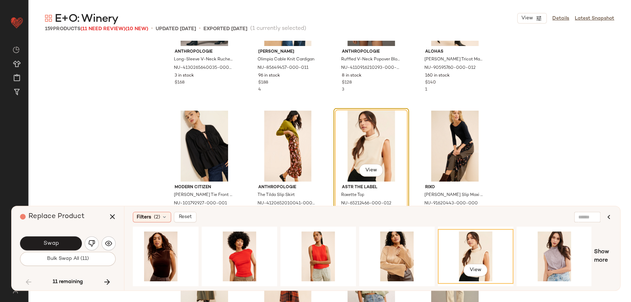
click at [51, 242] on span "Swap" at bounding box center [51, 243] width 16 height 7
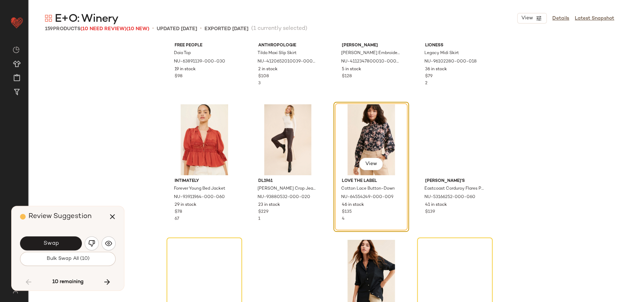
scroll to position [3762, 0]
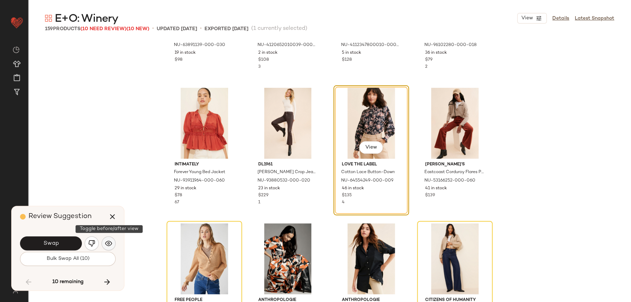
click at [108, 247] on img "button" at bounding box center [108, 243] width 7 height 7
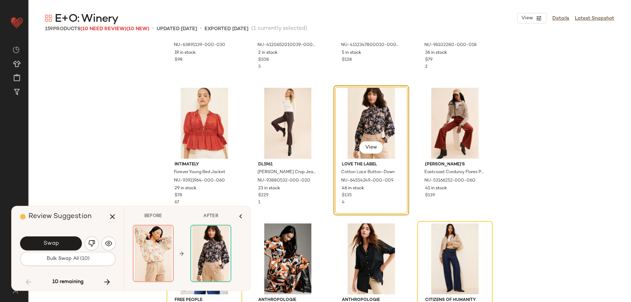
drag, startPoint x: 52, startPoint y: 249, endPoint x: 108, endPoint y: 232, distance: 57.8
click at [101, 226] on div "Review Suggestion Swap Bulk Swap All (10) 10 remaining" at bounding box center [68, 248] width 112 height 84
click at [95, 250] on button "button" at bounding box center [92, 244] width 14 height 14
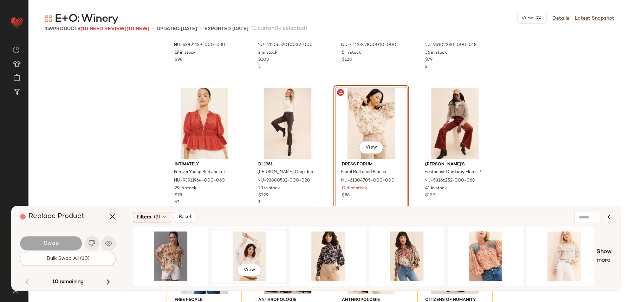
click at [251, 252] on div "View" at bounding box center [249, 257] width 71 height 50
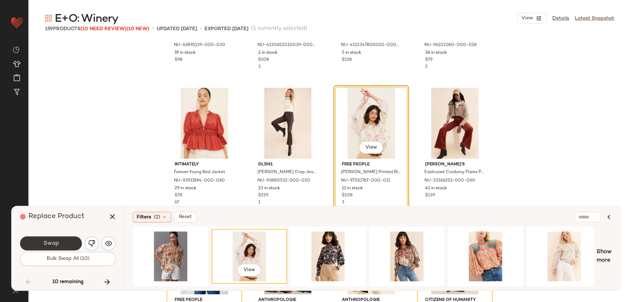
click at [60, 247] on button "Swap" at bounding box center [51, 244] width 62 height 14
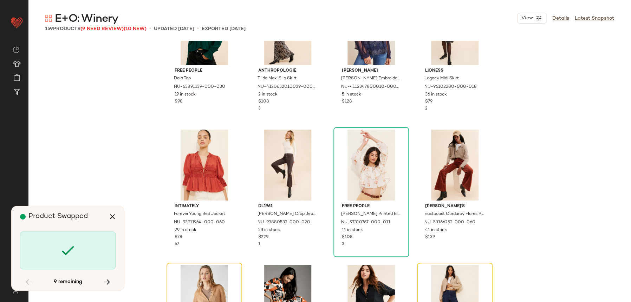
scroll to position [3799, 0]
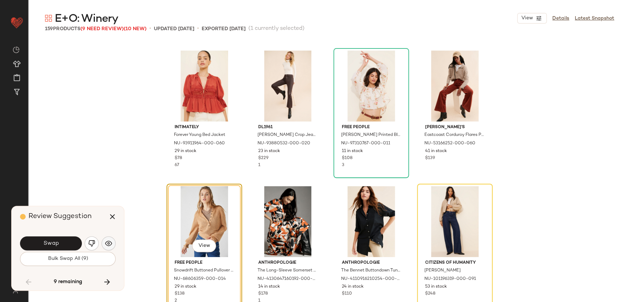
click at [113, 245] on button "button" at bounding box center [109, 244] width 14 height 14
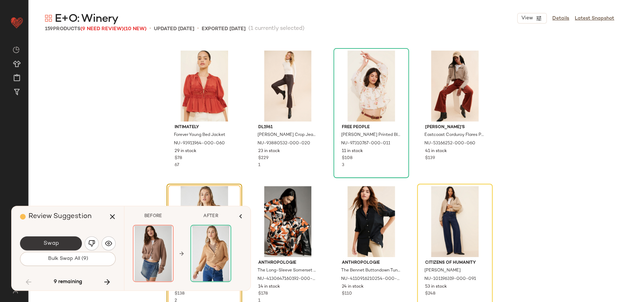
click at [63, 250] on button "Swap" at bounding box center [51, 244] width 62 height 14
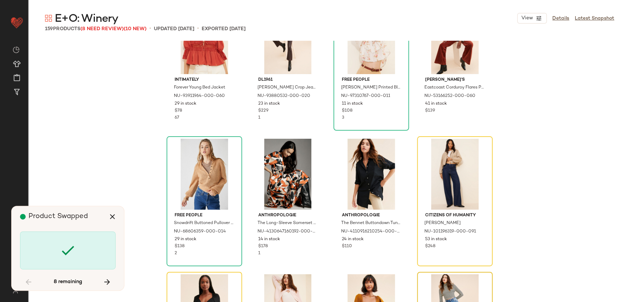
scroll to position [3940, 0]
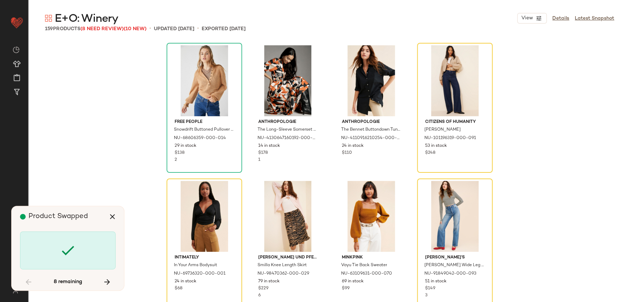
scroll to position [3799, 0]
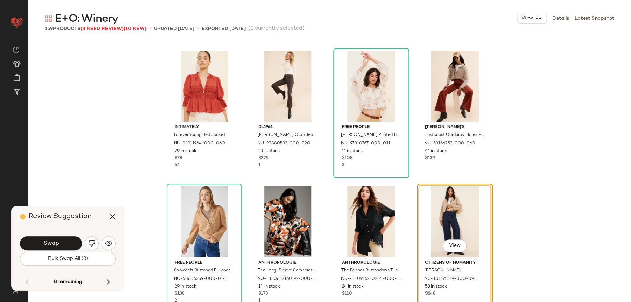
click at [107, 251] on div "Swap" at bounding box center [68, 243] width 96 height 17
click at [110, 244] on img "button" at bounding box center [108, 243] width 7 height 7
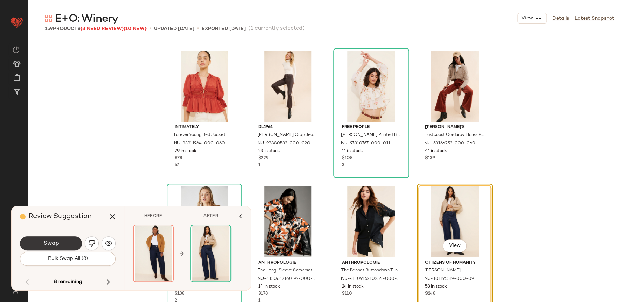
click at [54, 241] on span "Swap" at bounding box center [51, 243] width 16 height 7
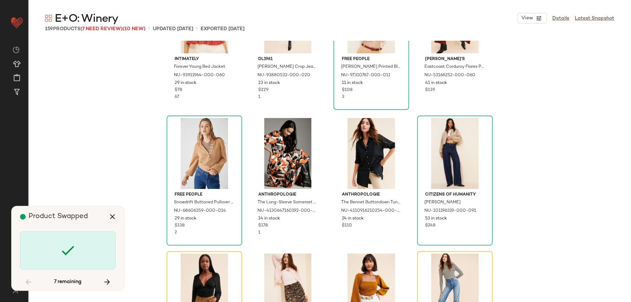
scroll to position [3870, 0]
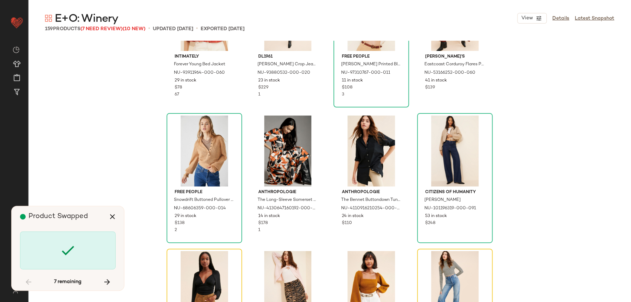
scroll to position [3935, 0]
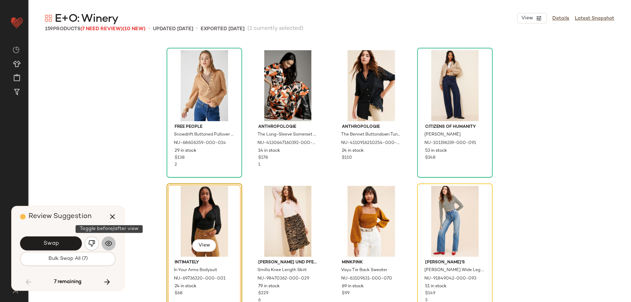
click at [103, 245] on button "button" at bounding box center [109, 244] width 14 height 14
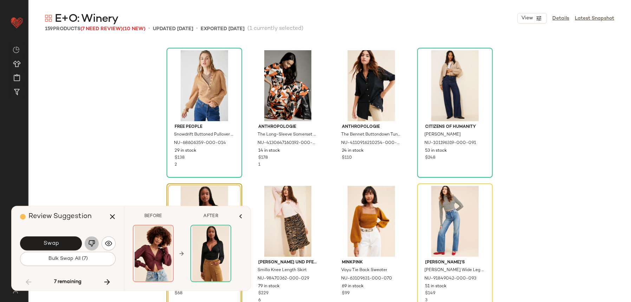
click at [94, 247] on img "button" at bounding box center [91, 243] width 7 height 7
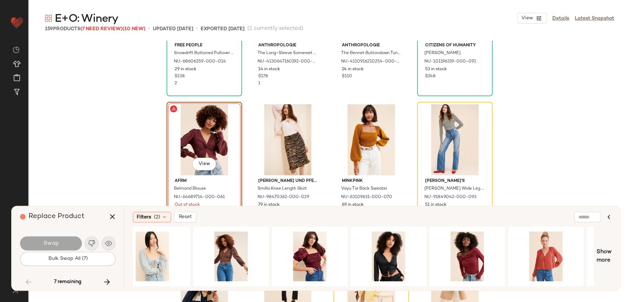
scroll to position [0, 244]
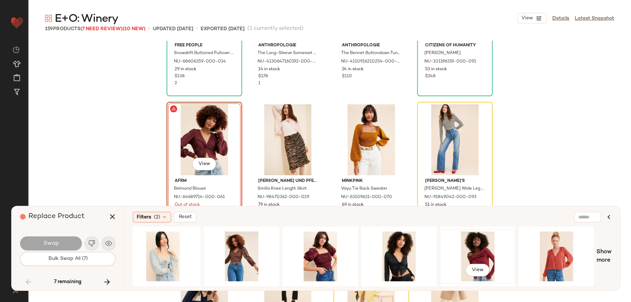
click at [465, 252] on div "View" at bounding box center [478, 257] width 71 height 50
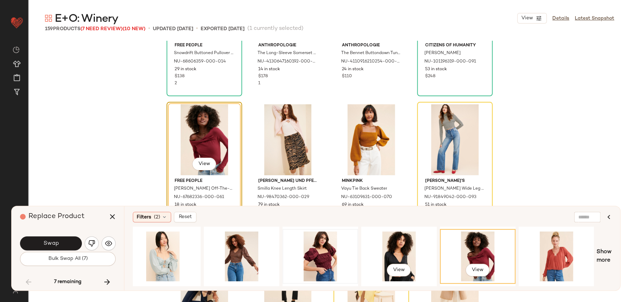
click at [302, 244] on div at bounding box center [320, 257] width 71 height 50
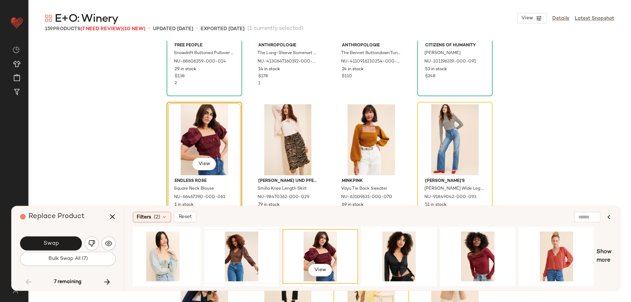
click at [224, 239] on div at bounding box center [241, 257] width 71 height 50
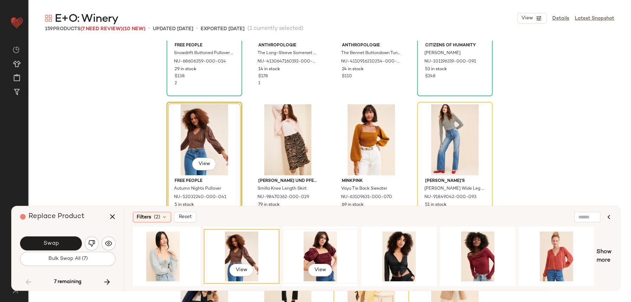
click at [308, 250] on div "View" at bounding box center [320, 257] width 71 height 50
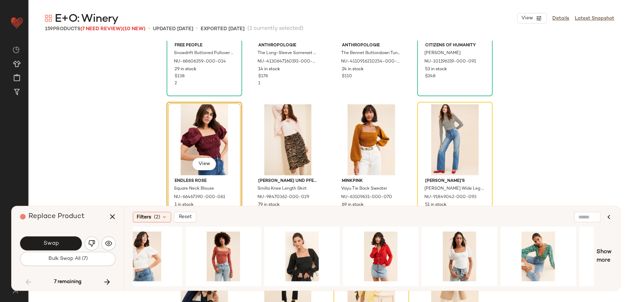
scroll to position [0, 835]
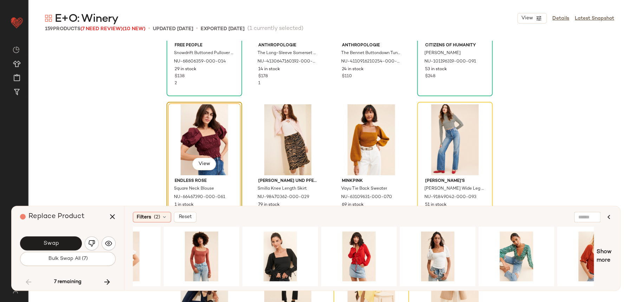
click at [616, 260] on div "Filters (2) Reset View Show more" at bounding box center [372, 248] width 496 height 84
click at [611, 255] on span "Show more" at bounding box center [604, 256] width 15 height 17
click at [604, 253] on span "Show more" at bounding box center [604, 256] width 15 height 17
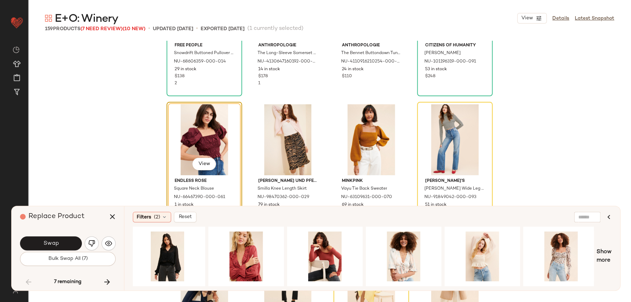
scroll to position [0, 2133]
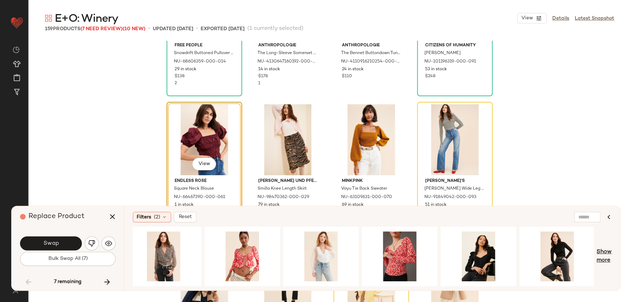
click at [606, 253] on span "Show more" at bounding box center [604, 256] width 15 height 17
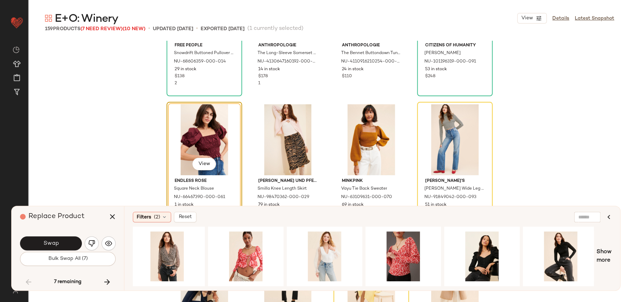
scroll to position [0, 2841]
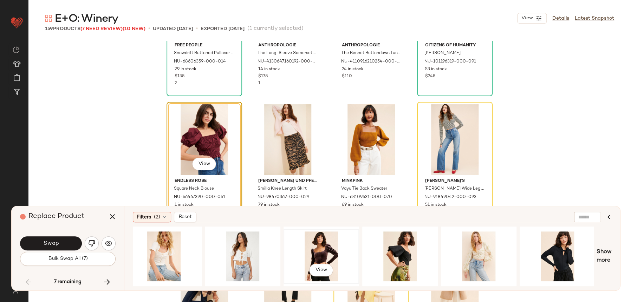
click at [331, 257] on div "View" at bounding box center [321, 257] width 71 height 50
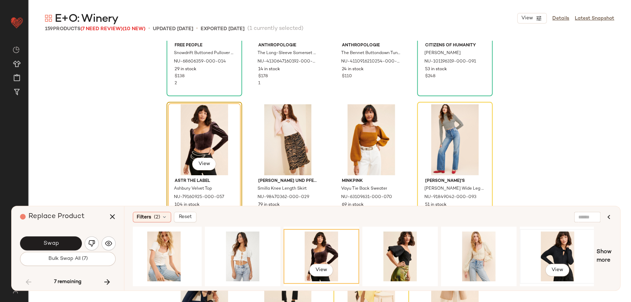
click at [588, 256] on div "View" at bounding box center [557, 257] width 71 height 50
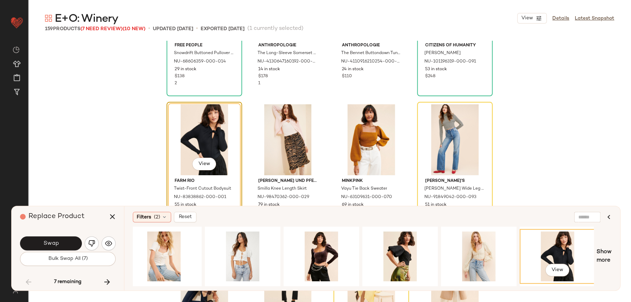
click at [605, 258] on span "Show more" at bounding box center [604, 256] width 15 height 17
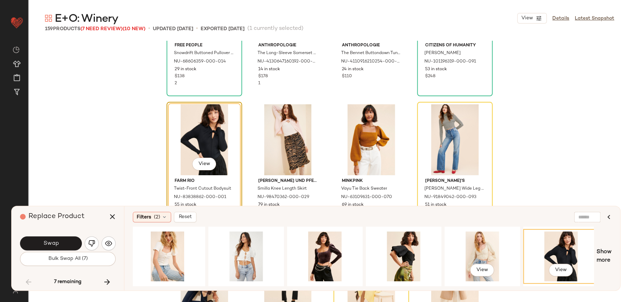
drag, startPoint x: 500, startPoint y: 281, endPoint x: 511, endPoint y: 284, distance: 10.9
click at [525, 280] on div "View View" at bounding box center [363, 257] width 461 height 60
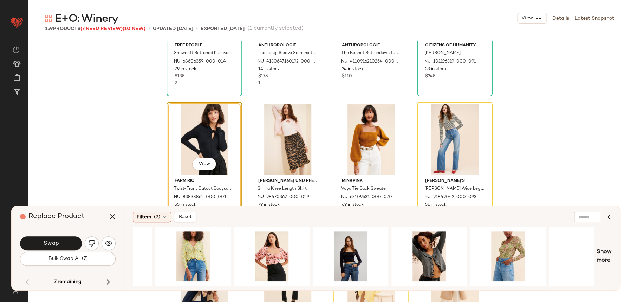
scroll to position [0, 3629]
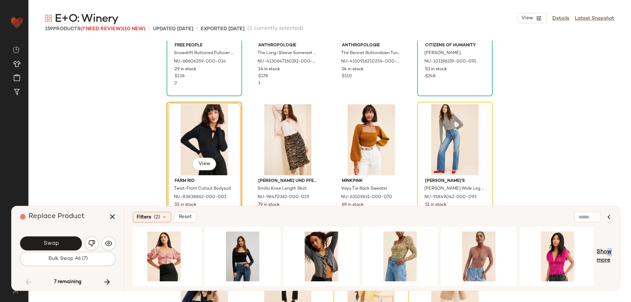
click at [606, 254] on span "Show more" at bounding box center [604, 256] width 15 height 17
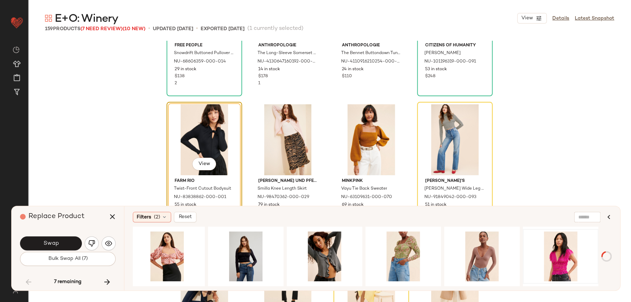
scroll to position [0, 3625]
click at [483, 244] on div "View" at bounding box center [482, 257] width 71 height 50
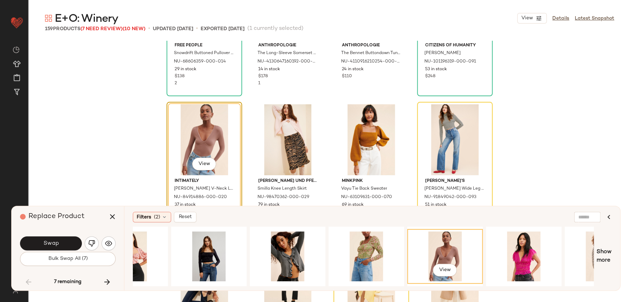
scroll to position [0, 4399]
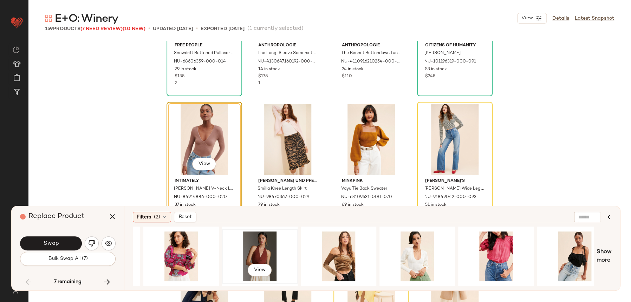
click at [248, 260] on div "View" at bounding box center [260, 257] width 71 height 50
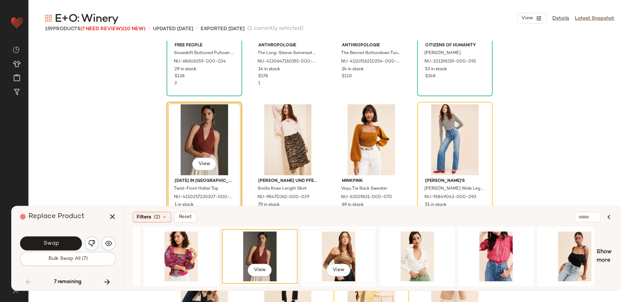
click at [351, 256] on div "View" at bounding box center [338, 257] width 71 height 50
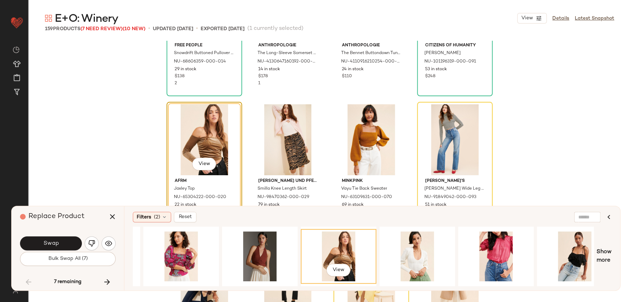
click at [612, 256] on div "Filters (2) Reset View Show more" at bounding box center [372, 248] width 496 height 84
click at [608, 258] on span "Show more" at bounding box center [604, 256] width 15 height 17
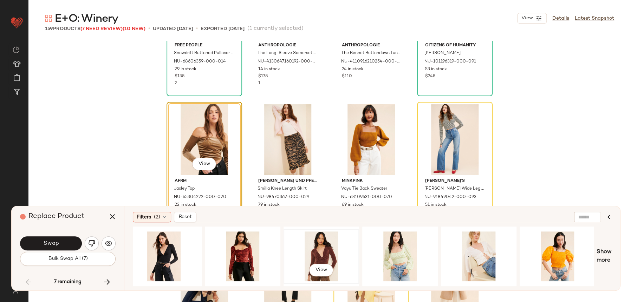
click at [307, 248] on div "View" at bounding box center [321, 257] width 71 height 50
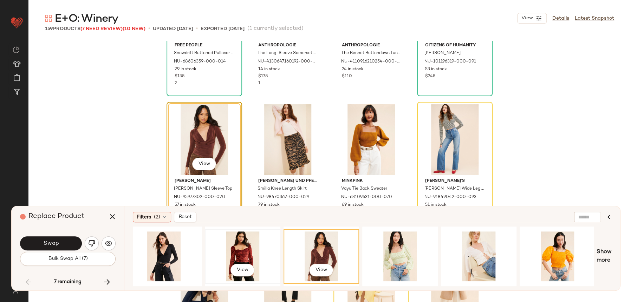
click at [239, 236] on div "View" at bounding box center [242, 257] width 71 height 50
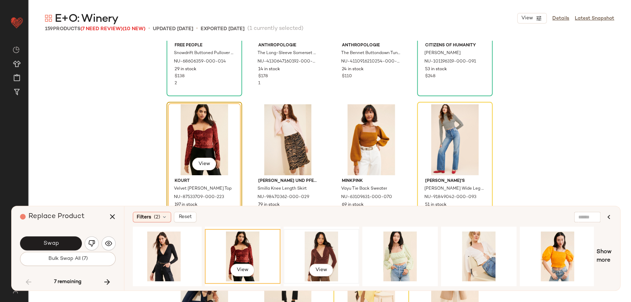
drag, startPoint x: 322, startPoint y: 254, endPoint x: 311, endPoint y: 243, distance: 15.4
click at [322, 254] on div "View" at bounding box center [321, 257] width 71 height 50
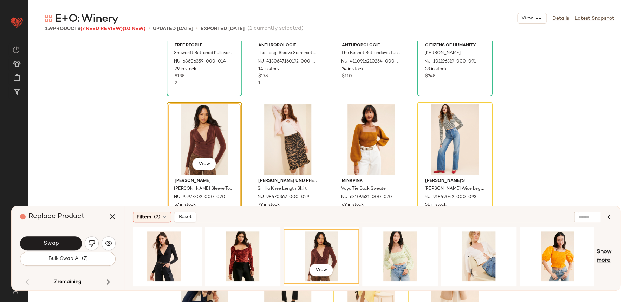
click at [601, 257] on span "Show more" at bounding box center [604, 256] width 15 height 17
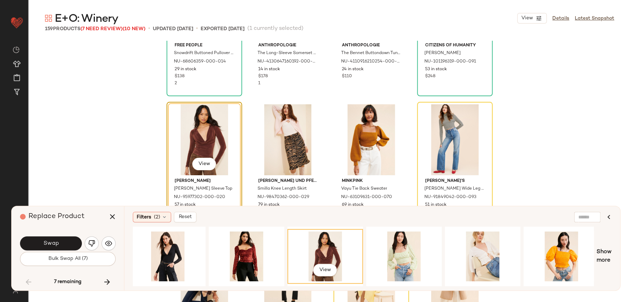
scroll to position [0, 5991]
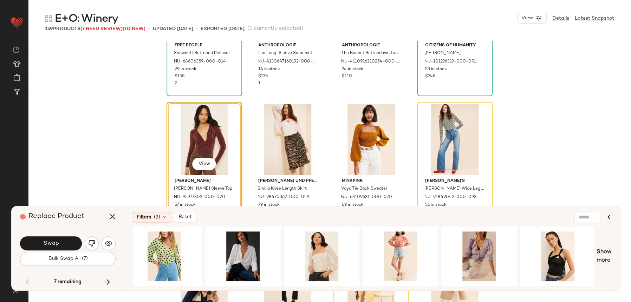
click at [614, 262] on div "Filters (2) Reset View Show more" at bounding box center [372, 248] width 496 height 84
click at [609, 259] on span "Show more" at bounding box center [604, 256] width 15 height 17
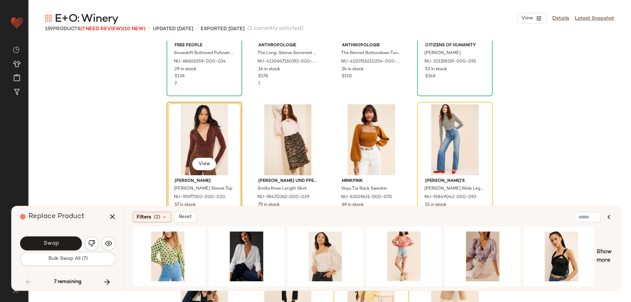
scroll to position [0, 6778]
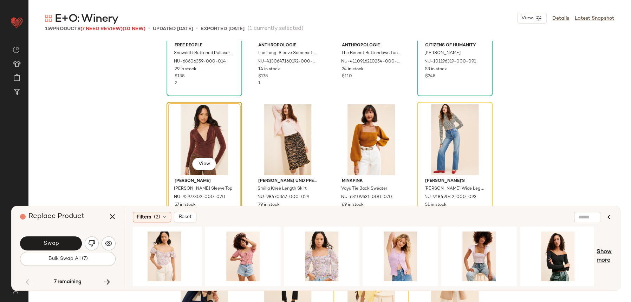
click at [605, 258] on span "Show more" at bounding box center [604, 256] width 15 height 17
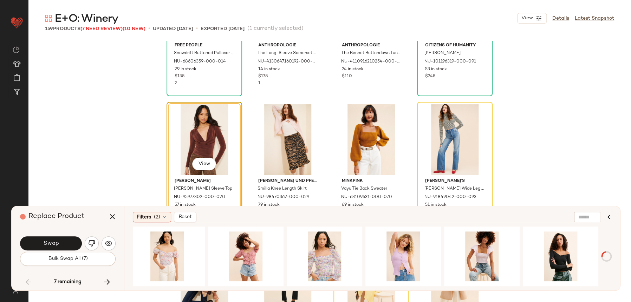
scroll to position [0, 6775]
click at [550, 251] on div "View" at bounding box center [561, 257] width 71 height 50
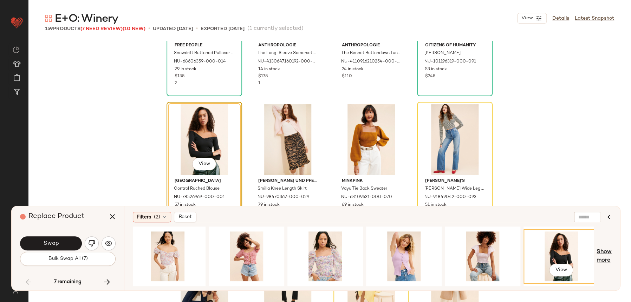
click at [609, 257] on span "Show more" at bounding box center [604, 256] width 15 height 17
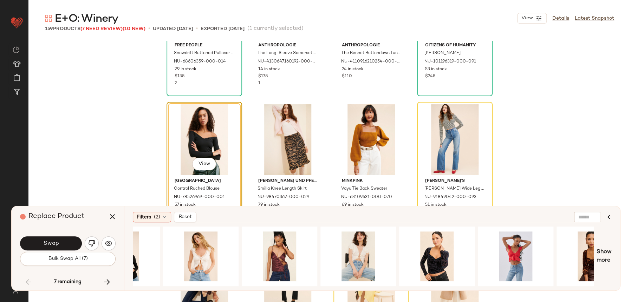
scroll to position [0, 8020]
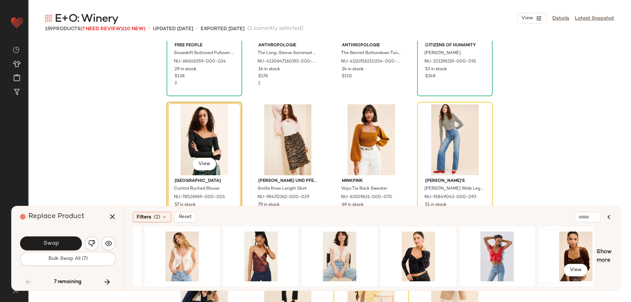
click at [567, 255] on div "View" at bounding box center [576, 257] width 71 height 50
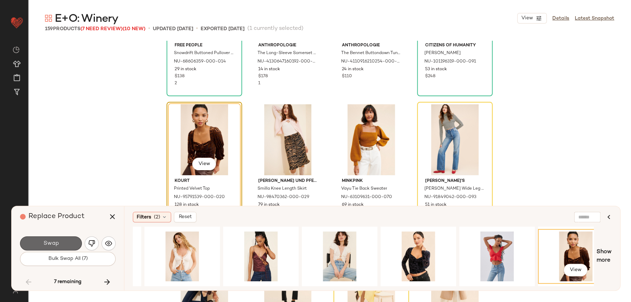
click at [56, 244] on span "Swap" at bounding box center [51, 243] width 16 height 7
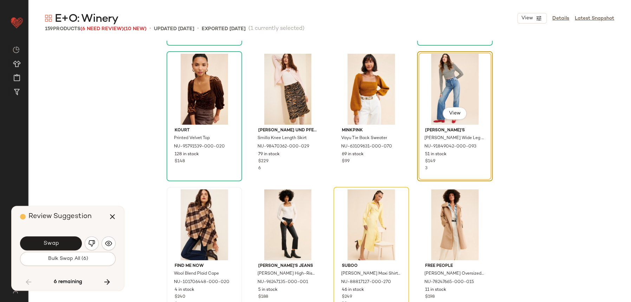
scroll to position [4080, 0]
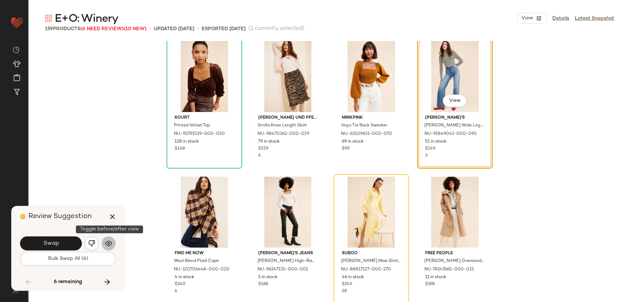
click at [111, 244] on img "button" at bounding box center [108, 243] width 7 height 7
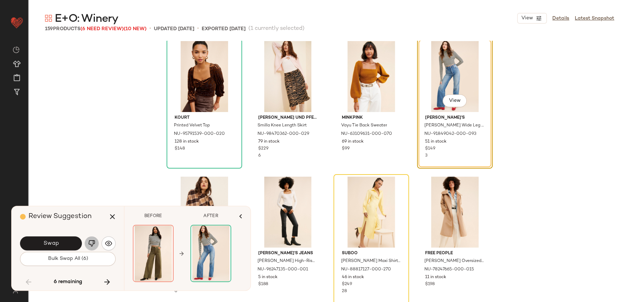
click at [98, 244] on button "button" at bounding box center [92, 244] width 14 height 14
